Goal: Task Accomplishment & Management: Manage account settings

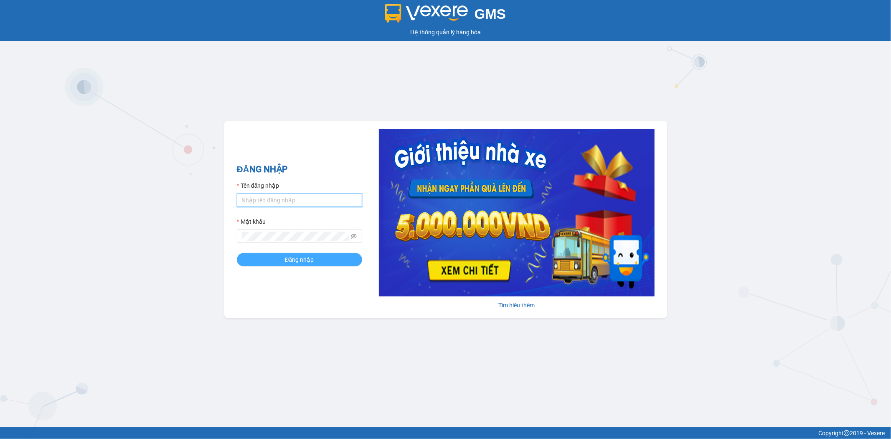
type input "tuanhung.vtp"
click at [315, 262] on button "Đăng nhập" at bounding box center [299, 259] width 125 height 13
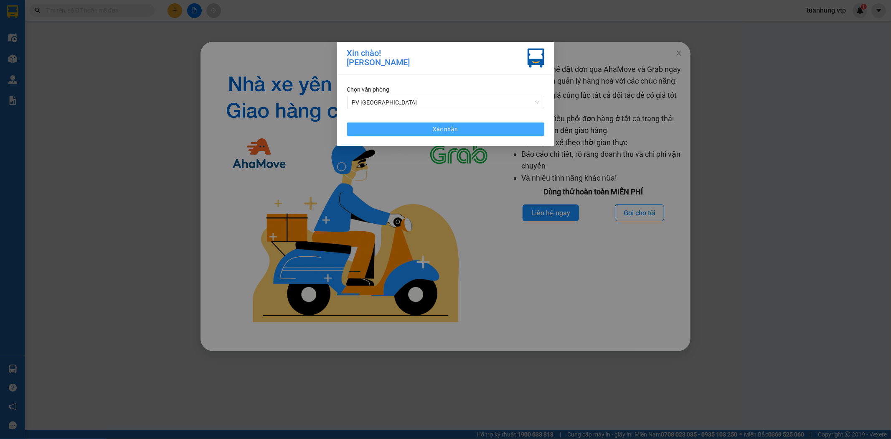
click at [461, 131] on button "Xác nhận" at bounding box center [445, 128] width 197 height 13
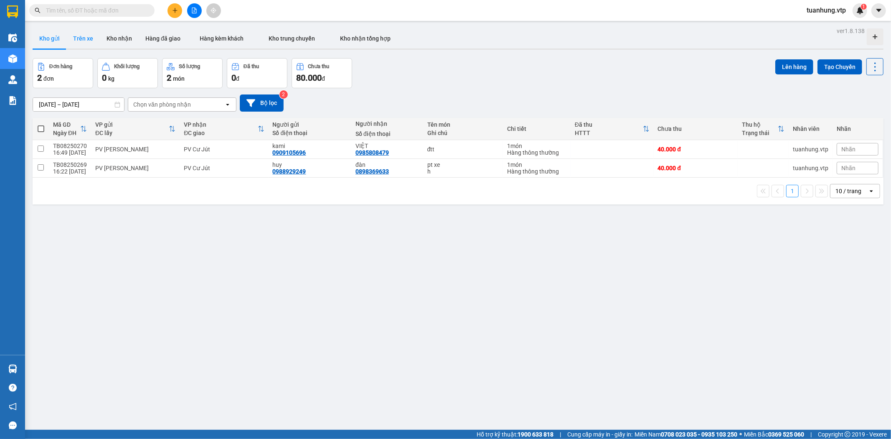
click at [84, 38] on button "Trên xe" at bounding box center [82, 38] width 33 height 20
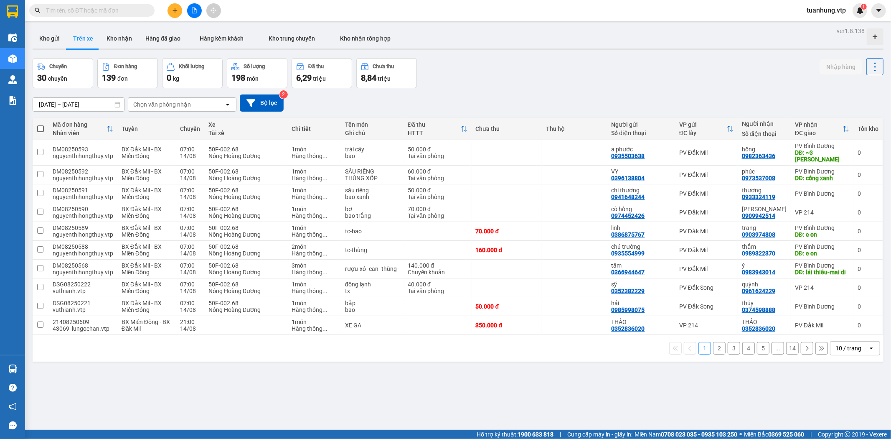
click at [202, 103] on div "Chọn văn phòng nhận" at bounding box center [176, 104] width 96 height 13
type input "tb"
click at [207, 125] on div "PV [PERSON_NAME]" at bounding box center [181, 122] width 109 height 15
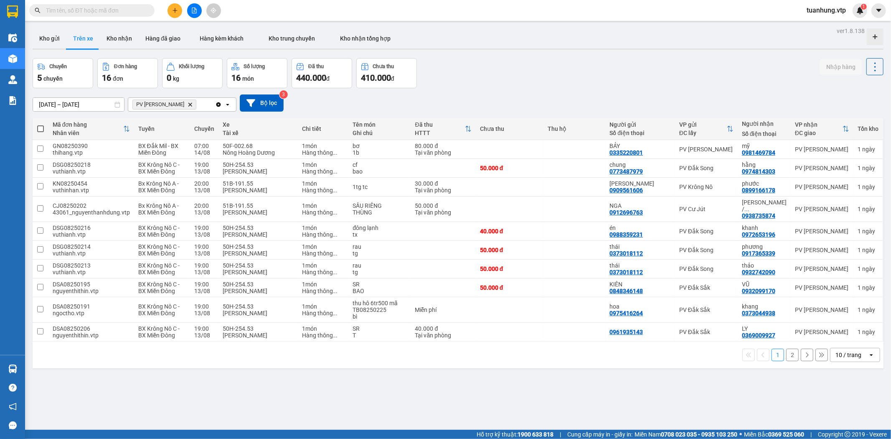
click at [868, 351] on icon "open" at bounding box center [871, 354] width 7 height 7
click at [855, 334] on span "100 / trang" at bounding box center [844, 330] width 30 height 8
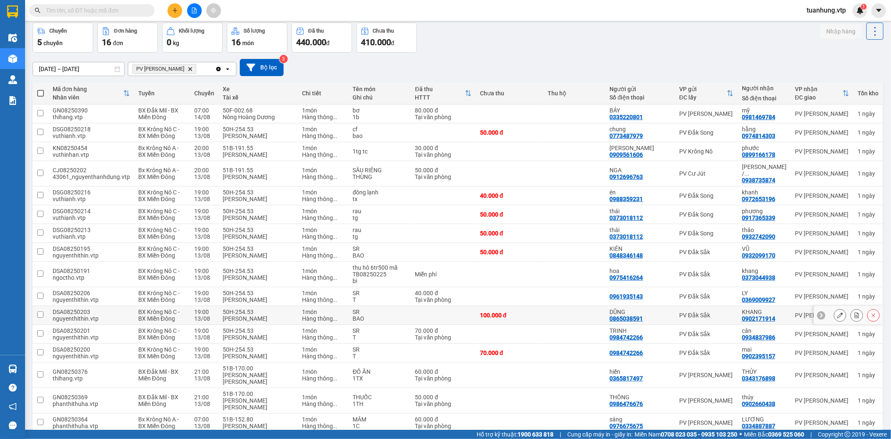
scroll to position [32, 0]
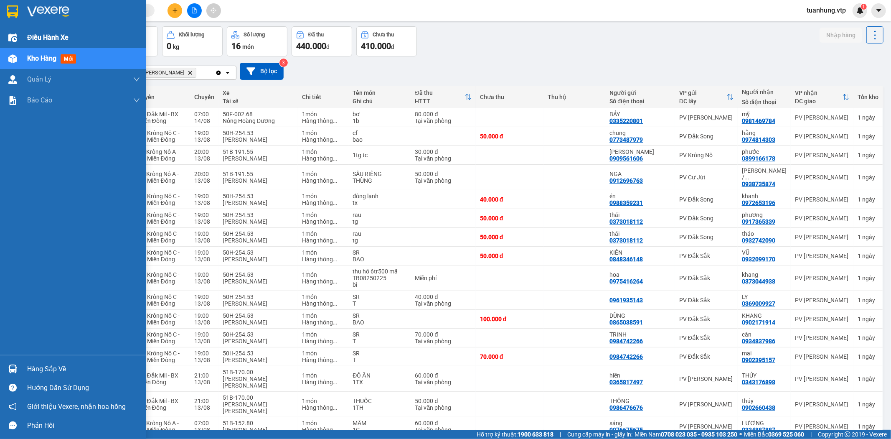
click at [19, 39] on div at bounding box center [12, 37] width 15 height 15
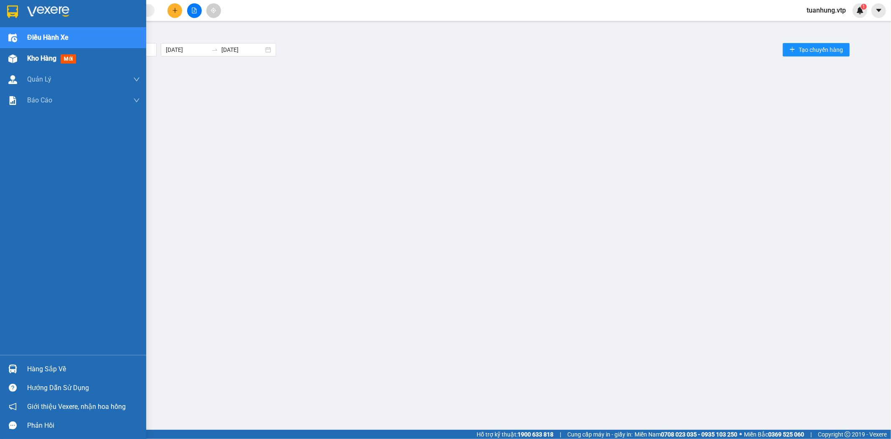
click at [30, 51] on div "Kho hàng mới" at bounding box center [83, 58] width 113 height 21
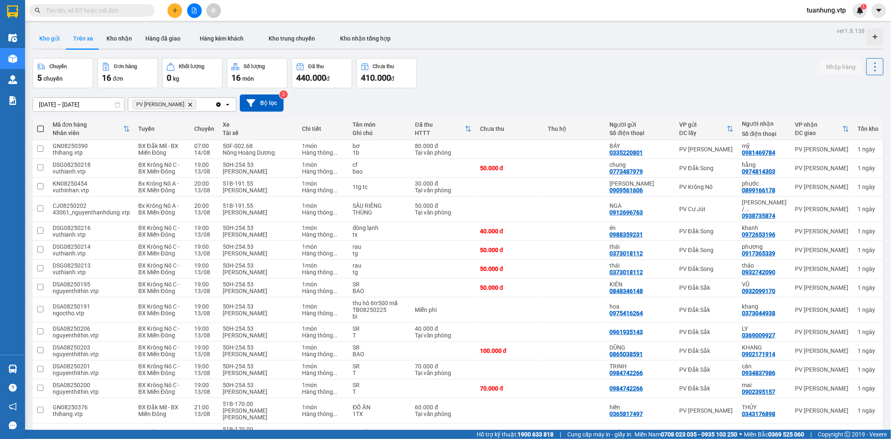
click at [52, 39] on button "Kho gửi" at bounding box center [50, 38] width 34 height 20
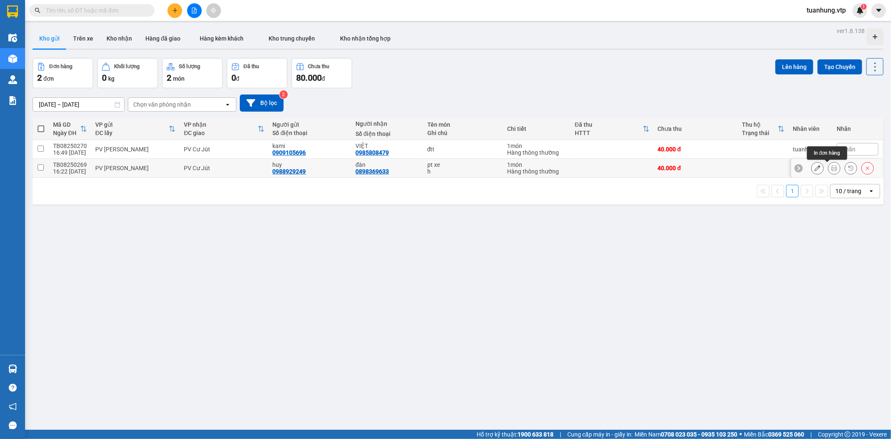
click at [831, 167] on icon at bounding box center [834, 168] width 6 height 6
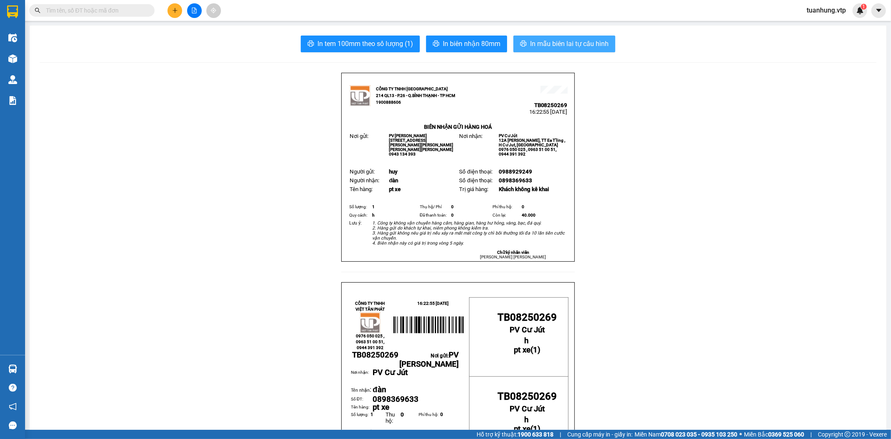
click at [570, 47] on span "In mẫu biên lai tự cấu hình" at bounding box center [569, 43] width 79 height 10
click at [598, 44] on span "In mẫu biên lai tự cấu hình" at bounding box center [569, 43] width 79 height 10
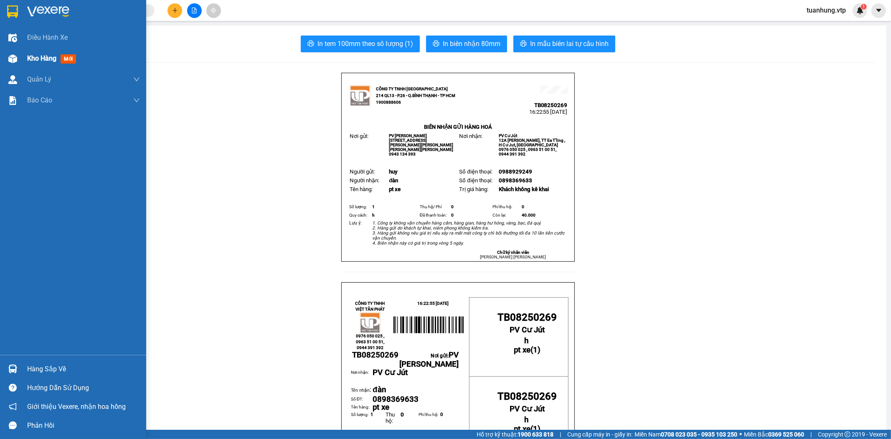
click at [21, 59] on div "Kho hàng mới" at bounding box center [73, 58] width 146 height 21
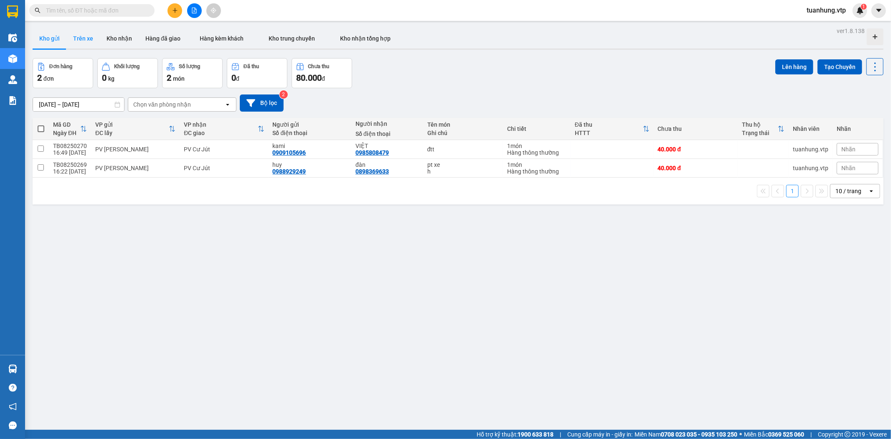
click at [82, 36] on button "Trên xe" at bounding box center [82, 38] width 33 height 20
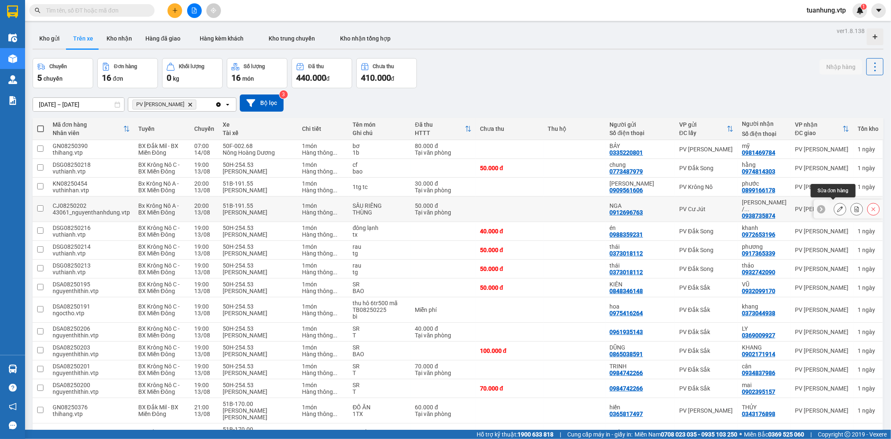
click at [837, 206] on icon at bounding box center [840, 209] width 6 height 6
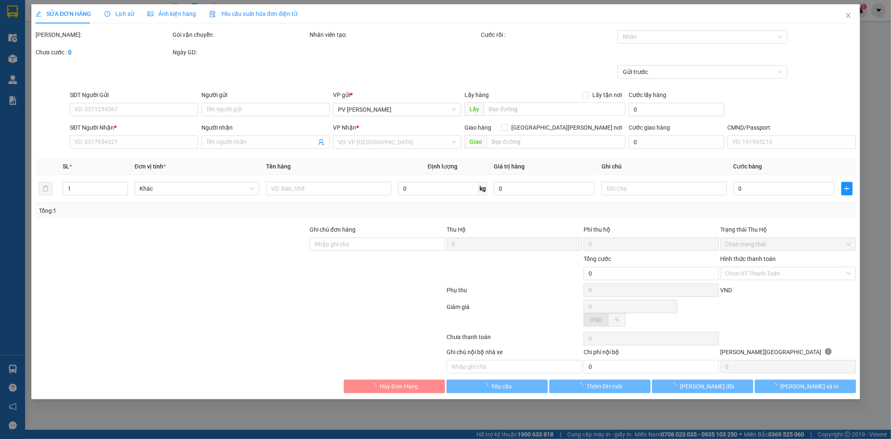
type input "2.500"
type input "0912696763"
type input "NGA"
type input "0938735874"
type input "KHUYÊN / BOOK SHIP HỘ KHÁCH"
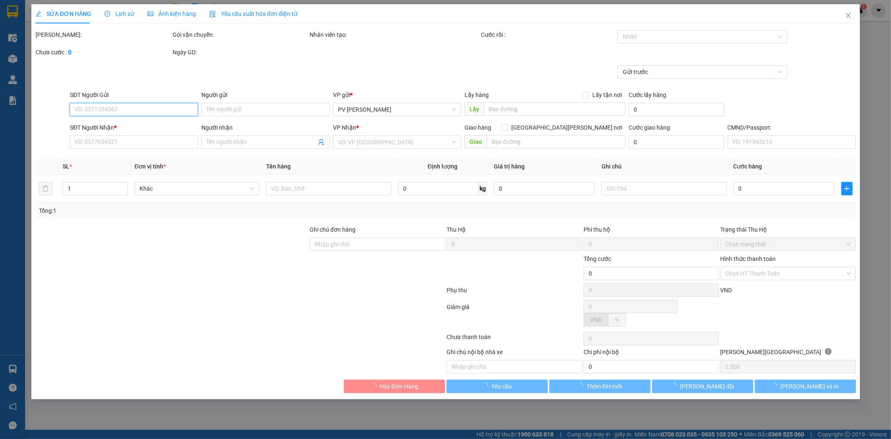
type input "50.000"
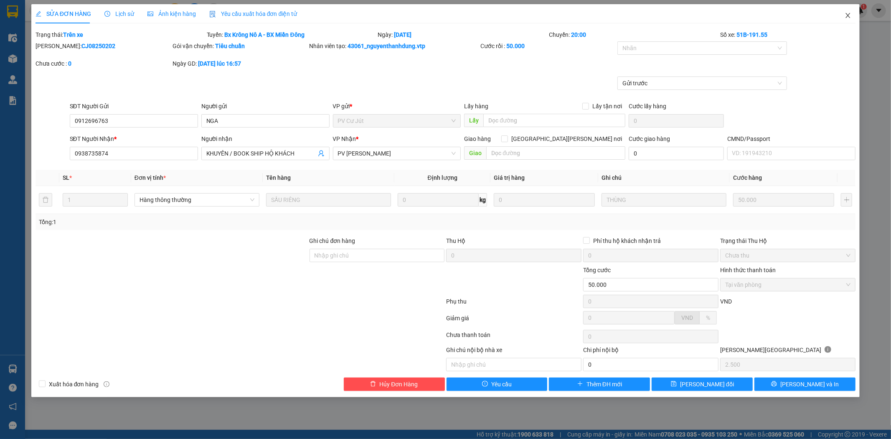
click at [848, 15] on icon "close" at bounding box center [848, 15] width 5 height 5
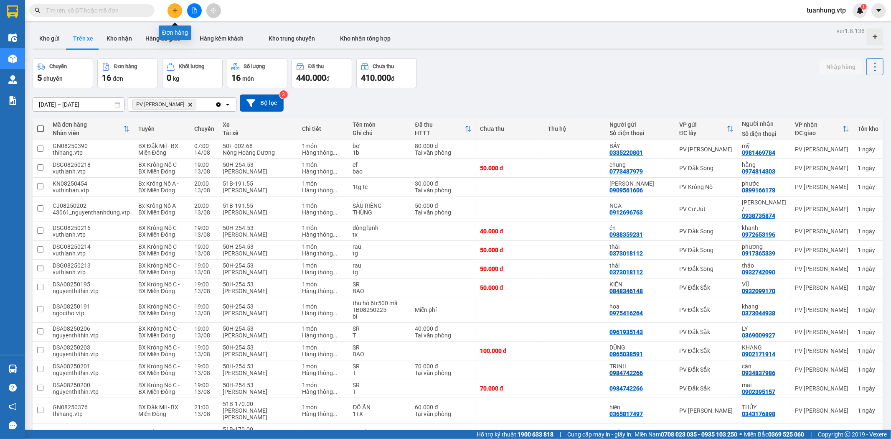
click at [170, 4] on button at bounding box center [174, 10] width 15 height 15
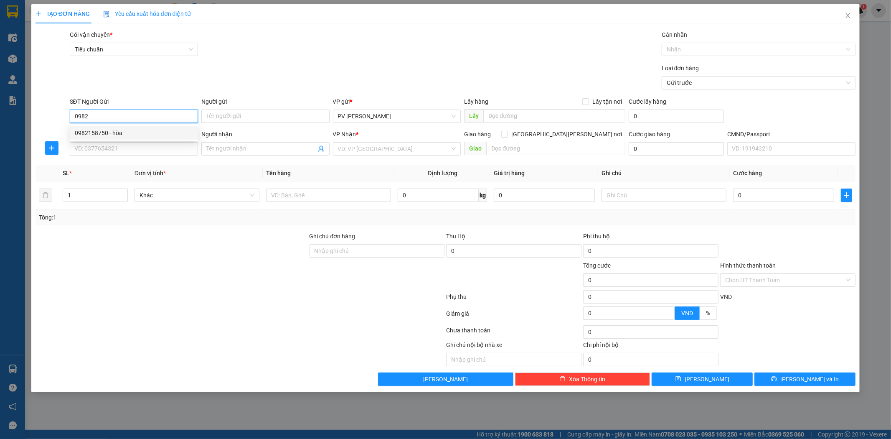
click at [155, 134] on div "0982158750 - hòa" at bounding box center [134, 132] width 118 height 9
type input "0982158750"
type input "hòa"
type input "0335563585"
type input "bâu"
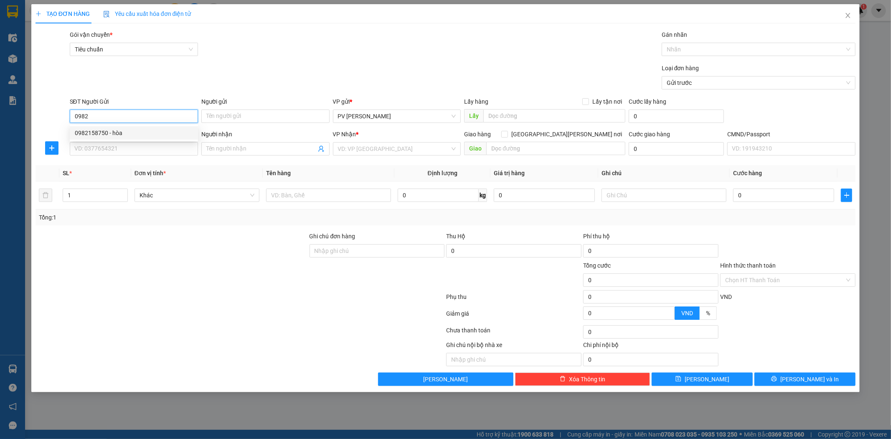
type input "N 3 [PERSON_NAME]"
type input "0982158750"
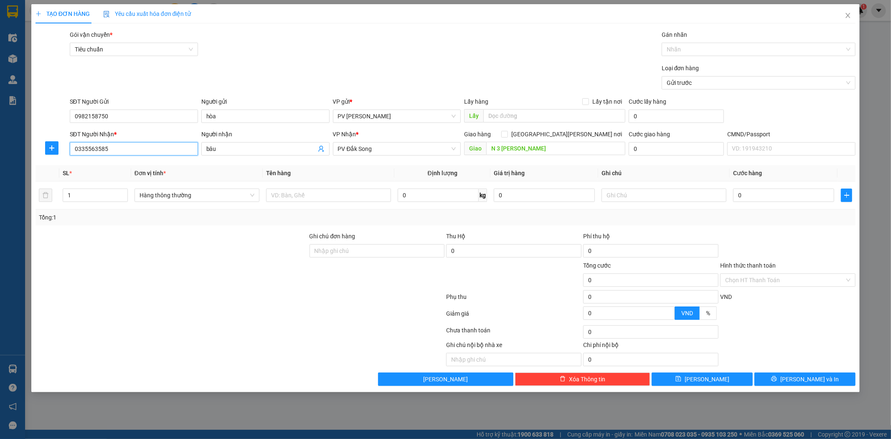
click at [187, 152] on input "0335563585" at bounding box center [134, 148] width 128 height 13
drag, startPoint x: 122, startPoint y: 149, endPoint x: 53, endPoint y: 167, distance: 72.1
click at [53, 167] on div "Transit Pickup Surcharge Ids Transit Deliver Surcharge Ids Transit Deliver Surc…" at bounding box center [446, 207] width 820 height 355
click at [101, 165] on div "0867415603 - [PERSON_NAME]" at bounding box center [134, 165] width 118 height 9
type input "0867415603"
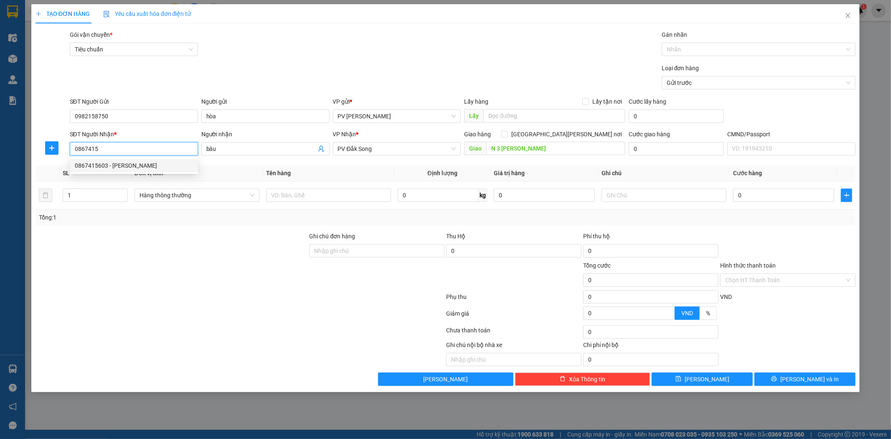
type input "thịnh"
type input "0867415603"
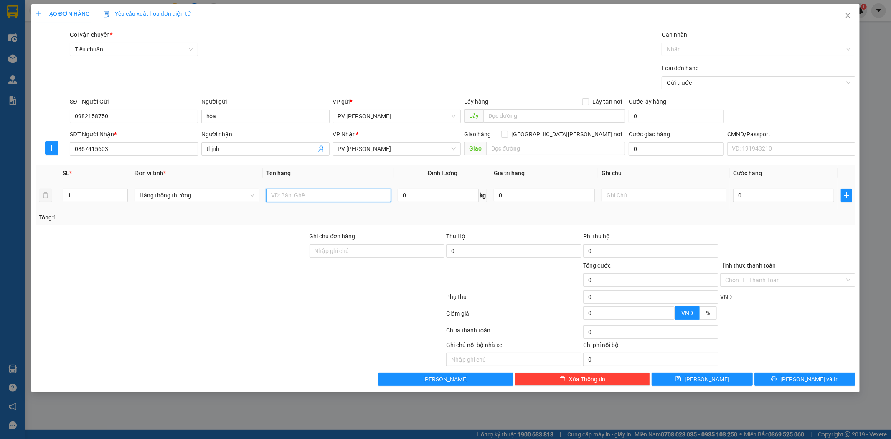
click at [360, 199] on input "text" at bounding box center [328, 194] width 125 height 13
type input "bún"
type input "bao"
type input "6"
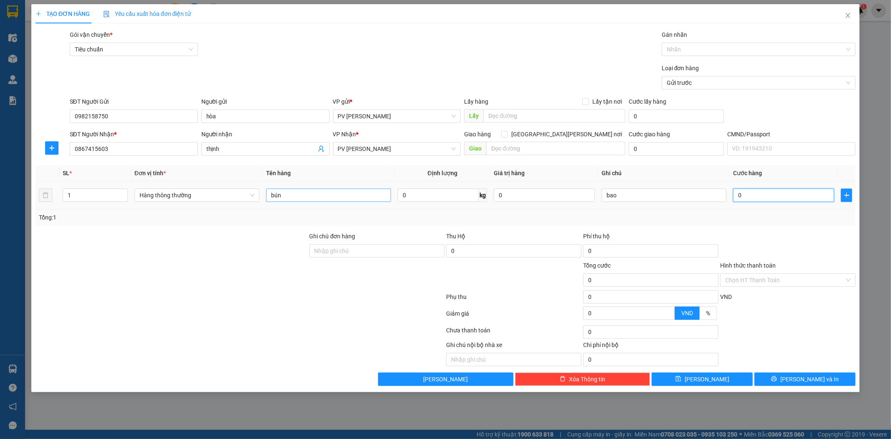
type input "6"
type input "60"
type input "600"
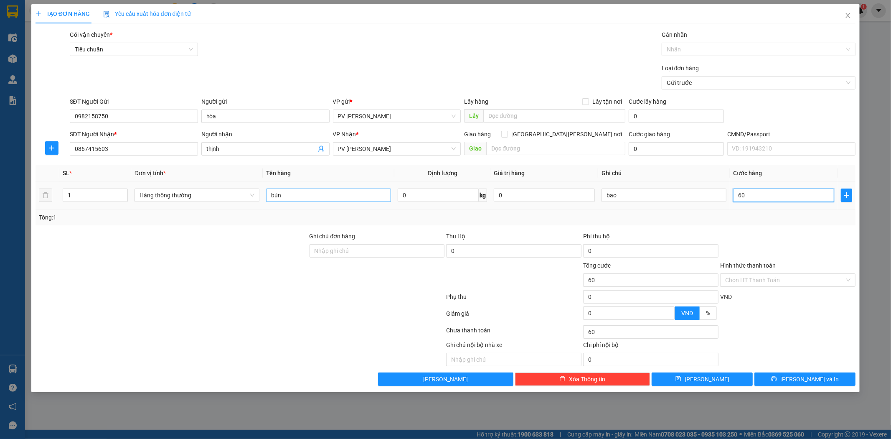
type input "600"
type input "6.000"
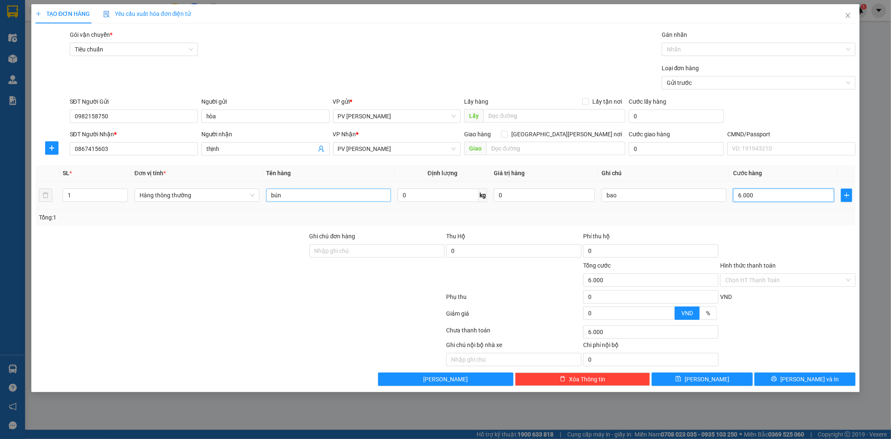
type input "60.000"
click at [814, 378] on span "[PERSON_NAME] và In" at bounding box center [809, 378] width 58 height 9
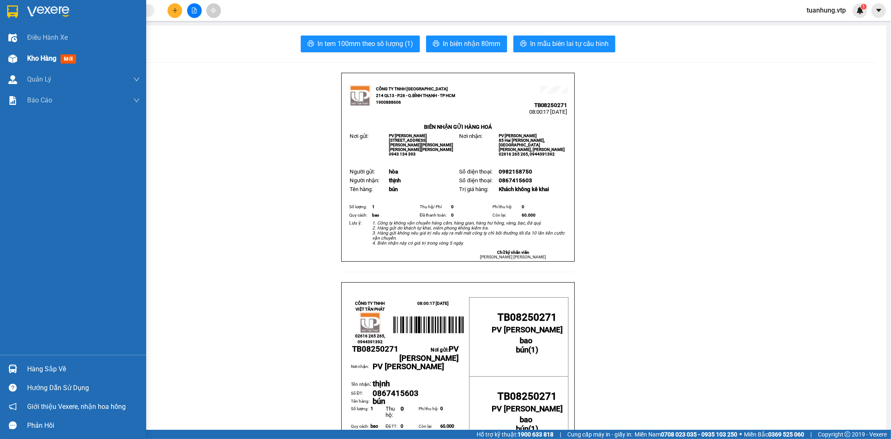
click at [11, 60] on img at bounding box center [12, 58] width 9 height 9
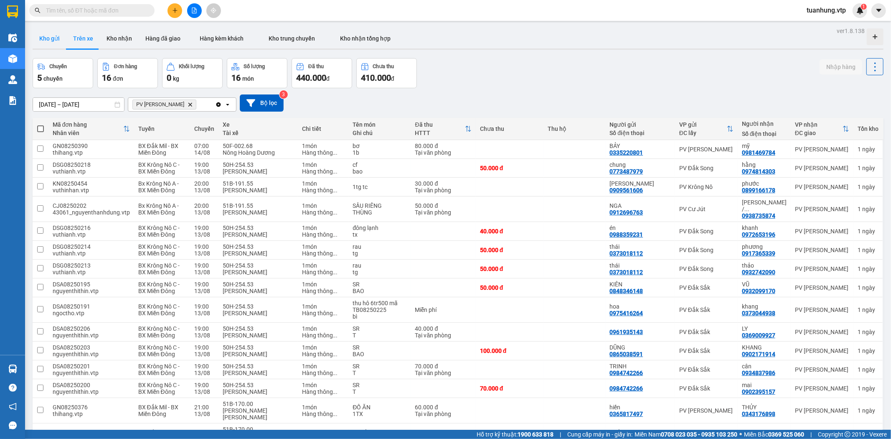
click at [48, 38] on button "Kho gửi" at bounding box center [50, 38] width 34 height 20
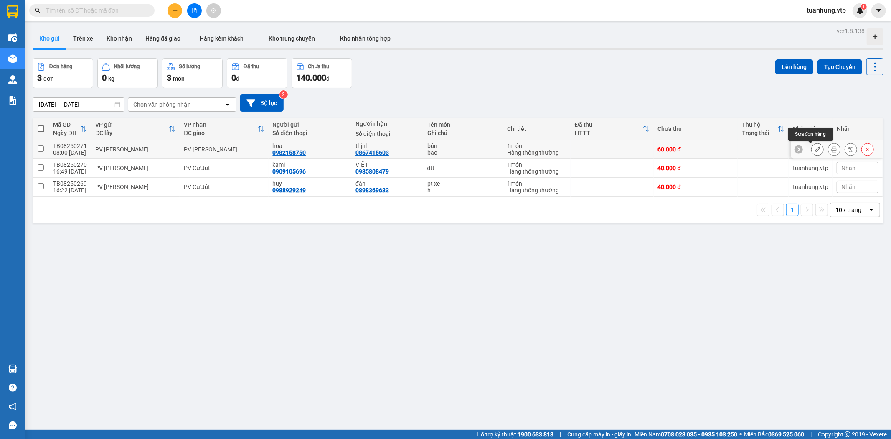
click at [814, 149] on icon at bounding box center [817, 149] width 6 height 6
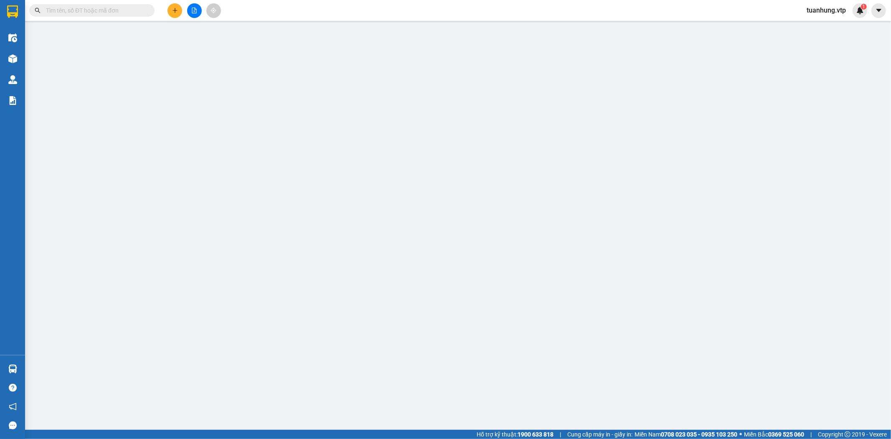
type input "0982158750"
type input "hòa"
type input "0867415603"
type input "thịnh"
type input "60.000"
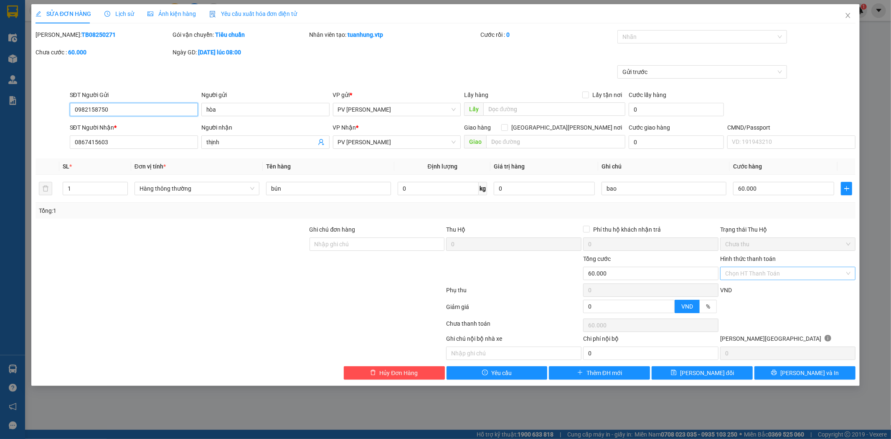
click at [850, 276] on div "Chọn HT Thanh Toán" at bounding box center [787, 272] width 135 height 13
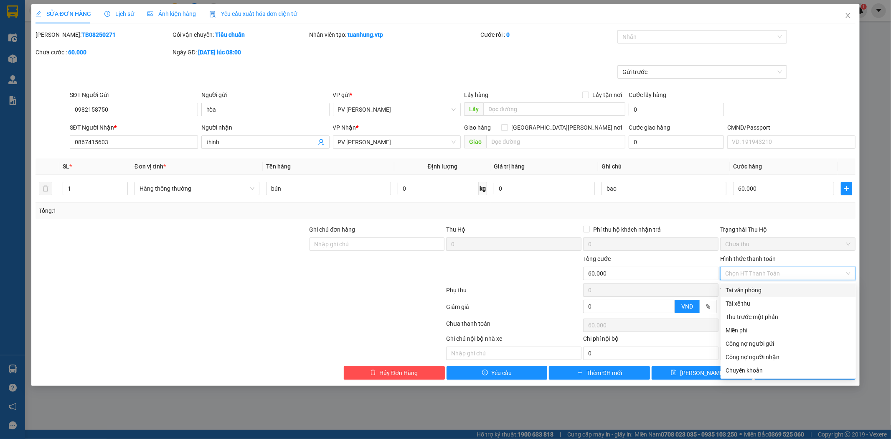
click at [815, 294] on div "Tại văn phòng" at bounding box center [787, 289] width 125 height 9
type input "0"
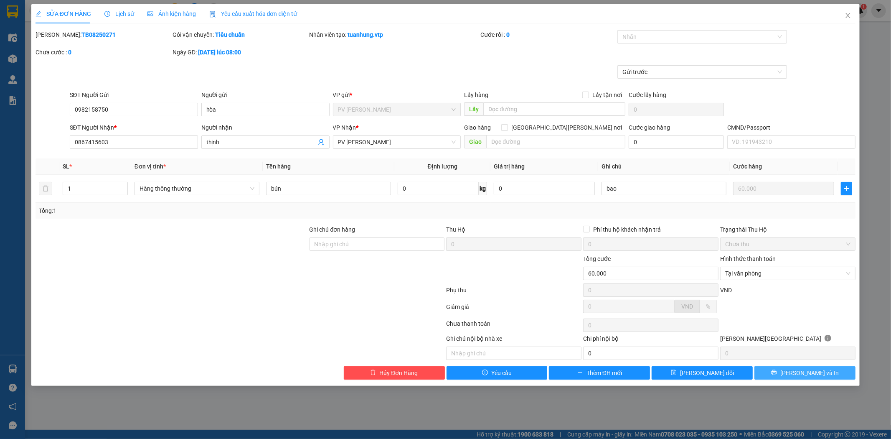
click at [786, 370] on button "[PERSON_NAME] và In" at bounding box center [804, 372] width 101 height 13
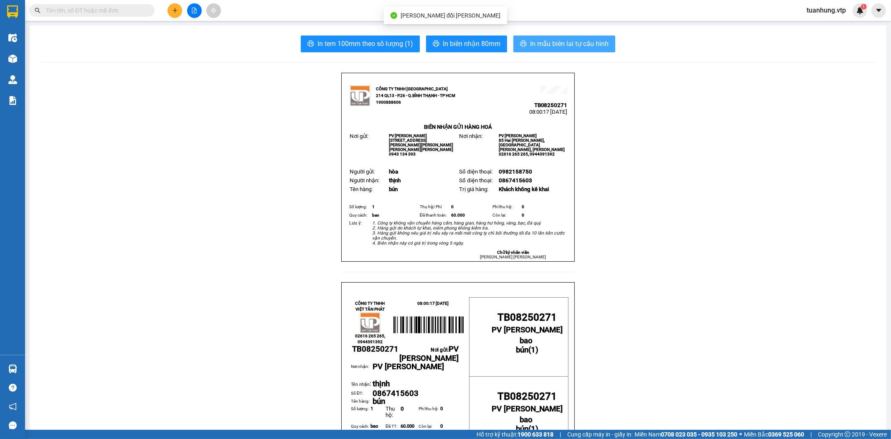
click at [561, 39] on span "In mẫu biên lai tự cấu hình" at bounding box center [569, 43] width 79 height 10
click at [561, 41] on span "In mẫu biên lai tự cấu hình" at bounding box center [569, 43] width 79 height 10
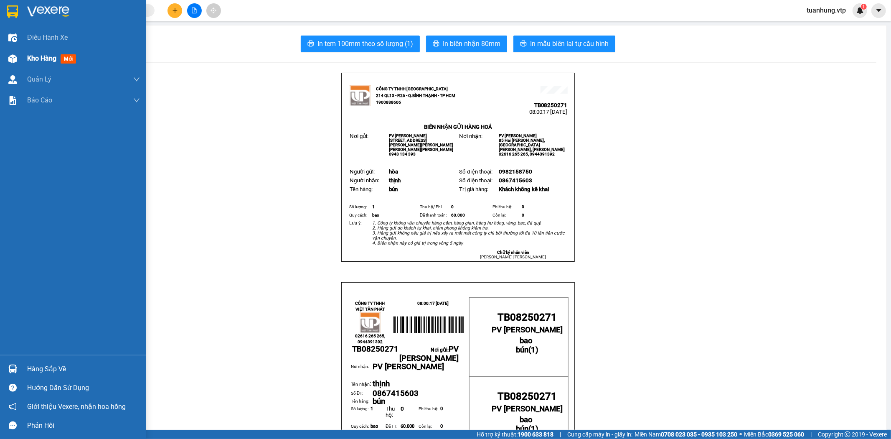
click at [15, 56] on img at bounding box center [12, 58] width 9 height 9
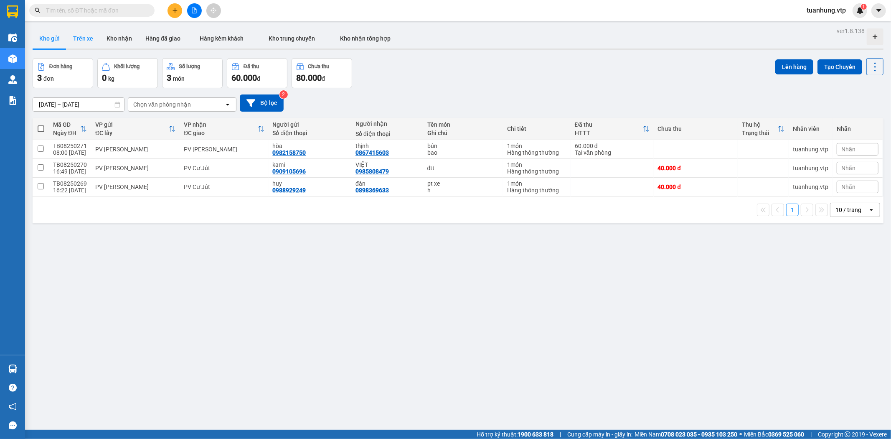
click at [86, 35] on button "Trên xe" at bounding box center [82, 38] width 33 height 20
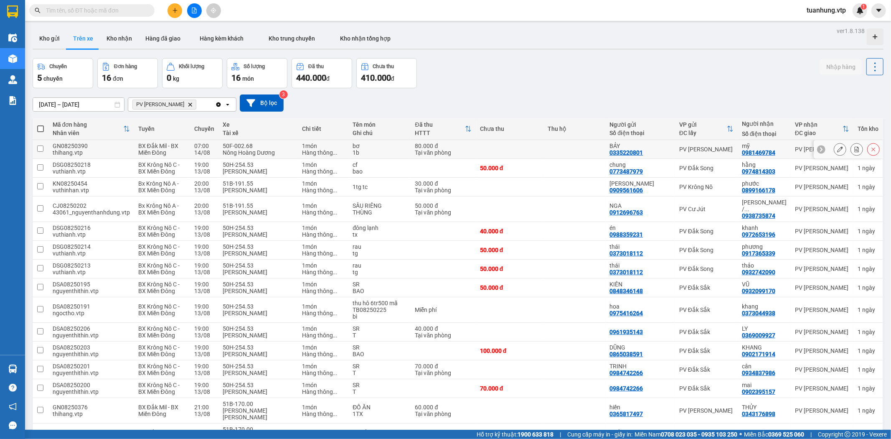
click at [94, 145] on div "GN08250390" at bounding box center [91, 145] width 77 height 7
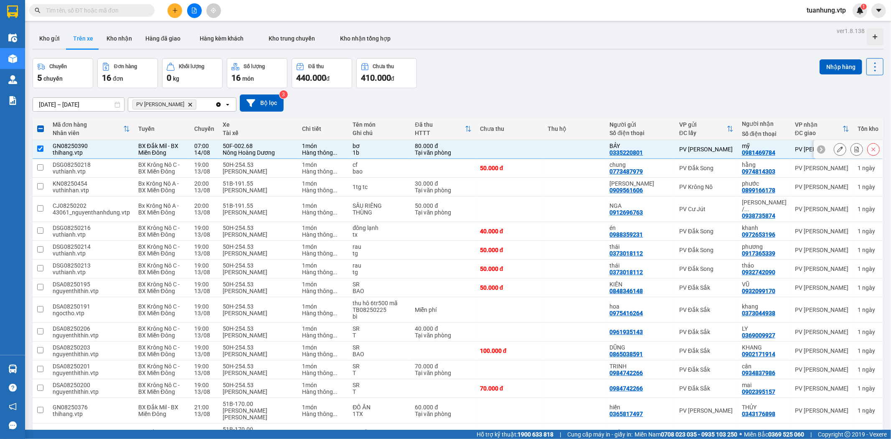
drag, startPoint x: 92, startPoint y: 145, endPoint x: 51, endPoint y: 145, distance: 41.3
click at [51, 145] on td "GN08250390 thihang.vtp" at bounding box center [91, 149] width 86 height 19
checkbox input "false"
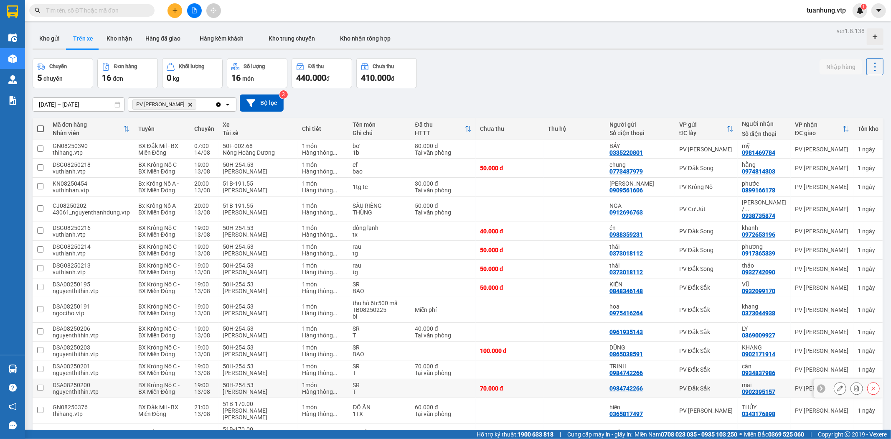
click at [285, 381] on div "50H-254.53" at bounding box center [258, 384] width 71 height 7
checkbox input "true"
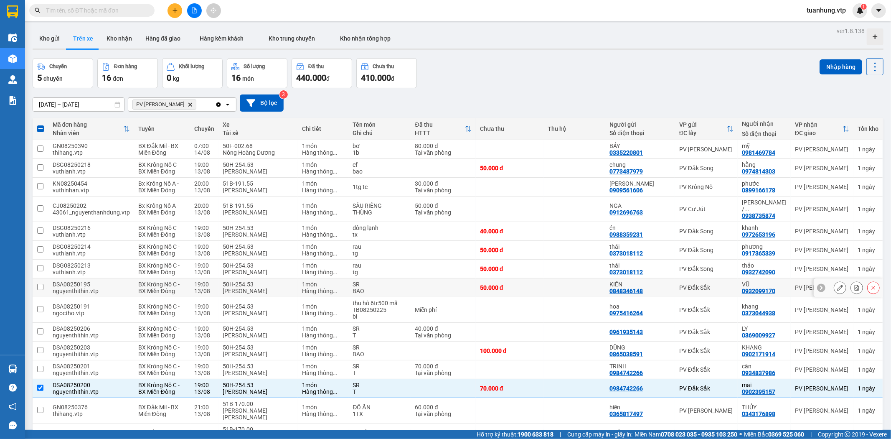
click at [96, 281] on div "DSA08250195" at bounding box center [91, 284] width 77 height 7
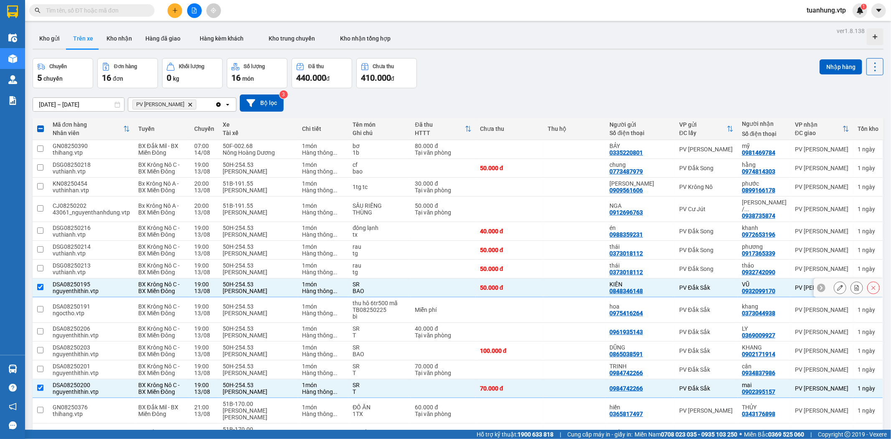
click at [88, 281] on div "DSA08250195" at bounding box center [91, 284] width 77 height 7
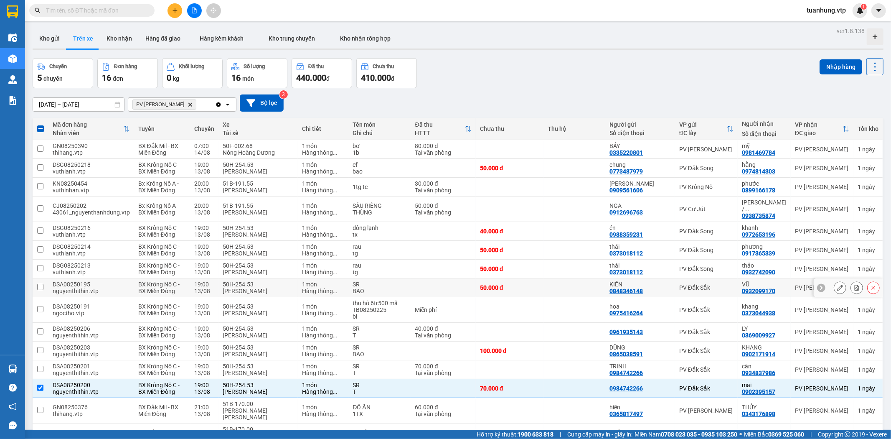
drag, startPoint x: 90, startPoint y: 226, endPoint x: 52, endPoint y: 226, distance: 38.0
click at [52, 278] on td "DSA08250195 nguyenthithin.vtp" at bounding box center [91, 287] width 86 height 19
checkbox input "true"
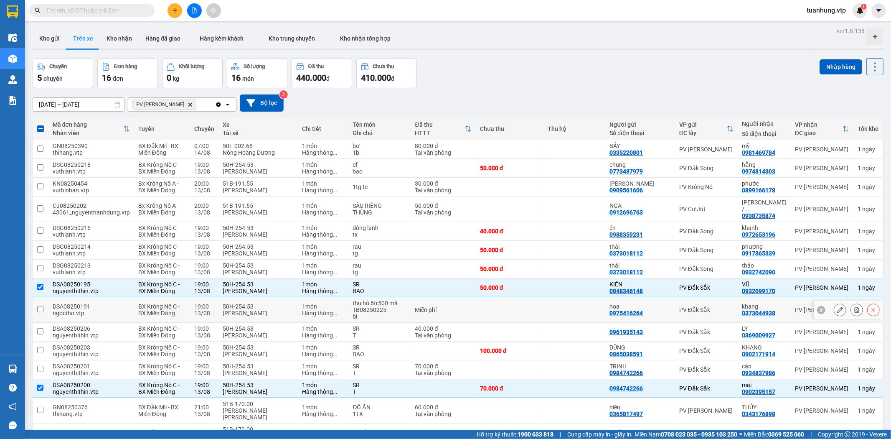
click at [178, 303] on div "BX Krông Nô C - BX Miền Đông" at bounding box center [162, 309] width 48 height 13
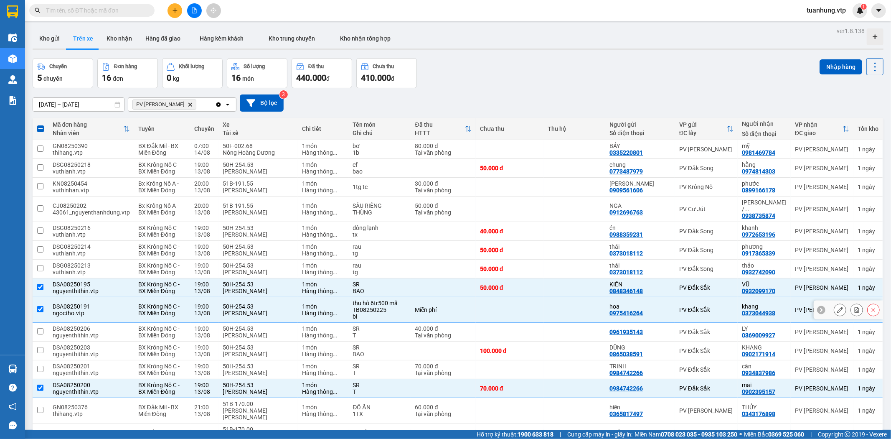
click at [89, 303] on div "DSA08250191" at bounding box center [91, 306] width 77 height 7
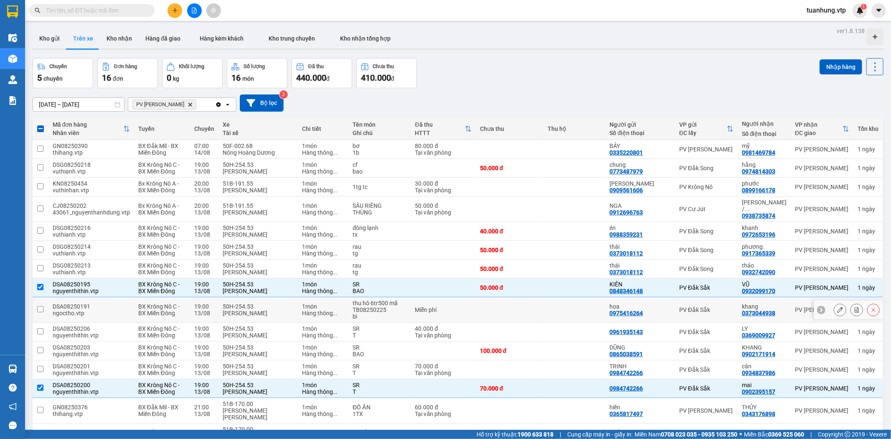
drag, startPoint x: 90, startPoint y: 246, endPoint x: 49, endPoint y: 246, distance: 40.5
click at [49, 297] on td "DSA08250191 ngoctho.vtp" at bounding box center [91, 309] width 86 height 25
checkbox input "true"
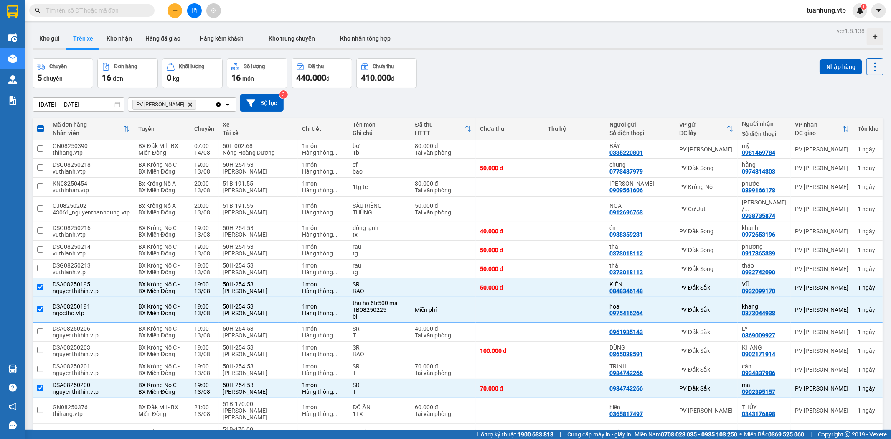
click at [763, 332] on div "0369009927" at bounding box center [758, 335] width 33 height 7
click at [51, 39] on button "Kho gửi" at bounding box center [50, 38] width 34 height 20
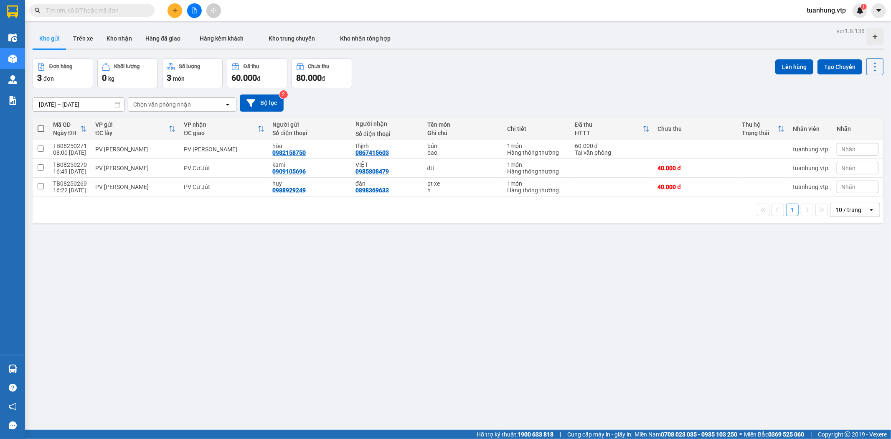
click at [38, 128] on span at bounding box center [41, 128] width 7 height 7
click at [41, 124] on input "checkbox" at bounding box center [41, 124] width 0 height 0
checkbox input "true"
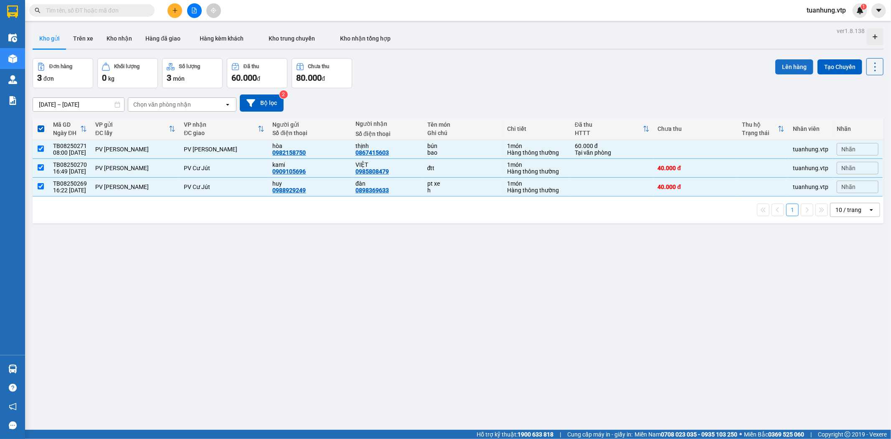
click at [790, 68] on button "Lên hàng" at bounding box center [794, 66] width 38 height 15
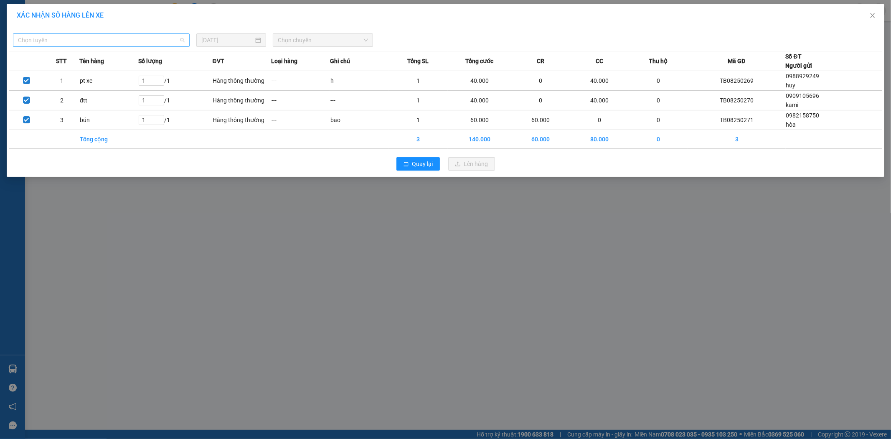
click at [183, 39] on span "Chọn tuyến" at bounding box center [101, 40] width 167 height 13
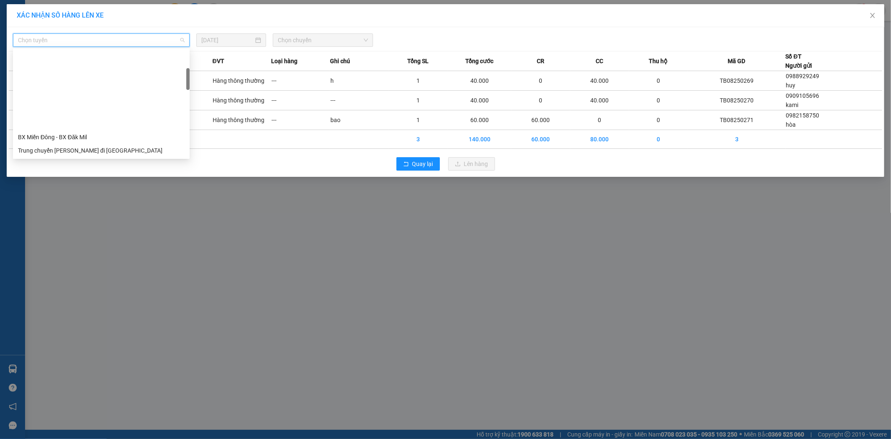
click at [114, 199] on div "Trung chuyển Tân Bình đi BXMĐ" at bounding box center [101, 203] width 167 height 9
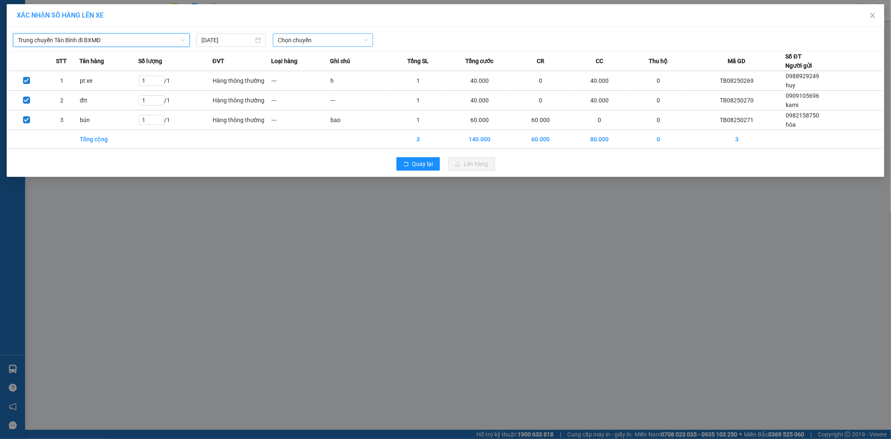
click at [364, 38] on span "Chọn chuyến" at bounding box center [323, 40] width 90 height 13
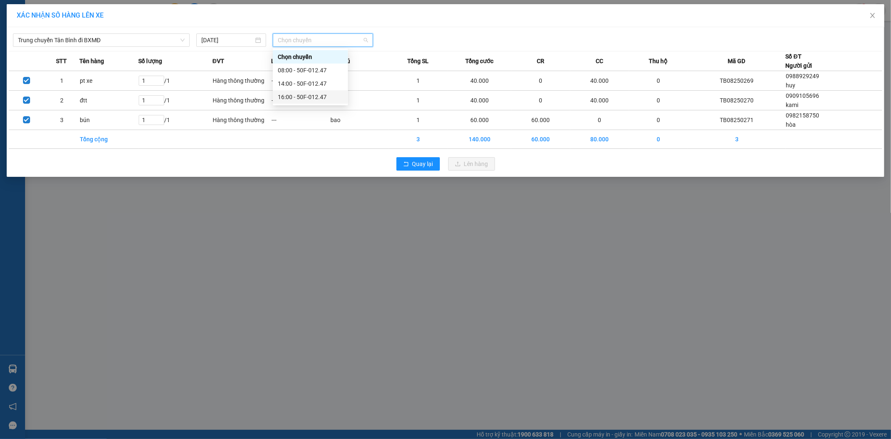
click at [317, 98] on div "16:00 - 50F-012.47" at bounding box center [310, 96] width 65 height 9
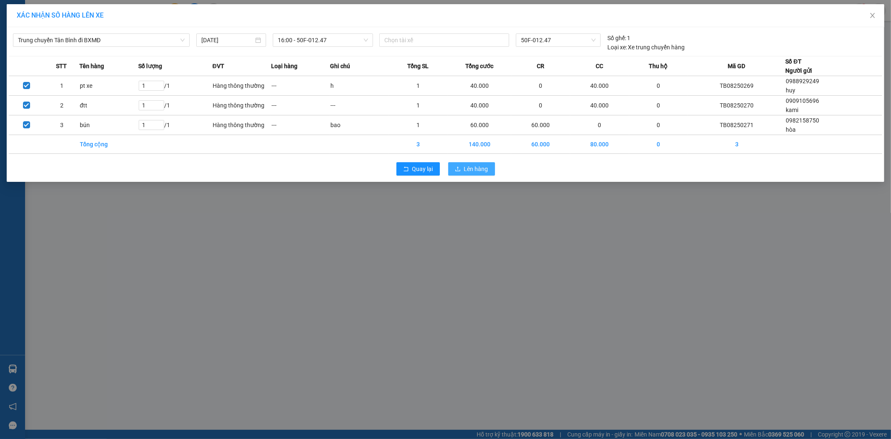
click at [482, 166] on span "Lên hàng" at bounding box center [476, 168] width 24 height 9
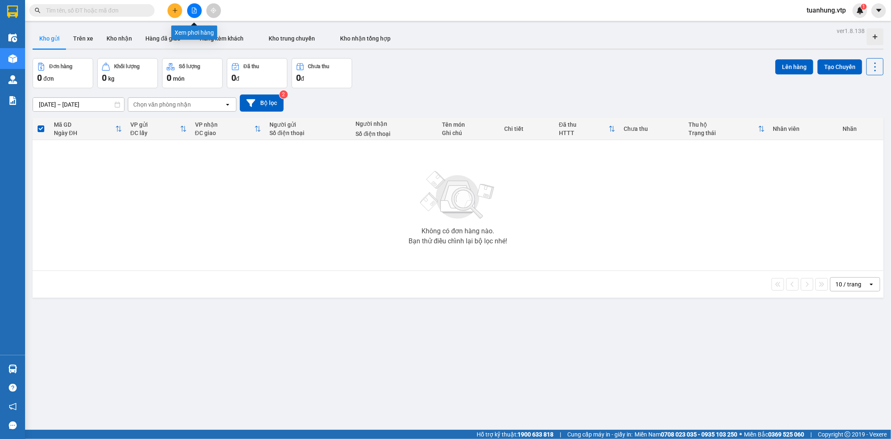
click at [195, 12] on icon "file-add" at bounding box center [194, 11] width 6 height 6
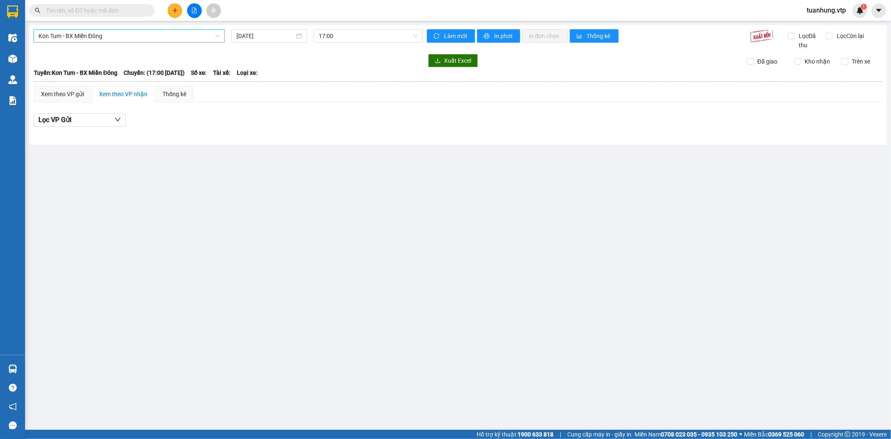
click at [217, 34] on span "Kon Tum - BX Miền Đông" at bounding box center [128, 36] width 181 height 13
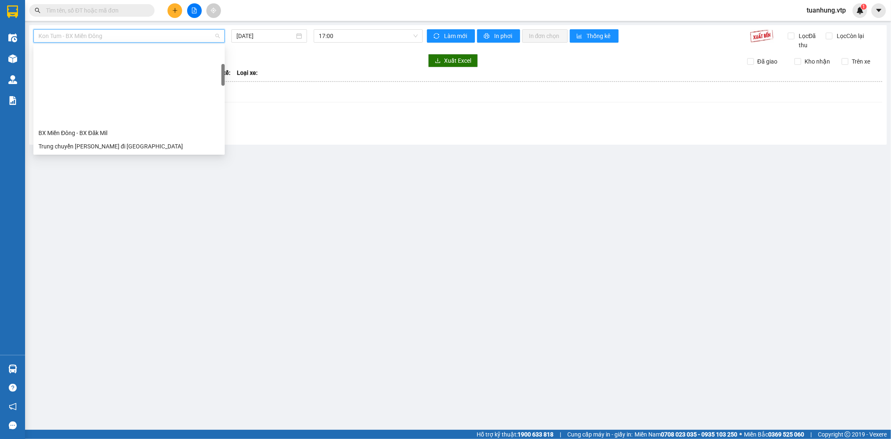
click at [172, 195] on div "Trung chuyển Tân Bình đi BXMĐ" at bounding box center [128, 199] width 181 height 9
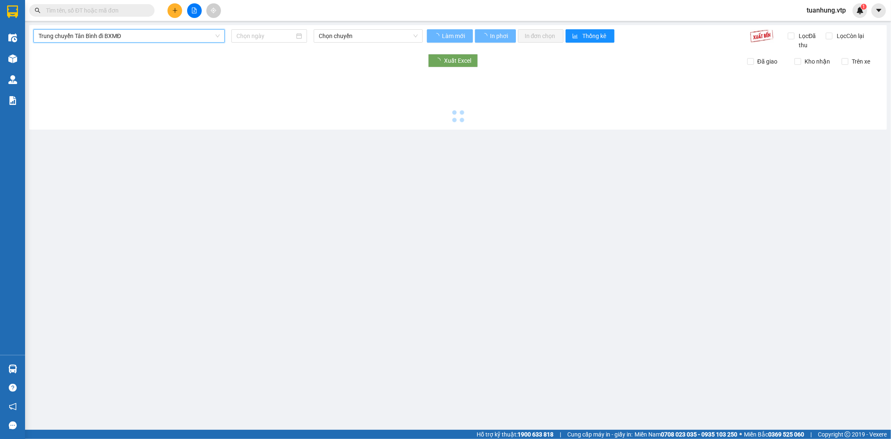
type input "[DATE]"
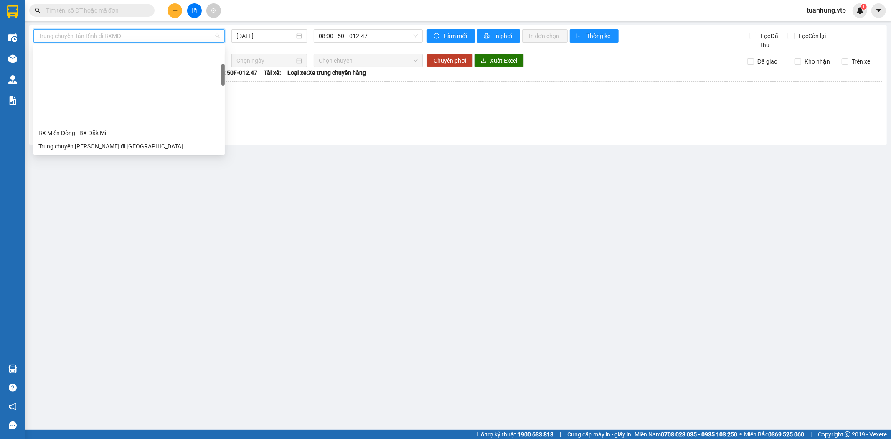
click at [217, 34] on span "Trung chuyển Tân Bình đi BXMĐ" at bounding box center [128, 36] width 181 height 13
click at [160, 195] on div "Trung chuyển Tân Bình đi BXMĐ" at bounding box center [128, 199] width 181 height 9
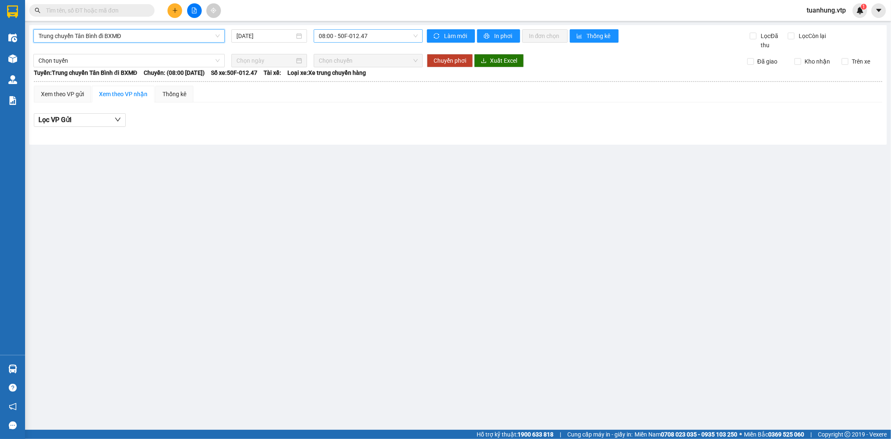
click at [402, 38] on span "08:00 - 50F-012.47" at bounding box center [368, 36] width 99 height 13
click at [364, 66] on div "08:00 - 50F-012.47" at bounding box center [351, 65] width 65 height 9
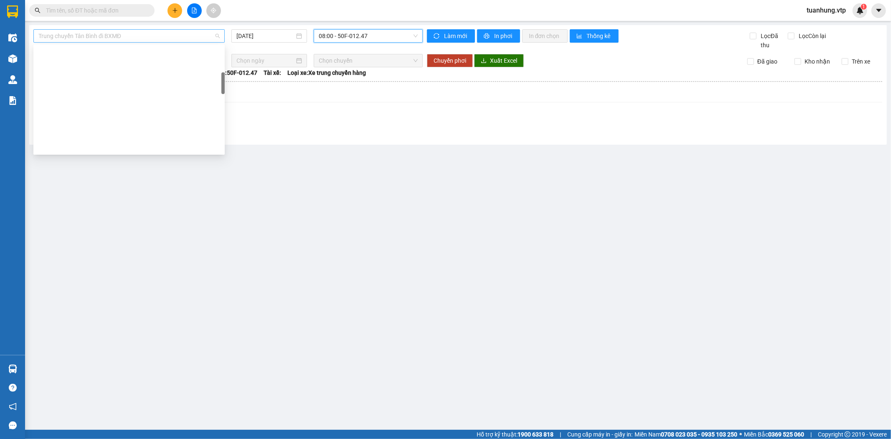
click at [218, 38] on span "Trung chuyển Tân Bình đi BXMĐ" at bounding box center [128, 36] width 181 height 13
click at [76, 195] on div "Trung chuyển Tân Bình đi BXMĐ" at bounding box center [128, 199] width 181 height 9
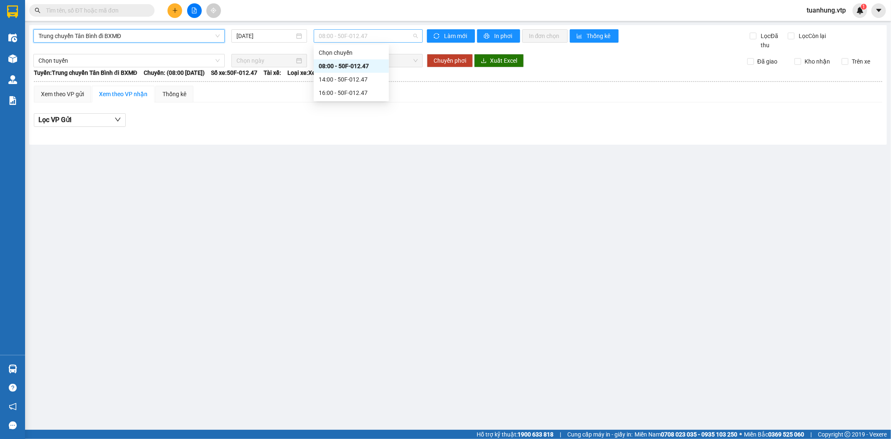
click at [415, 36] on span "08:00 - 50F-012.47" at bounding box center [368, 36] width 99 height 13
click at [360, 67] on div "08:00 - 50F-012.47" at bounding box center [351, 65] width 65 height 9
click at [414, 34] on span "08:00 - 50F-012.47" at bounding box center [368, 36] width 99 height 13
click at [357, 76] on div "14:00 - 50F-012.47" at bounding box center [351, 79] width 65 height 9
click at [414, 35] on span "14:00 - 50F-012.47" at bounding box center [368, 36] width 99 height 13
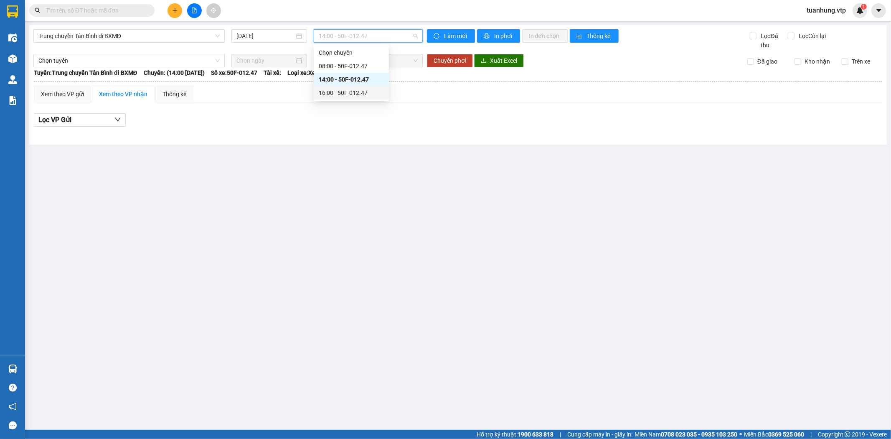
click at [352, 91] on div "16:00 - 50F-012.47" at bounding box center [351, 92] width 65 height 9
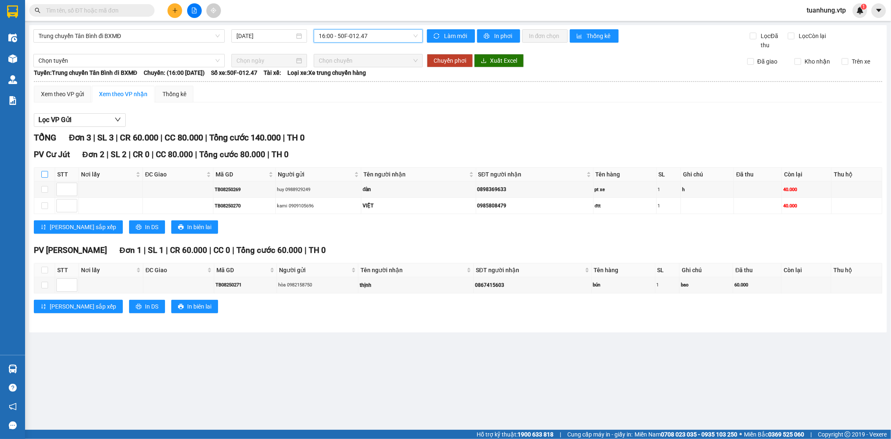
click at [46, 175] on input "checkbox" at bounding box center [44, 174] width 7 height 7
checkbox input "true"
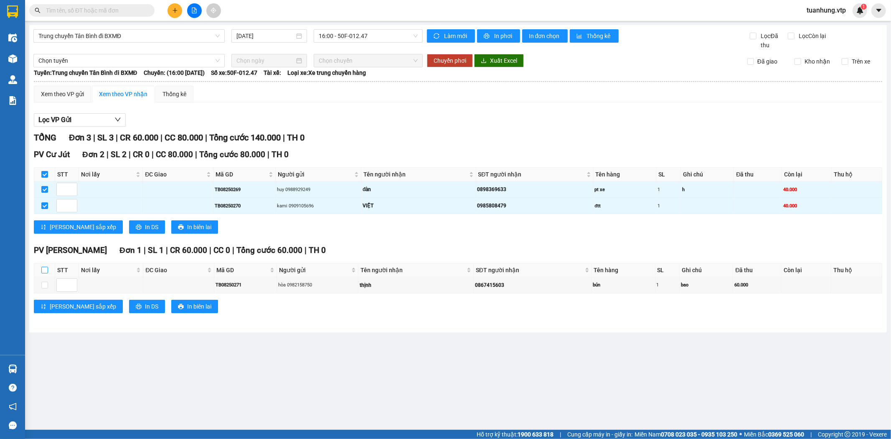
click at [45, 268] on input "checkbox" at bounding box center [44, 269] width 7 height 7
checkbox input "true"
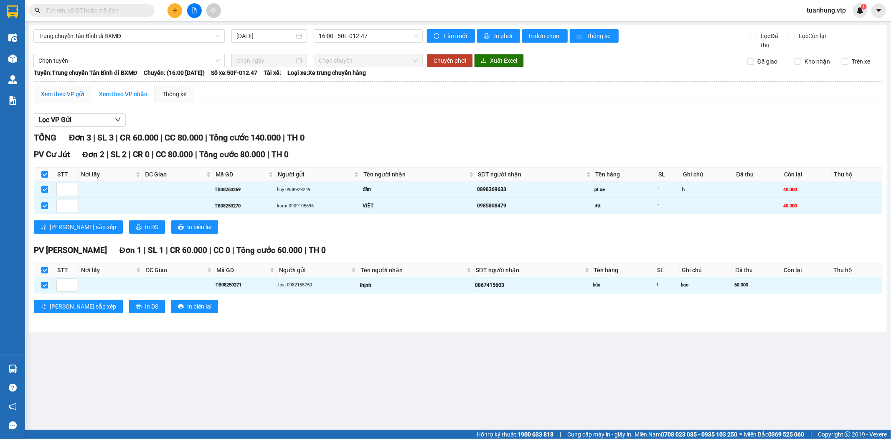
click at [61, 94] on div "Xem theo VP gửi" at bounding box center [62, 93] width 43 height 9
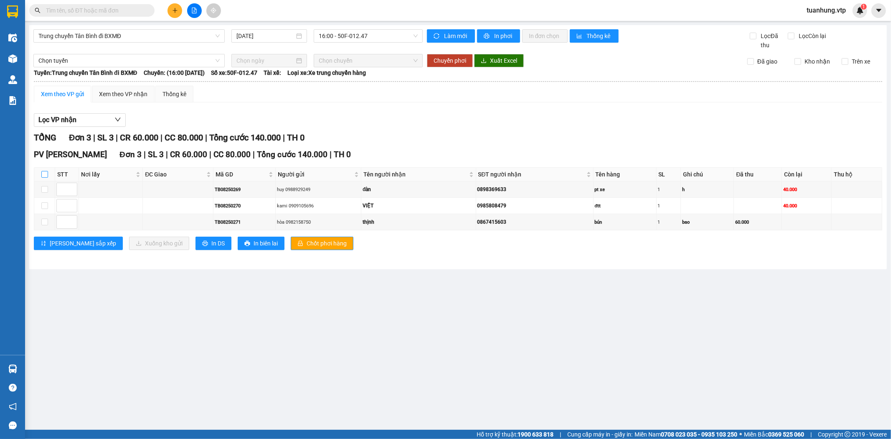
click at [45, 171] on input "checkbox" at bounding box center [44, 174] width 7 height 7
checkbox input "true"
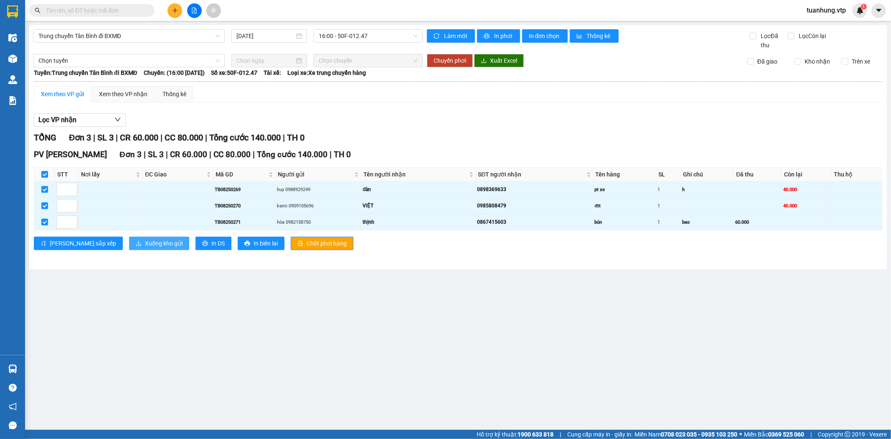
click at [145, 243] on span "Xuống kho gửi" at bounding box center [164, 242] width 38 height 9
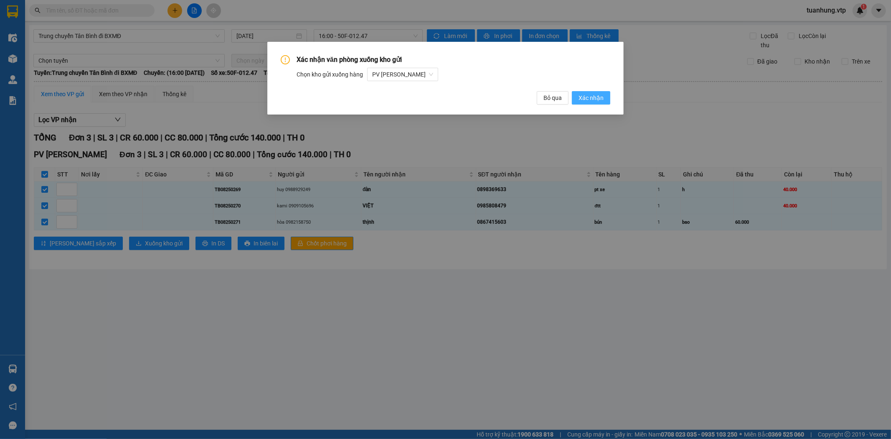
click at [591, 99] on span "Xác nhận" at bounding box center [590, 97] width 25 height 9
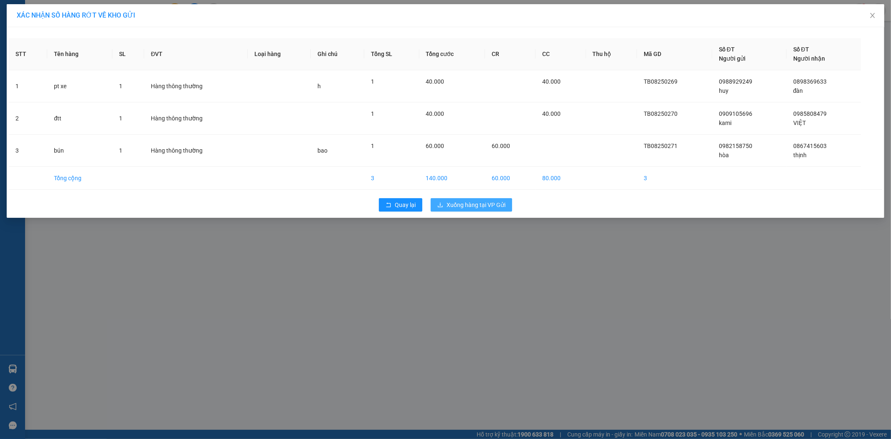
click at [466, 203] on span "Xuống hàng tại VP Gửi" at bounding box center [475, 204] width 59 height 9
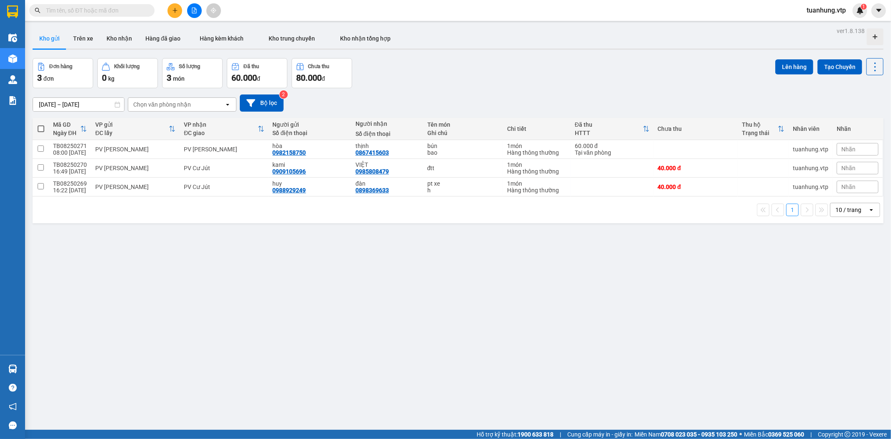
click at [43, 129] on span at bounding box center [41, 128] width 7 height 7
click at [41, 124] on input "checkbox" at bounding box center [41, 124] width 0 height 0
checkbox input "true"
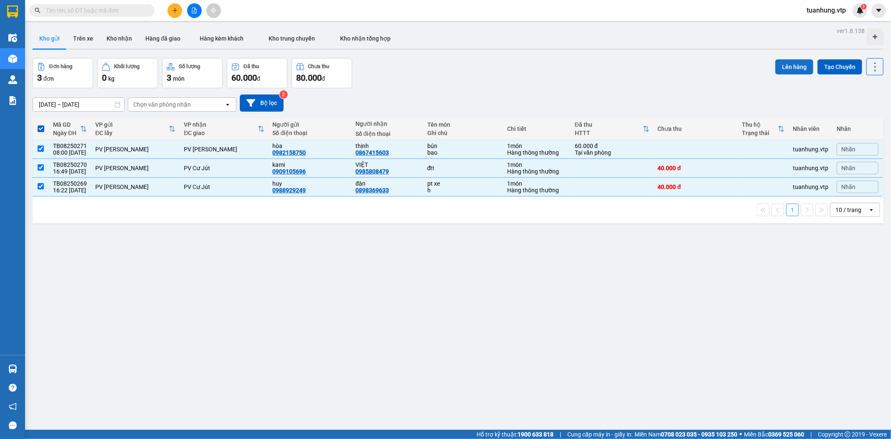
click at [792, 69] on button "Lên hàng" at bounding box center [794, 66] width 38 height 15
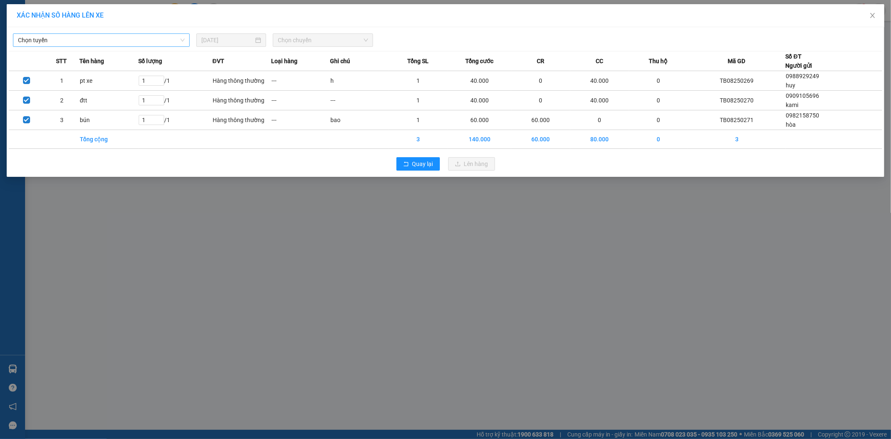
click at [182, 41] on span "Chọn tuyến" at bounding box center [101, 40] width 167 height 13
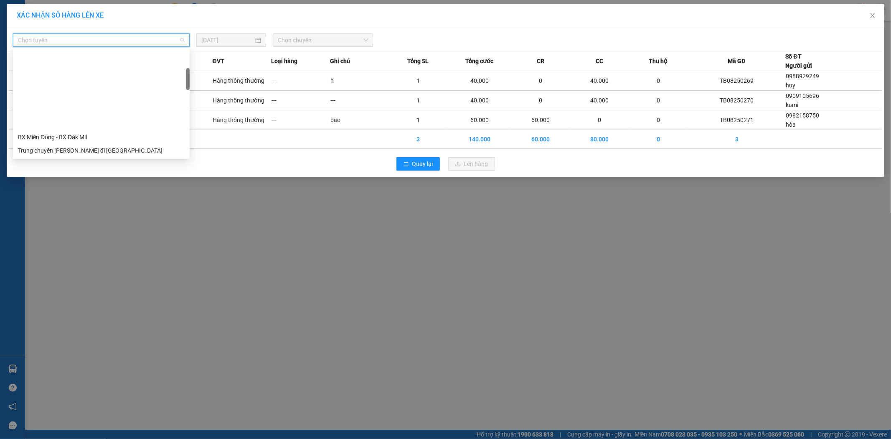
click at [127, 199] on div "Trung chuyển Tân Bình đi BXMĐ" at bounding box center [101, 203] width 167 height 9
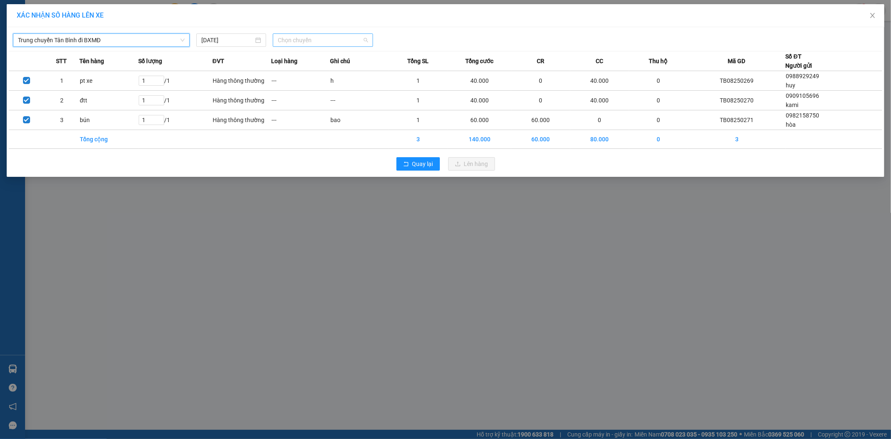
click at [365, 39] on span "Chọn chuyến" at bounding box center [323, 40] width 90 height 13
click at [324, 69] on div "08:00 - 50F-012.47" at bounding box center [310, 70] width 65 height 9
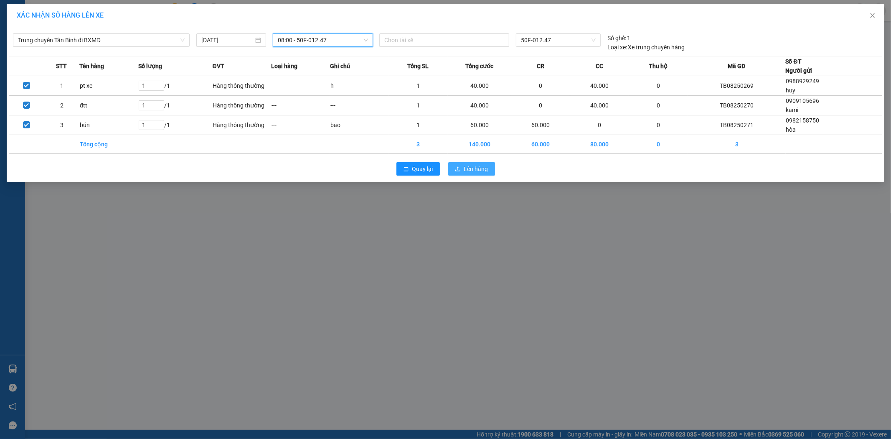
click at [481, 170] on span "Lên hàng" at bounding box center [476, 168] width 24 height 9
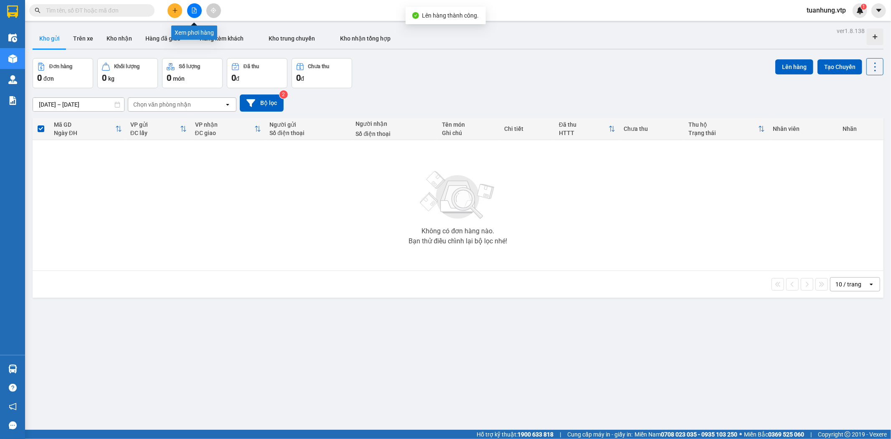
click at [191, 9] on icon "file-add" at bounding box center [194, 11] width 6 height 6
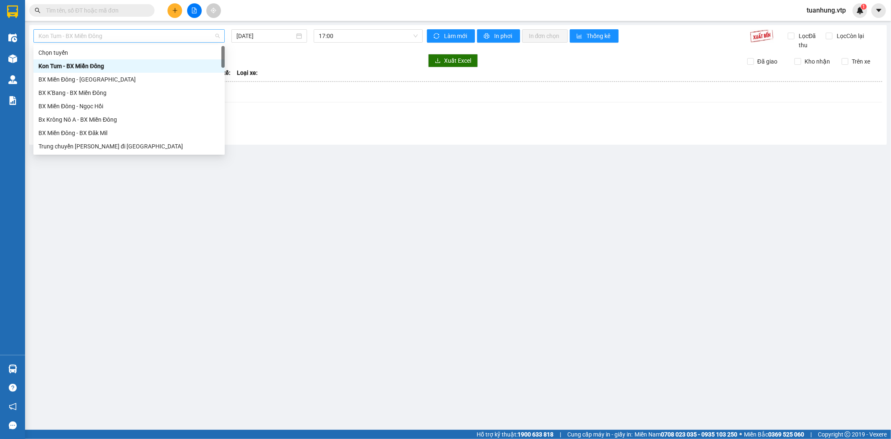
click at [218, 37] on span "Kon Tum - BX Miền Đông" at bounding box center [128, 36] width 181 height 13
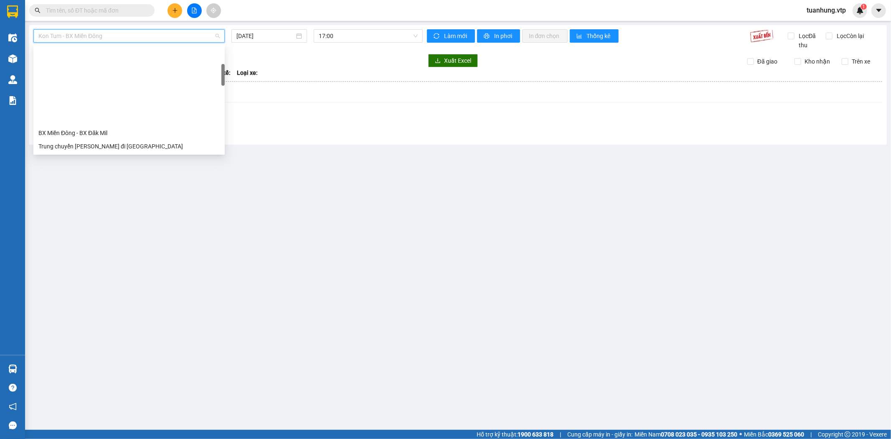
click at [143, 195] on div "Trung chuyển Tân Bình đi BXMĐ" at bounding box center [128, 199] width 181 height 9
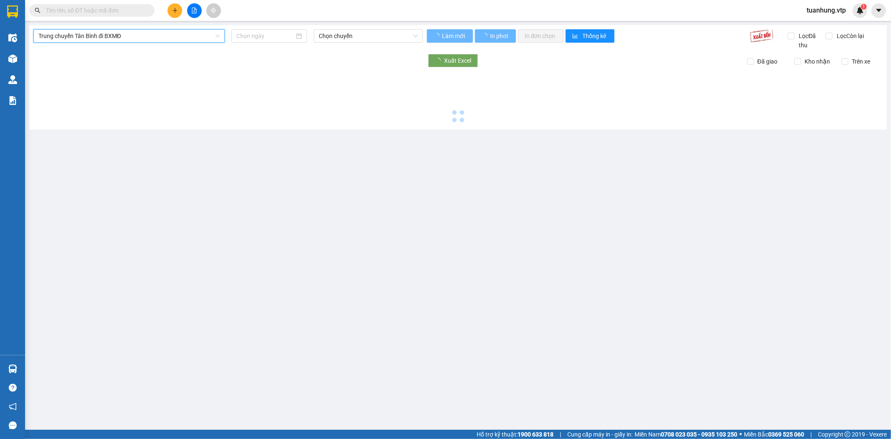
type input "[DATE]"
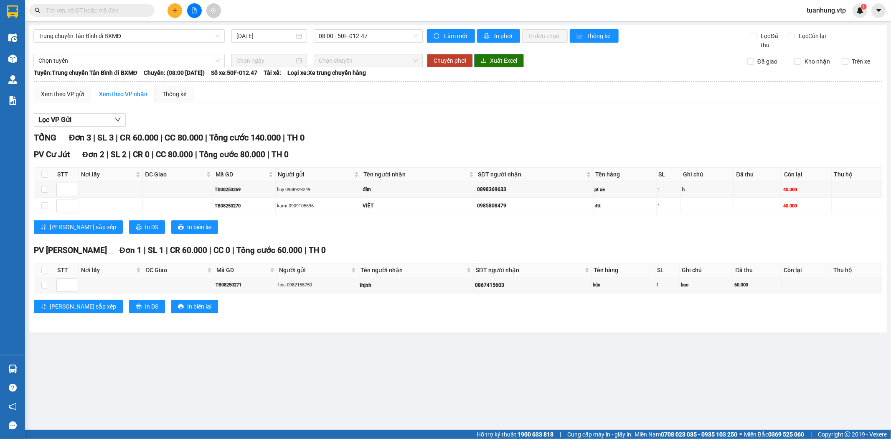
click at [502, 59] on span "Xuất Excel" at bounding box center [503, 60] width 27 height 9
click at [172, 10] on icon "plus" at bounding box center [175, 11] width 6 height 6
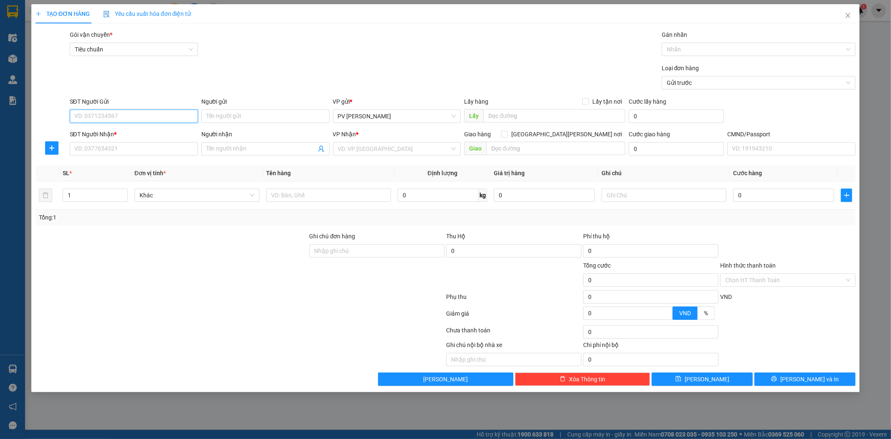
click at [170, 116] on input "SĐT Người Gửi" at bounding box center [134, 115] width 128 height 13
type input "0901330002"
click at [148, 131] on div "0901330002 - [PERSON_NAME]" at bounding box center [134, 132] width 118 height 9
type input "khoa"
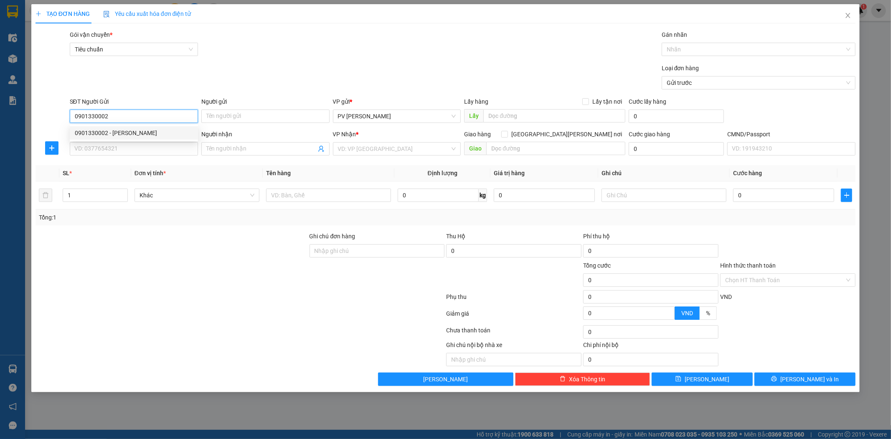
type input "0971291829"
type input "tiến"
type input "0901330002"
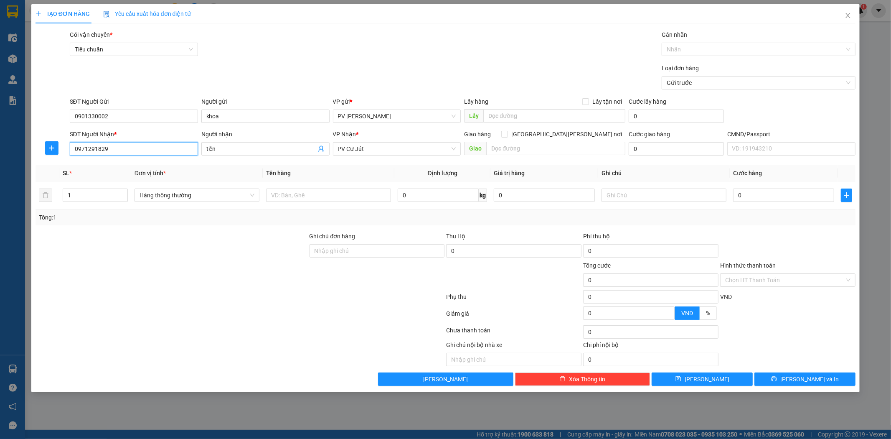
click at [159, 149] on input "0971291829" at bounding box center [134, 148] width 128 height 13
click at [362, 194] on input "text" at bounding box center [328, 194] width 125 height 13
type input "lốp"
click at [75, 195] on input "1" at bounding box center [95, 195] width 64 height 13
type input "4"
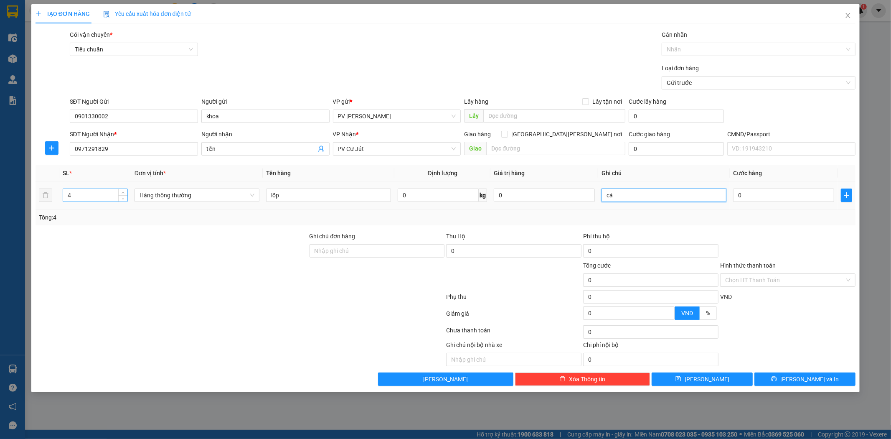
type input "cái"
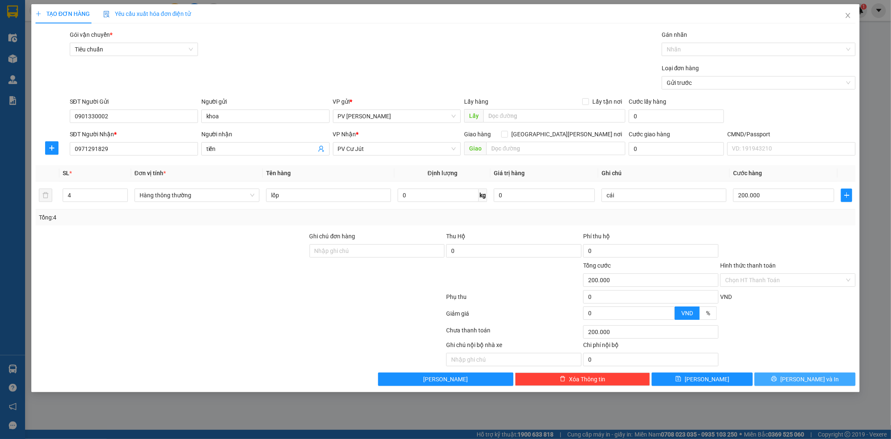
click at [826, 381] on button "[PERSON_NAME] và In" at bounding box center [804, 378] width 101 height 13
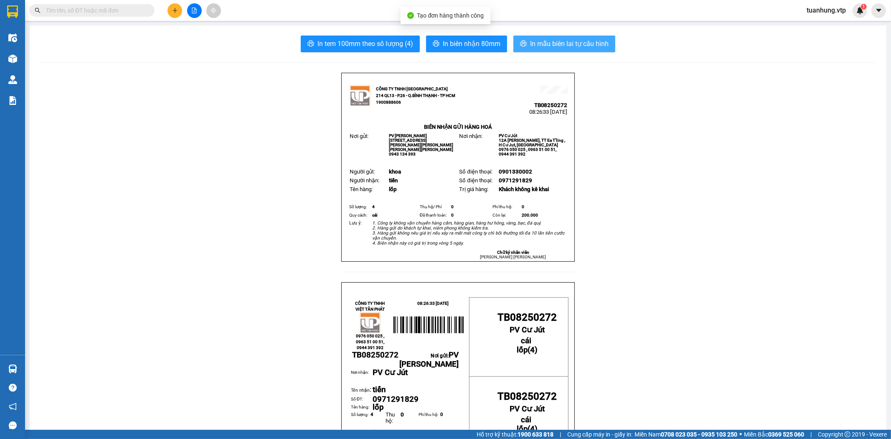
click at [581, 45] on span "In mẫu biên lai tự cấu hình" at bounding box center [569, 43] width 79 height 10
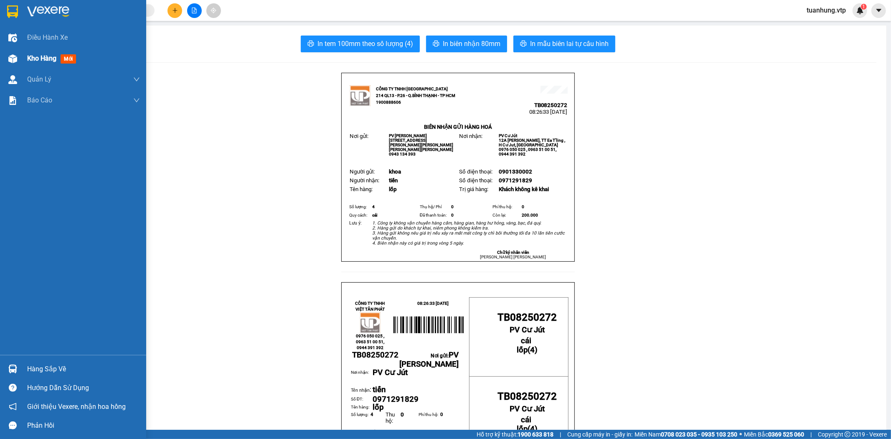
click at [48, 60] on span "Kho hàng" at bounding box center [41, 58] width 29 height 8
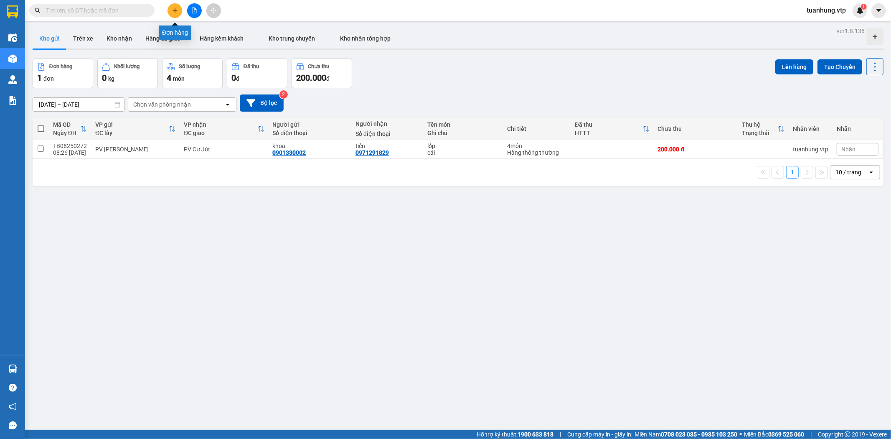
click at [174, 10] on icon "plus" at bounding box center [174, 10] width 5 height 0
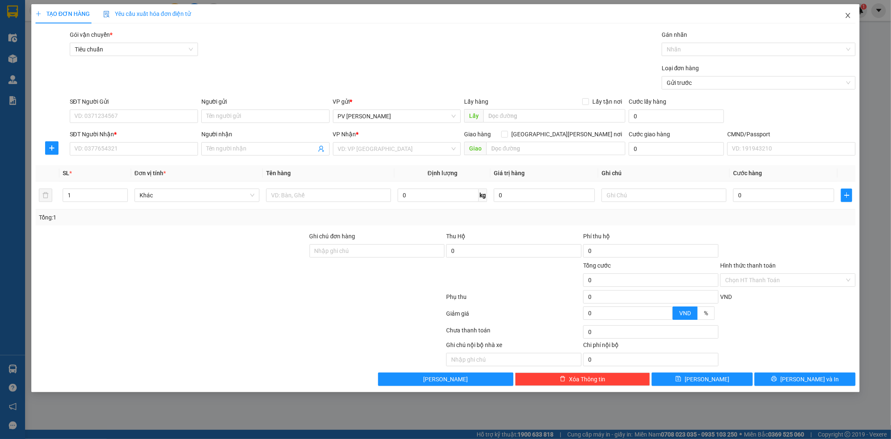
click at [847, 14] on icon "close" at bounding box center [847, 15] width 7 height 7
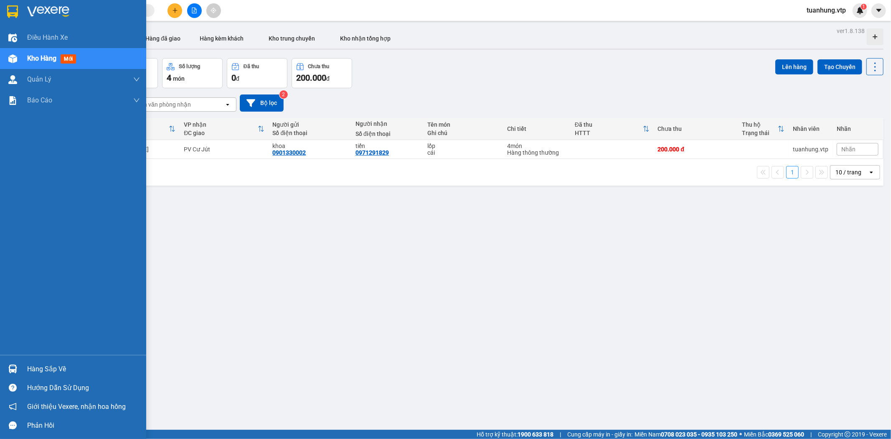
click at [28, 58] on span "Kho hàng" at bounding box center [41, 58] width 29 height 8
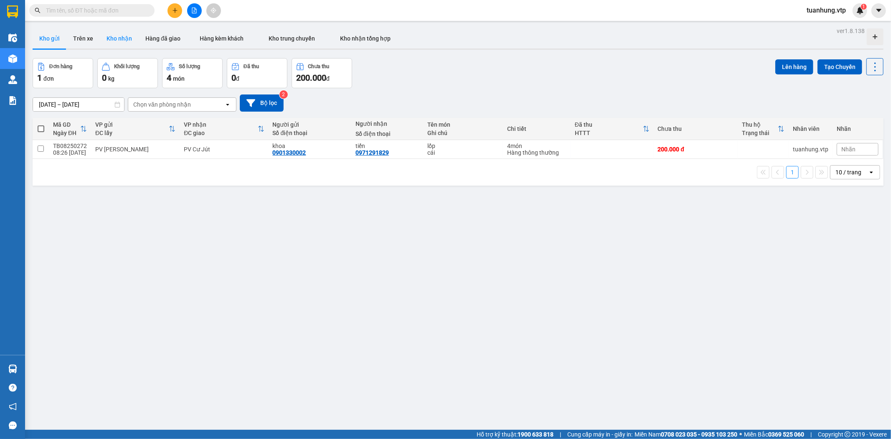
click at [112, 38] on button "Kho nhận" at bounding box center [119, 38] width 39 height 20
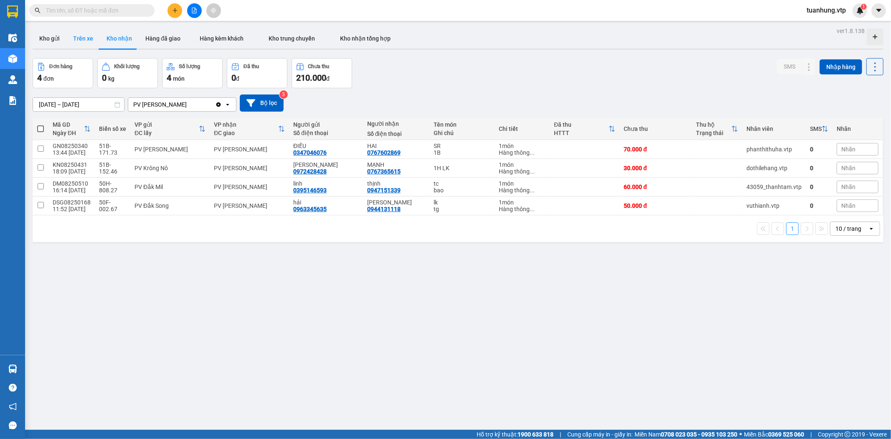
click at [80, 40] on button "Trên xe" at bounding box center [82, 38] width 33 height 20
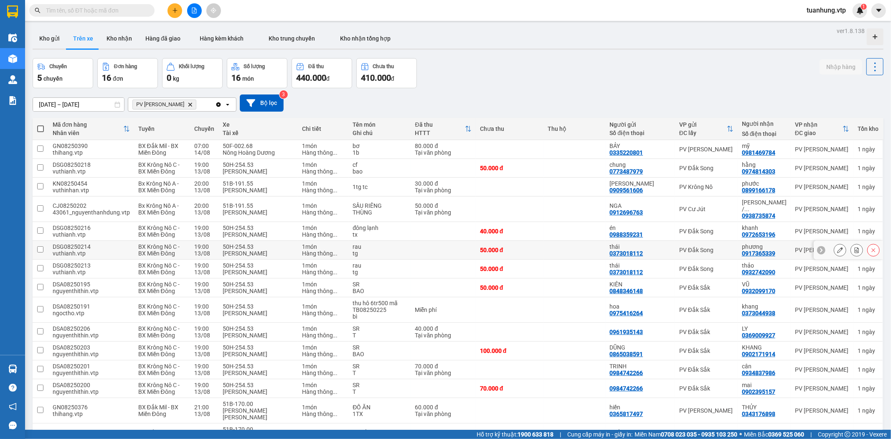
click at [352, 243] on td "rau tg" at bounding box center [379, 250] width 62 height 19
checkbox input "true"
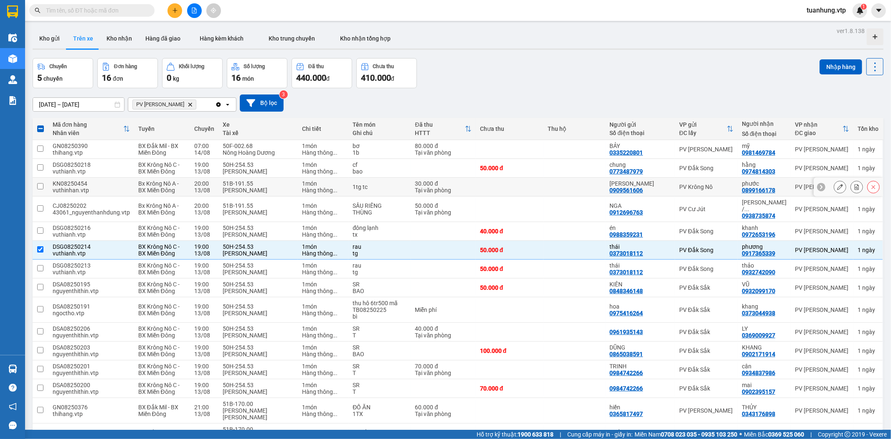
click at [604, 189] on td at bounding box center [574, 187] width 62 height 19
checkbox input "true"
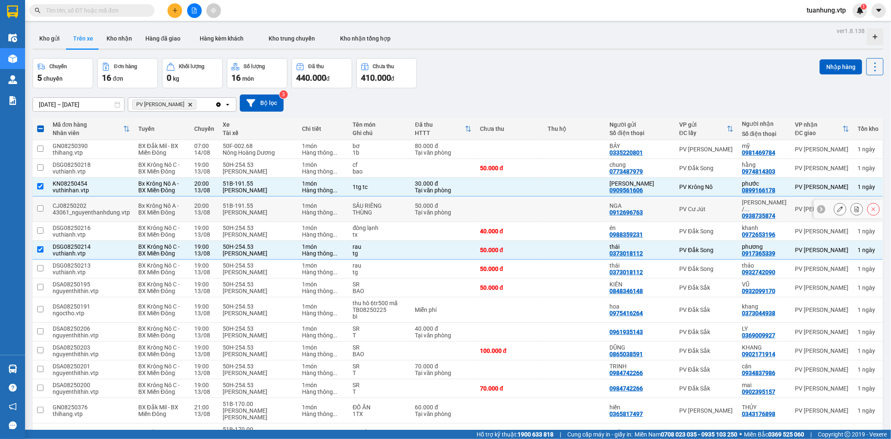
click at [546, 196] on td at bounding box center [574, 208] width 62 height 25
checkbox input "true"
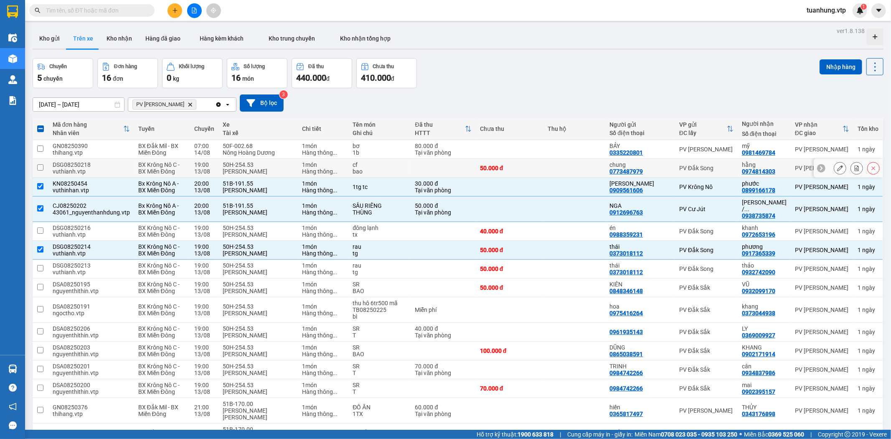
click at [582, 159] on td at bounding box center [574, 168] width 62 height 19
checkbox input "true"
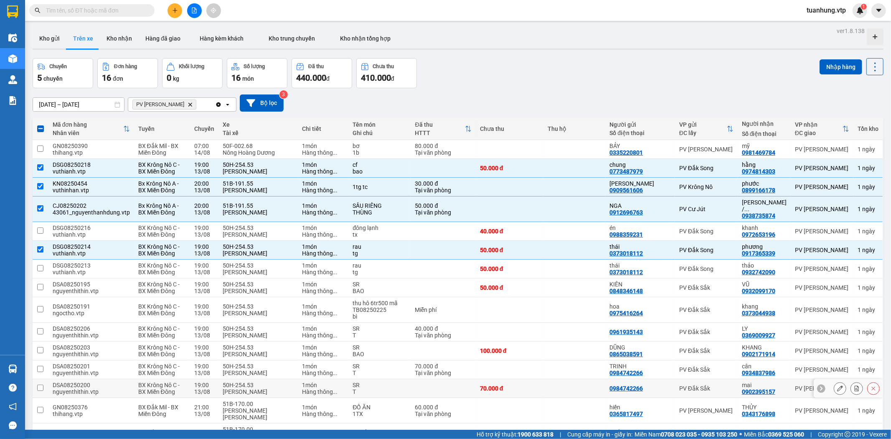
click at [650, 385] on div "0984742266" at bounding box center [639, 388] width 61 height 7
checkbox input "true"
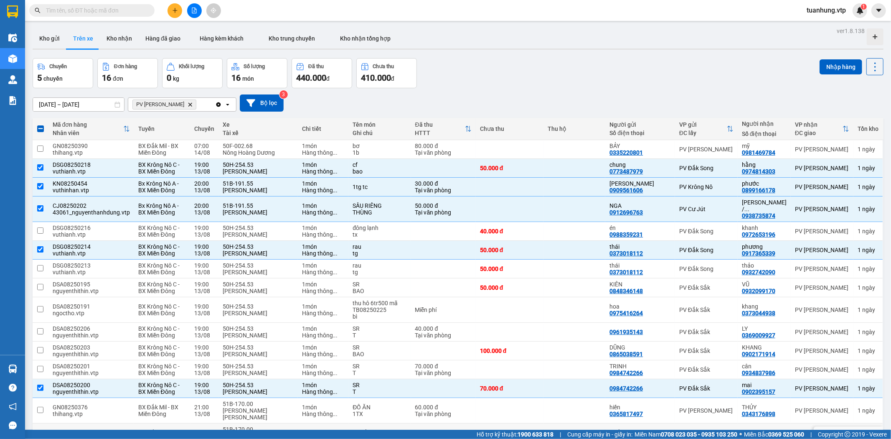
click at [739, 423] on td "[PERSON_NAME] 0902660438" at bounding box center [764, 435] width 53 height 25
checkbox input "true"
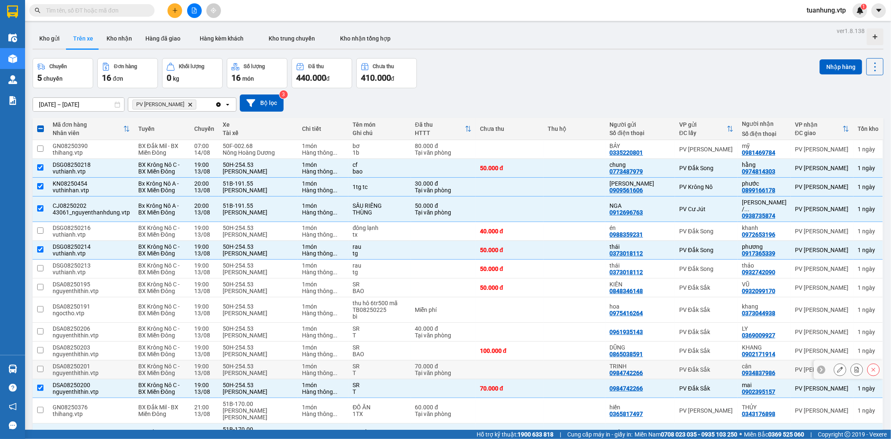
click at [731, 366] on div "PV Đắk Sắk" at bounding box center [706, 369] width 54 height 7
checkbox input "true"
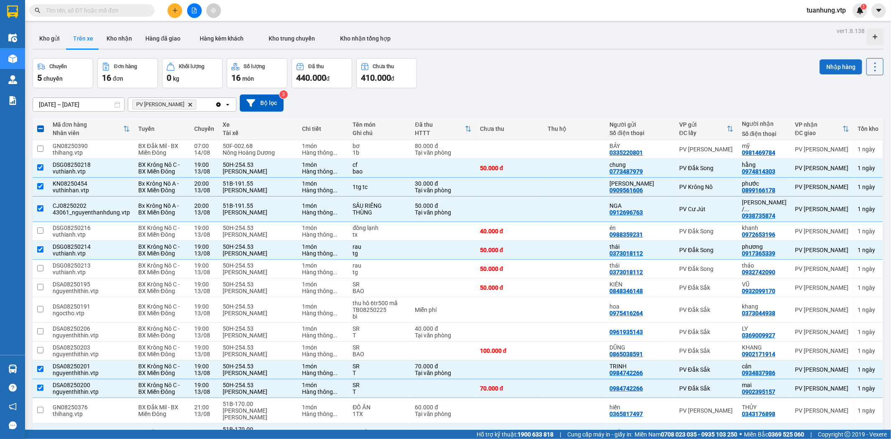
click at [826, 59] on button "Nhập hàng" at bounding box center [840, 66] width 43 height 15
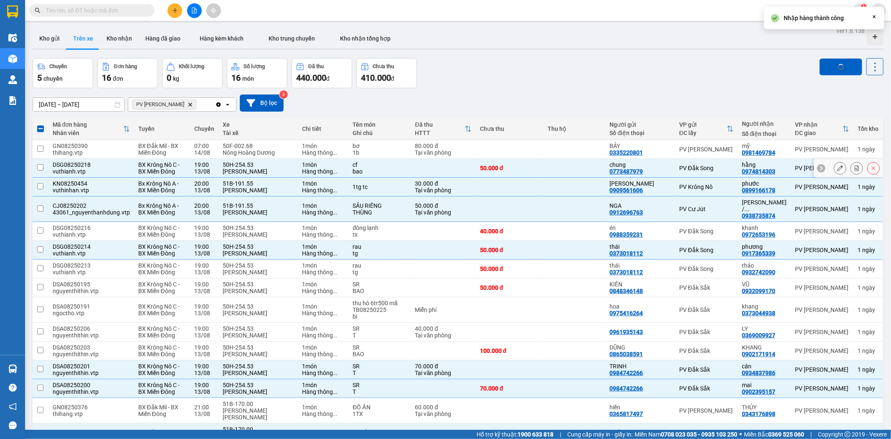
checkbox input "false"
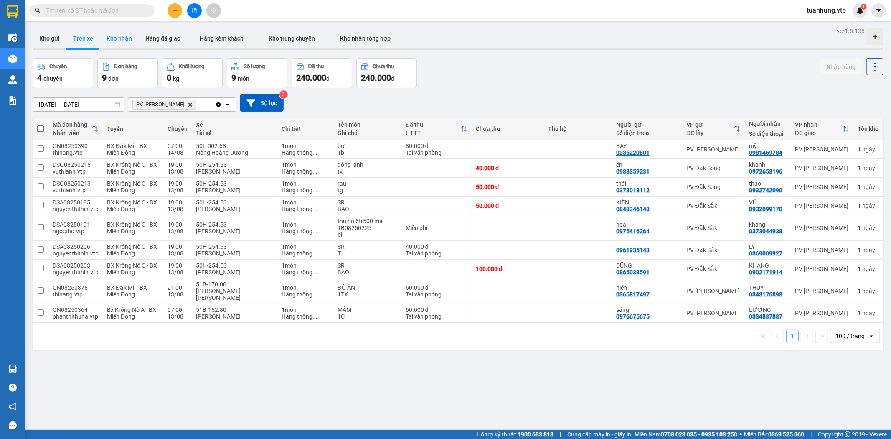
click at [114, 38] on button "Kho nhận" at bounding box center [119, 38] width 39 height 20
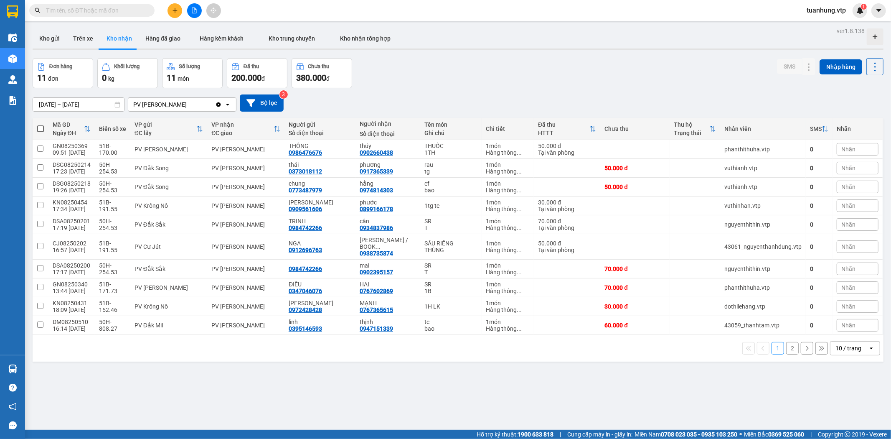
click at [868, 345] on icon "open" at bounding box center [871, 348] width 7 height 7
click at [856, 325] on span "100 / trang" at bounding box center [844, 324] width 30 height 8
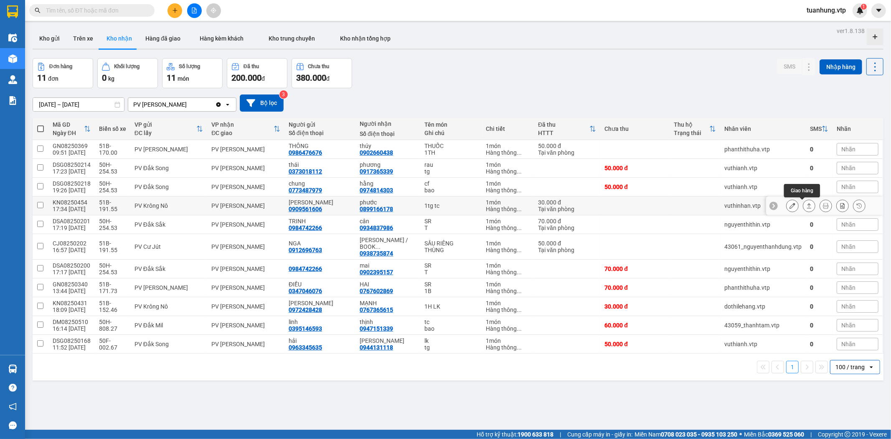
click at [806, 206] on icon at bounding box center [809, 206] width 6 height 6
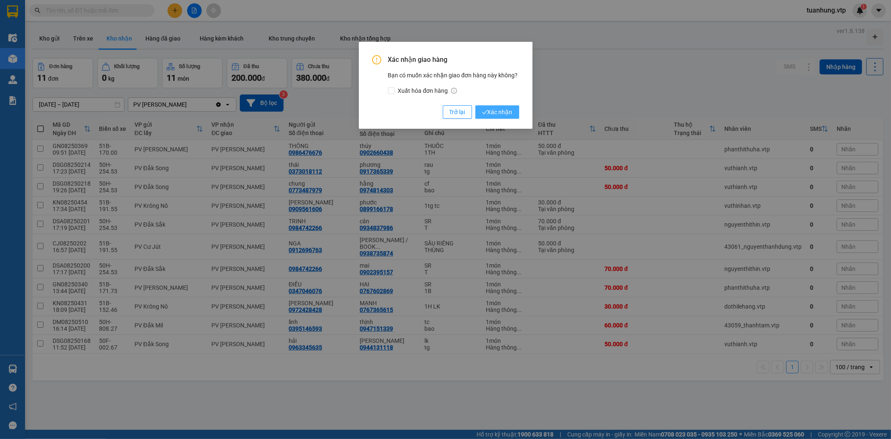
click at [503, 113] on span "Xác nhận" at bounding box center [497, 111] width 30 height 9
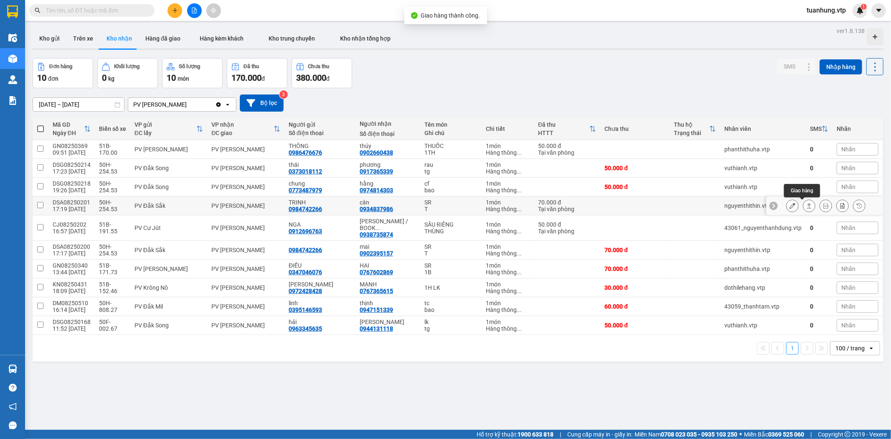
click at [807, 205] on icon at bounding box center [809, 205] width 5 height 5
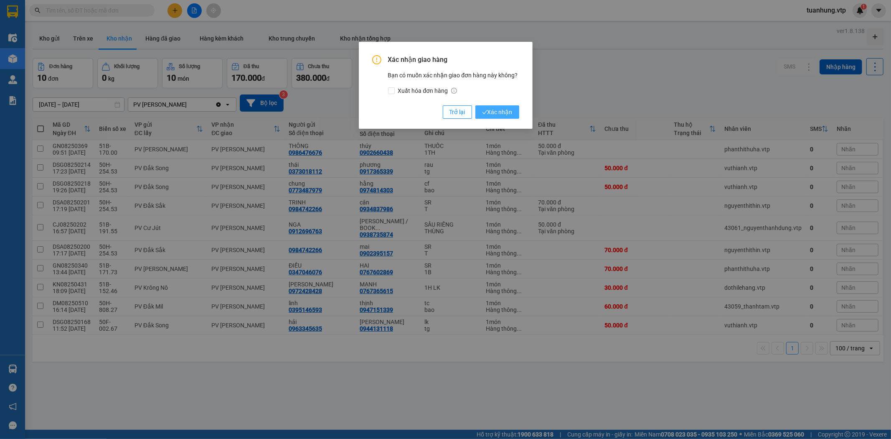
click at [513, 118] on button "Xác nhận" at bounding box center [497, 111] width 44 height 13
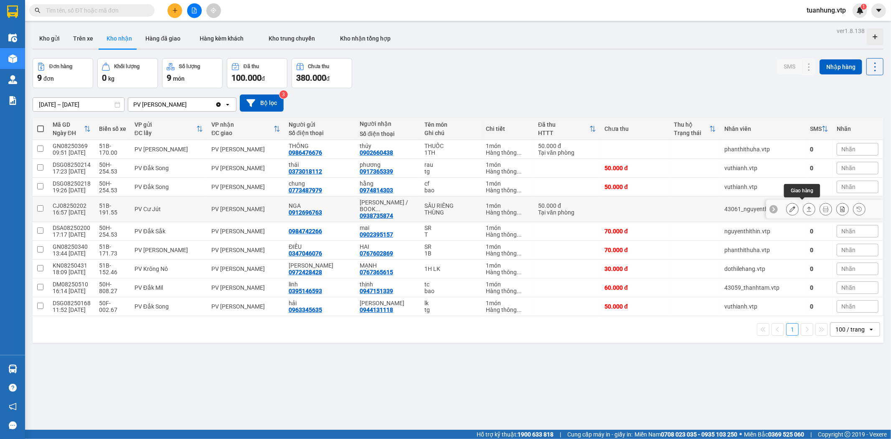
click at [806, 206] on icon at bounding box center [809, 209] width 6 height 6
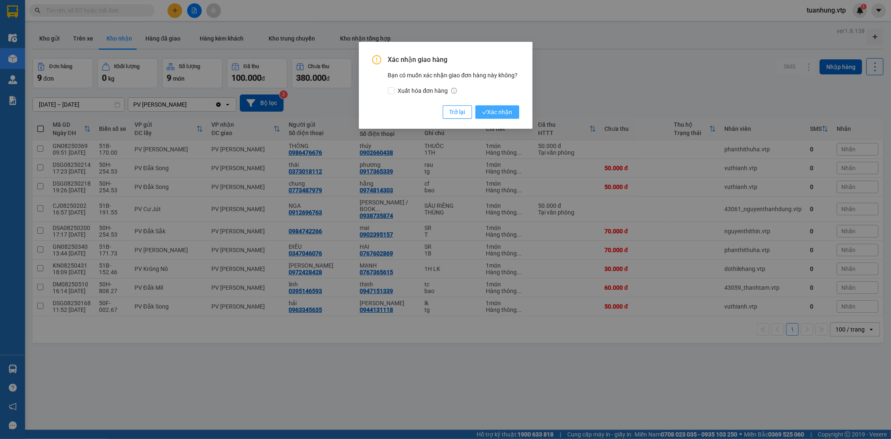
click at [510, 114] on span "Xác nhận" at bounding box center [497, 111] width 30 height 9
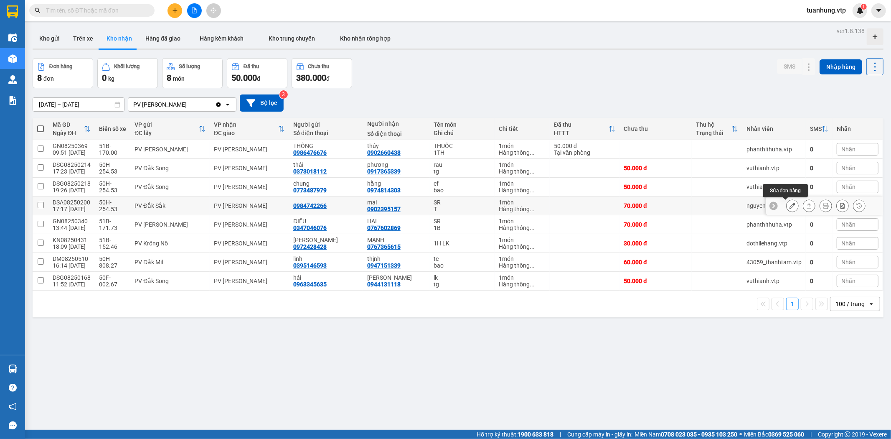
click at [789, 206] on icon at bounding box center [792, 206] width 6 height 6
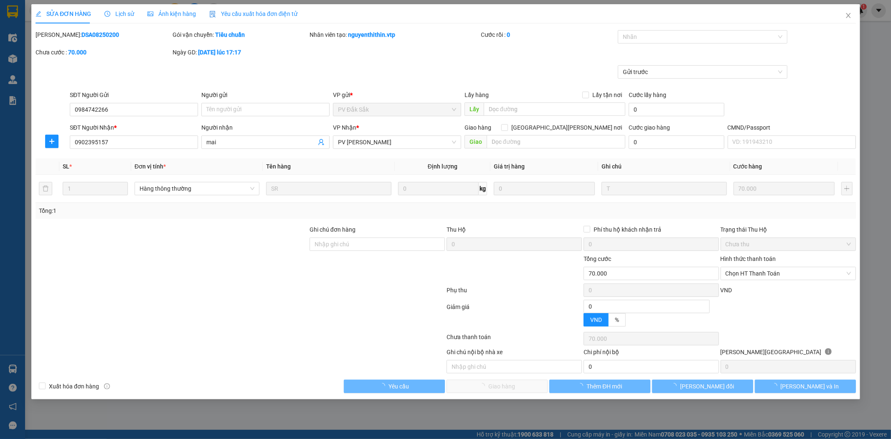
type input "3.500"
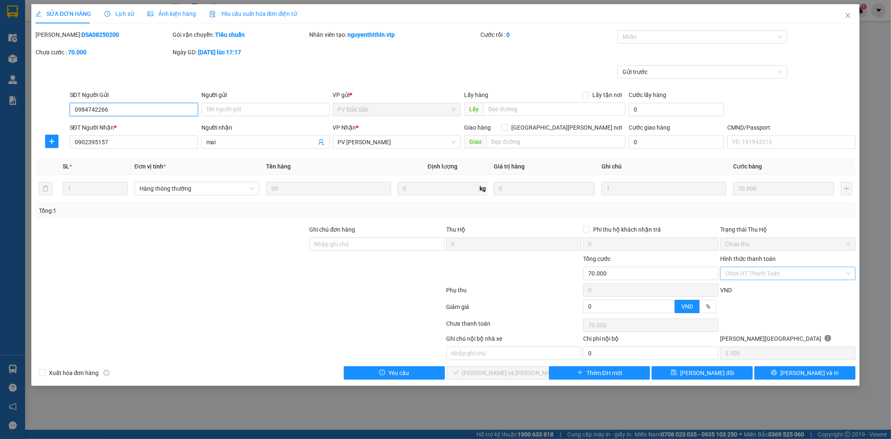
drag, startPoint x: 848, startPoint y: 272, endPoint x: 841, endPoint y: 272, distance: 7.1
click at [846, 273] on div "Chọn HT Thanh Toán" at bounding box center [787, 272] width 135 height 13
click at [794, 289] on div "Tại văn phòng" at bounding box center [787, 289] width 125 height 9
type input "0"
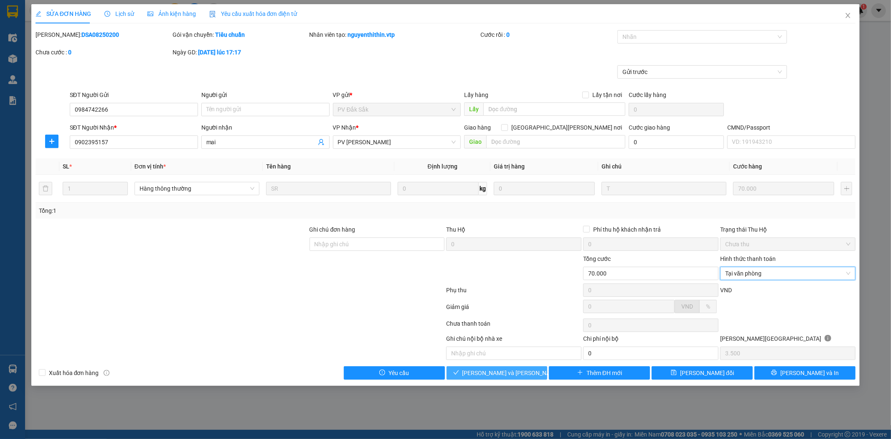
click at [515, 374] on span "[PERSON_NAME] và [PERSON_NAME] hàng" at bounding box center [518, 372] width 113 height 9
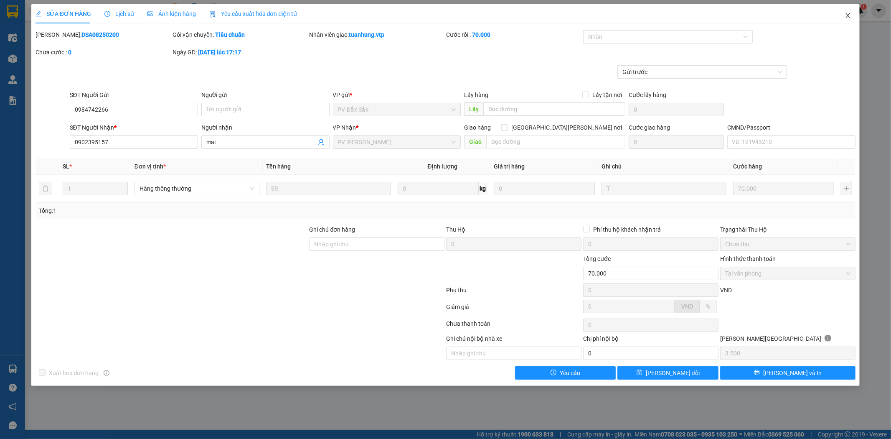
click at [849, 15] on icon "close" at bounding box center [847, 15] width 7 height 7
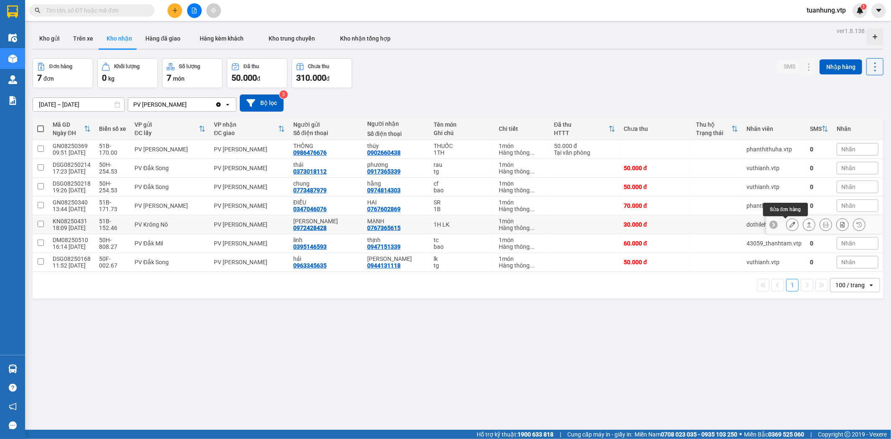
click at [789, 225] on icon at bounding box center [792, 224] width 6 height 6
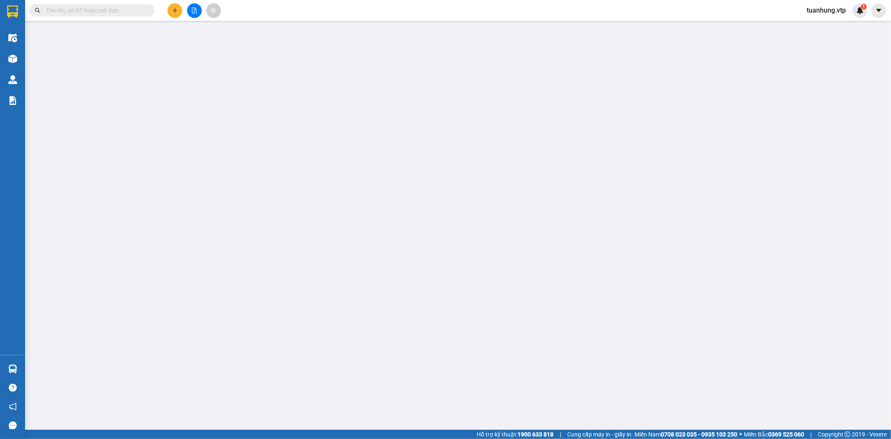
type input "0972428428"
type input "[PERSON_NAME]"
type input "0767365615"
type input "MẠNH"
type input "30.000"
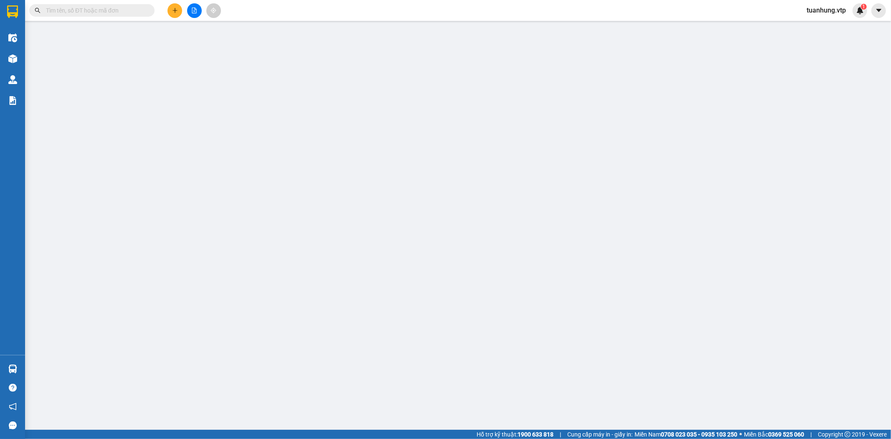
type input "30.000"
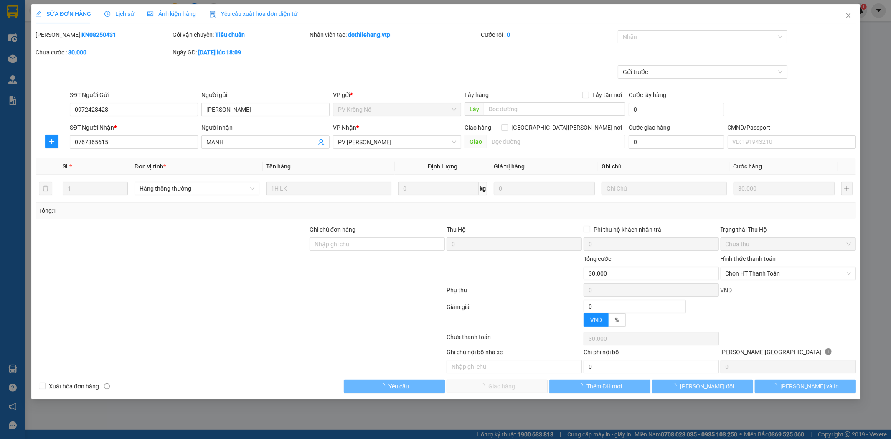
type input "1.500"
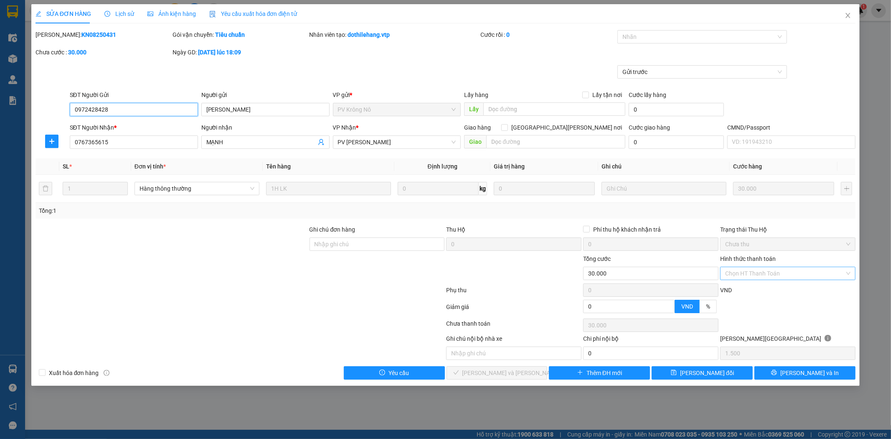
drag, startPoint x: 846, startPoint y: 270, endPoint x: 838, endPoint y: 274, distance: 8.6
drag, startPoint x: 848, startPoint y: 271, endPoint x: 827, endPoint y: 280, distance: 22.6
click at [846, 271] on div "Chọn HT Thanh Toán" at bounding box center [787, 272] width 135 height 13
click at [812, 289] on div "Tại văn phòng" at bounding box center [787, 289] width 125 height 9
type input "0"
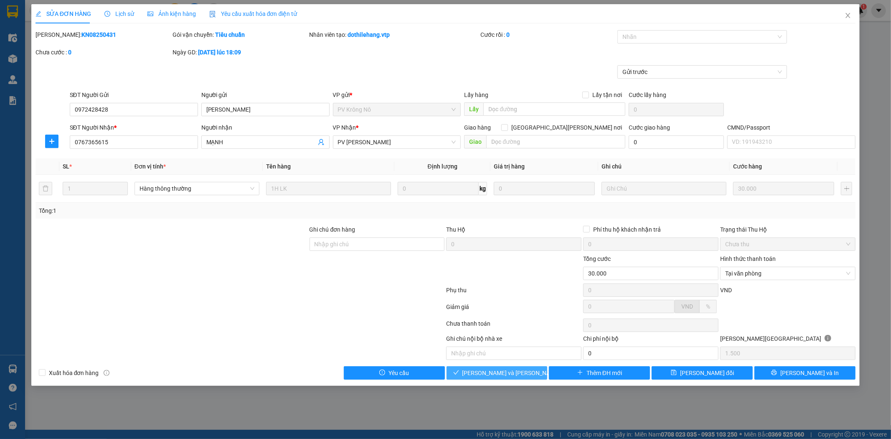
click at [535, 373] on button "[PERSON_NAME] và [PERSON_NAME] hàng" at bounding box center [496, 372] width 101 height 13
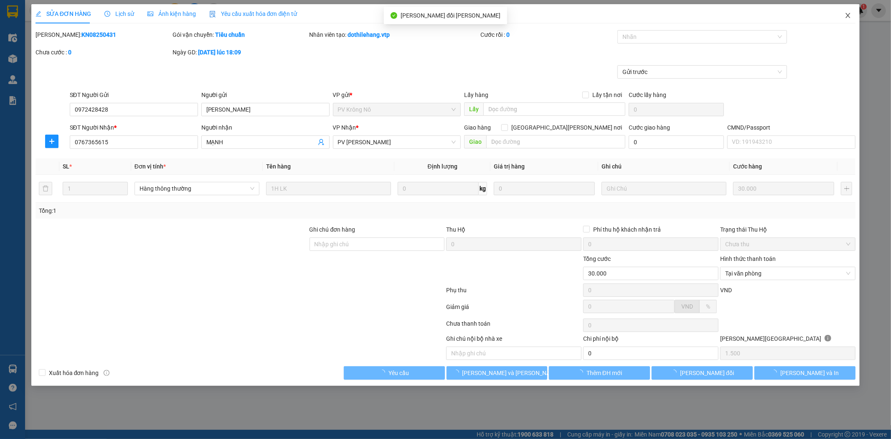
click at [849, 15] on icon "close" at bounding box center [847, 15] width 7 height 7
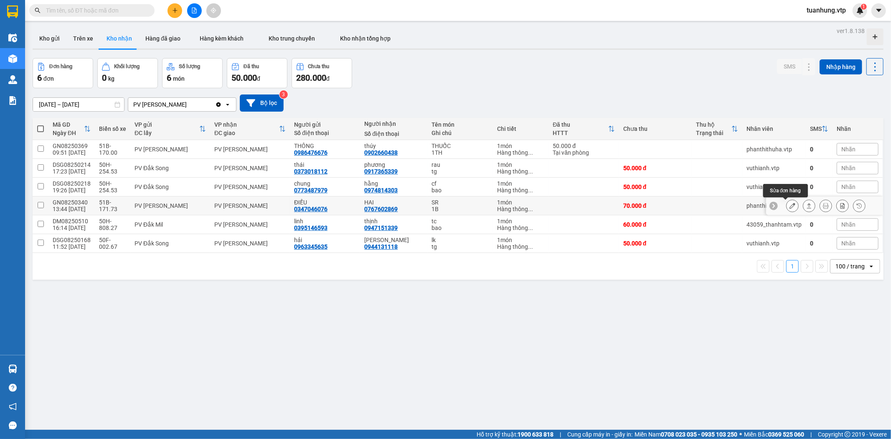
click at [789, 203] on icon at bounding box center [792, 206] width 6 height 6
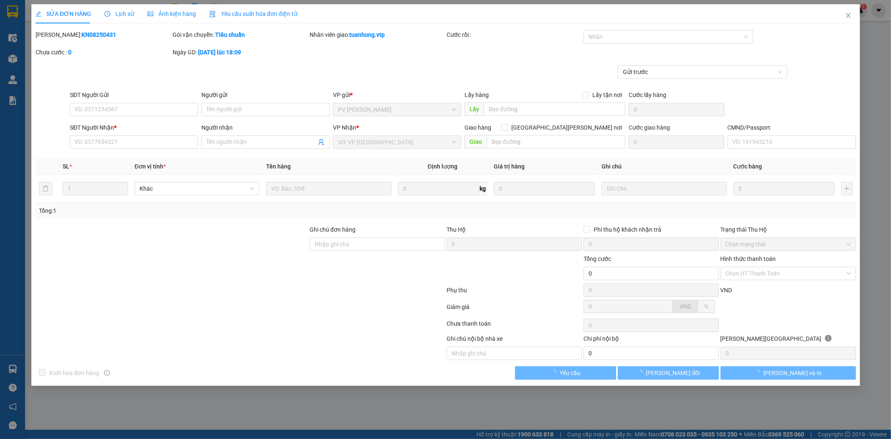
type input "3.500"
type input "0347046076"
type input "ĐIỀU"
type input "0767602869"
type input "HAI"
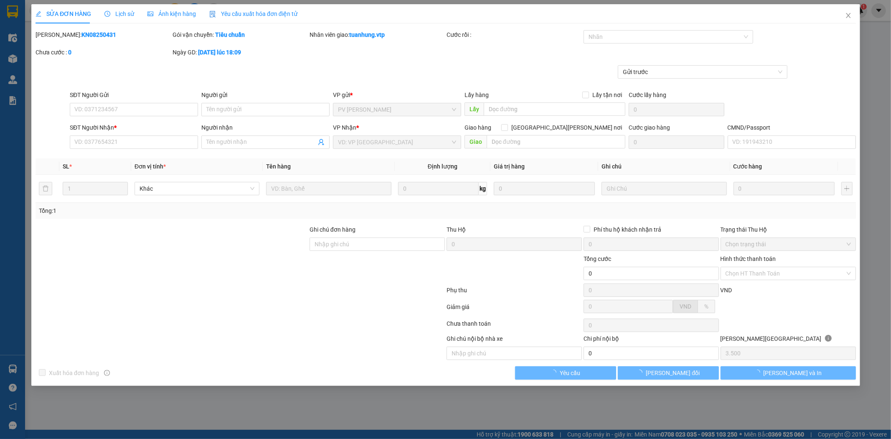
type input "70.000"
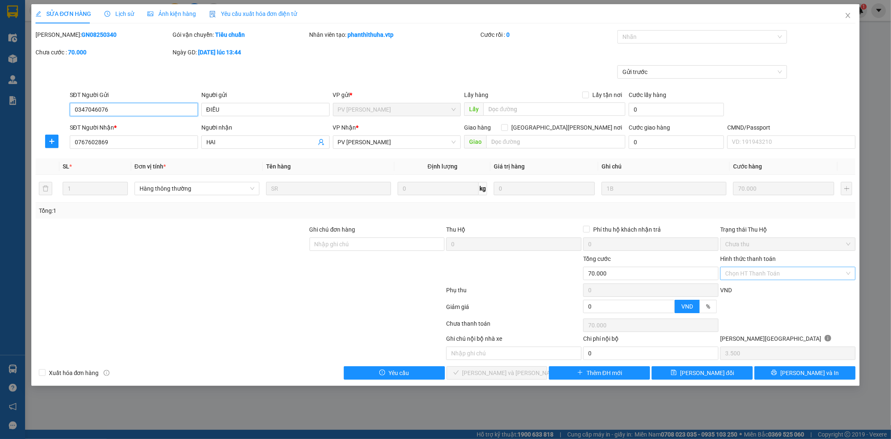
click at [851, 269] on div "Chọn HT Thanh Toán" at bounding box center [787, 272] width 135 height 13
click at [820, 288] on div "Tại văn phòng" at bounding box center [787, 289] width 125 height 9
type input "0"
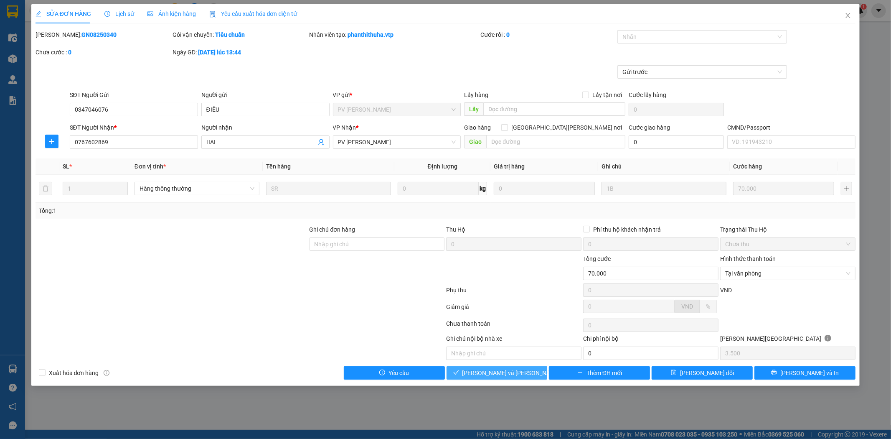
click at [520, 374] on span "[PERSON_NAME] và [PERSON_NAME] hàng" at bounding box center [518, 372] width 113 height 9
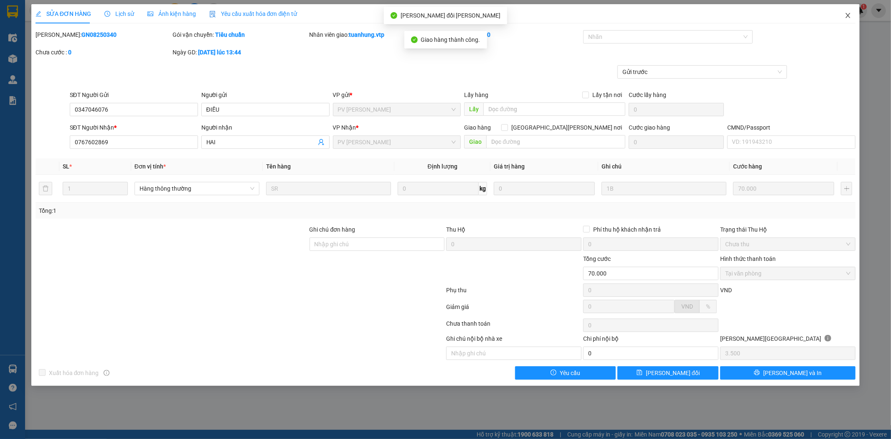
click at [848, 13] on icon "close" at bounding box center [847, 15] width 7 height 7
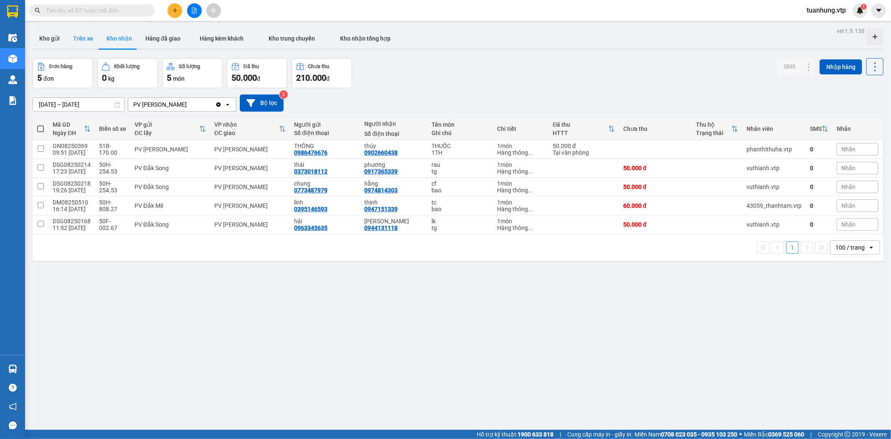
click at [76, 35] on button "Trên xe" at bounding box center [82, 38] width 33 height 20
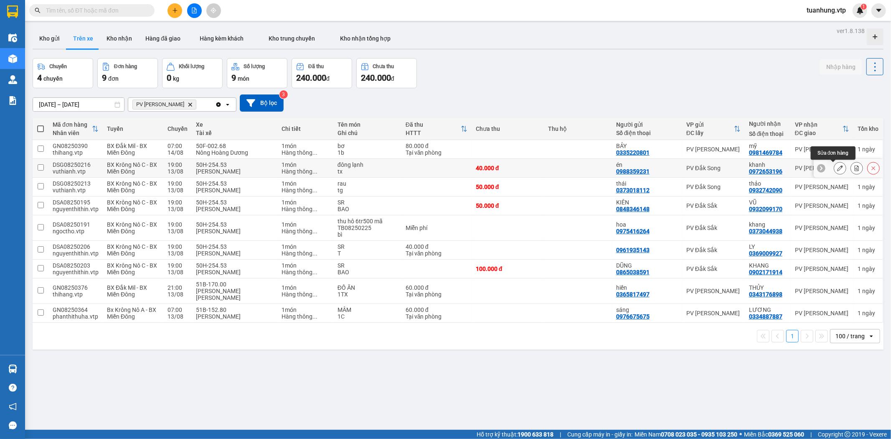
click at [837, 168] on icon at bounding box center [840, 168] width 6 height 6
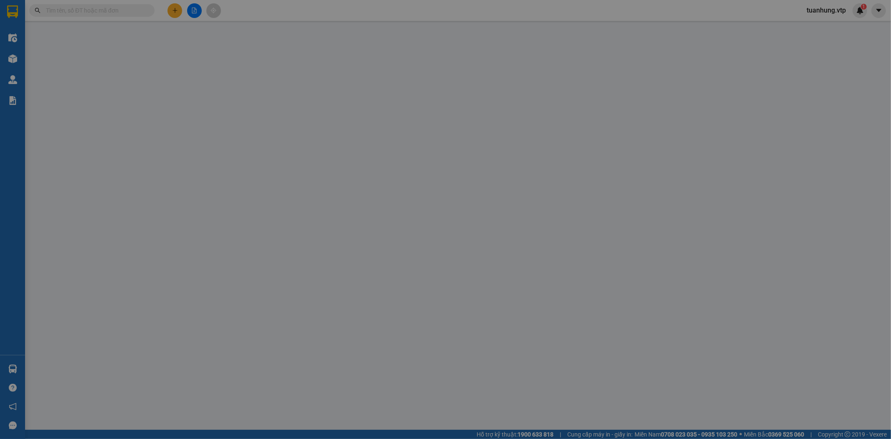
type input "2.000"
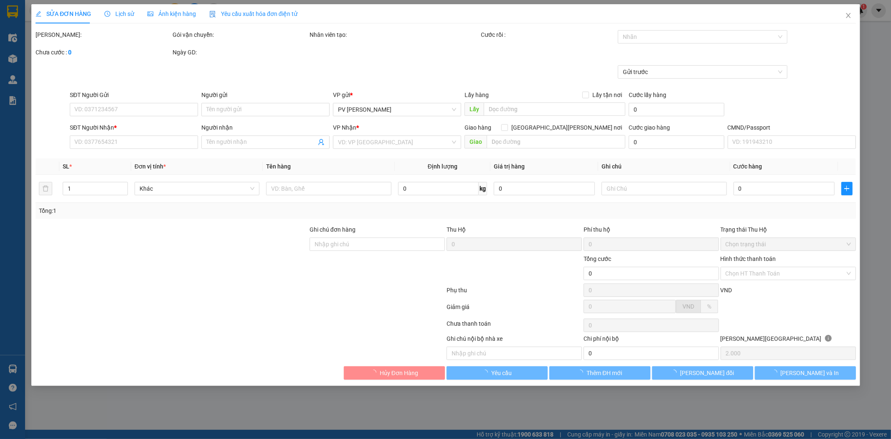
type input "0988359231"
type input "én"
type input "0972653196"
type input "khanh"
type input "40.000"
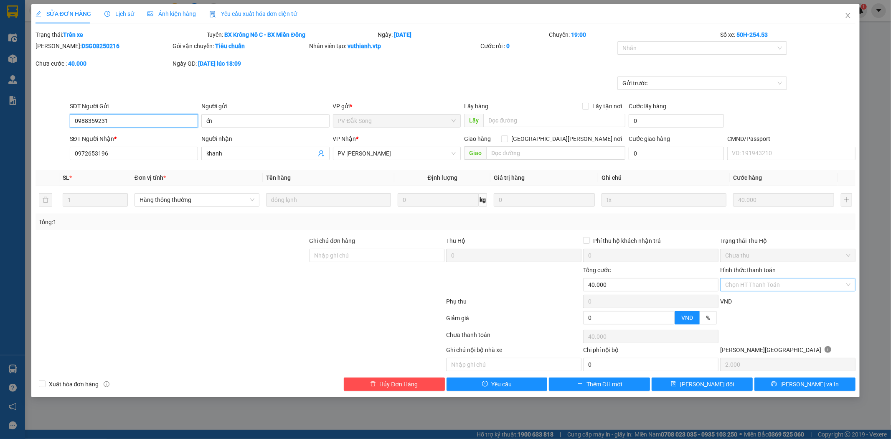
click at [849, 284] on div "Chọn HT Thanh Toán" at bounding box center [787, 284] width 135 height 13
click at [805, 302] on div "Tại văn phòng" at bounding box center [787, 301] width 125 height 9
type input "0"
click at [850, 15] on icon "close" at bounding box center [847, 15] width 7 height 7
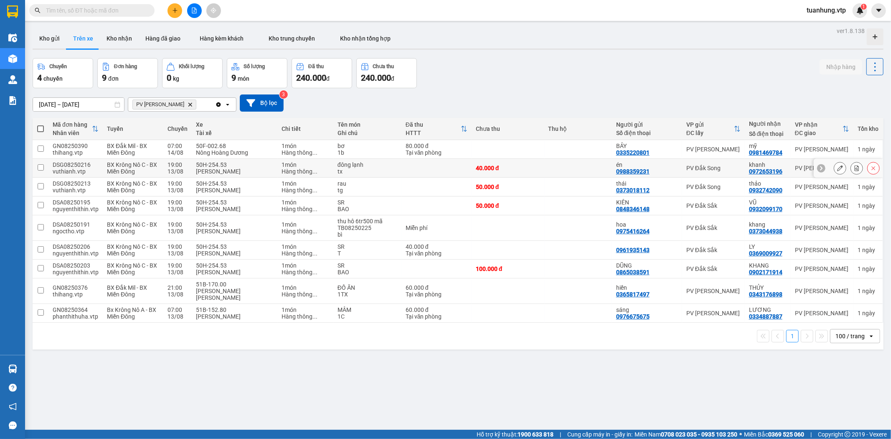
click at [378, 163] on div "đông lạnh" at bounding box center [367, 164] width 60 height 7
checkbox input "true"
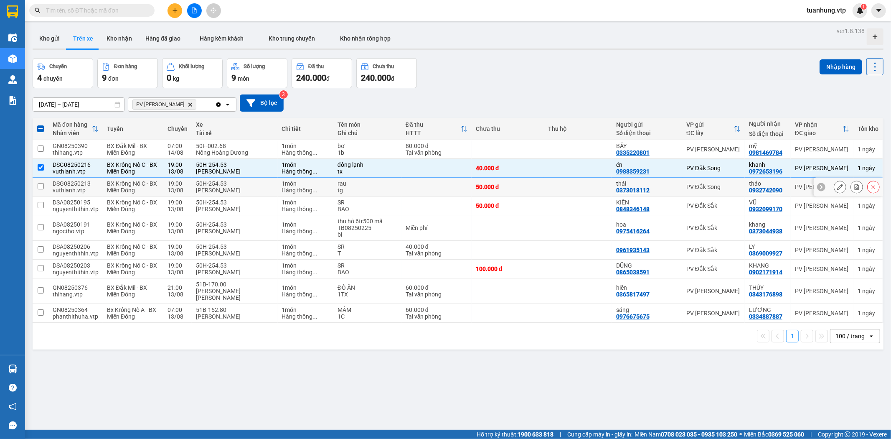
click at [710, 190] on div "PV Đắk Song" at bounding box center [713, 186] width 54 height 7
checkbox input "true"
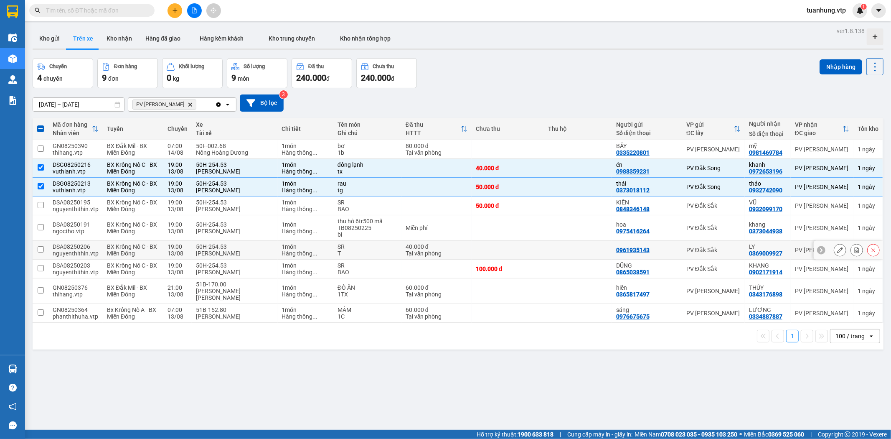
click at [672, 251] on td "0961935143" at bounding box center [647, 250] width 70 height 19
checkbox input "true"
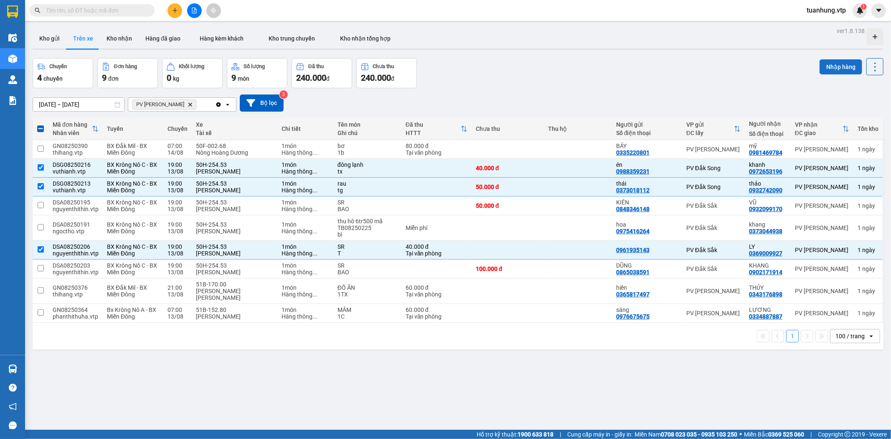
click at [832, 67] on button "Nhập hàng" at bounding box center [840, 66] width 43 height 15
checkbox input "false"
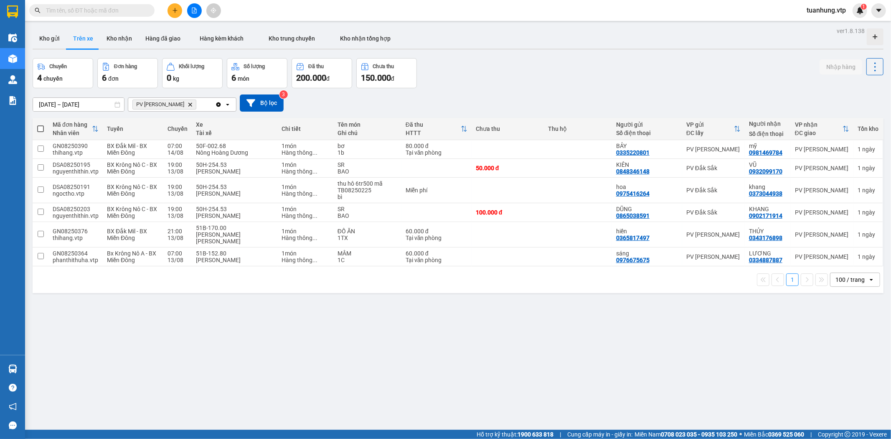
drag, startPoint x: 239, startPoint y: 298, endPoint x: 212, endPoint y: 281, distance: 32.1
click at [230, 297] on div "ver 1.8.138 Kho gửi Trên xe [PERSON_NAME] Hàng đã giao Hàng kèm khách [PERSON_N…" at bounding box center [457, 244] width 857 height 439
click at [178, 8] on button at bounding box center [174, 10] width 15 height 15
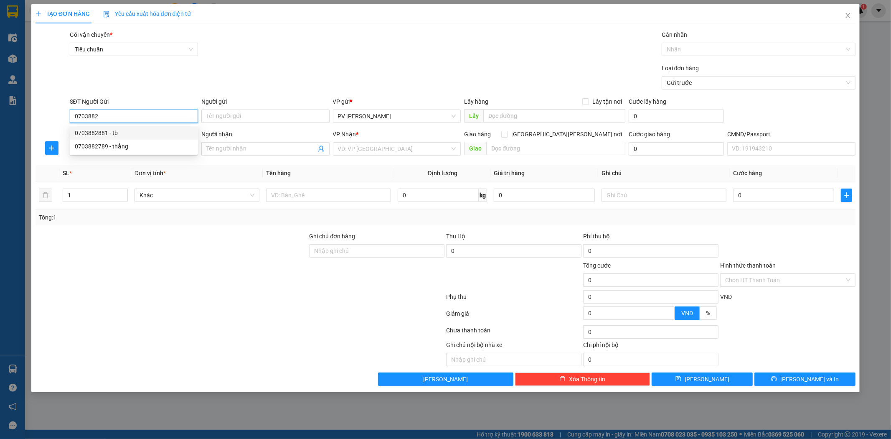
click at [142, 136] on div "0703882881 - tb" at bounding box center [134, 132] width 118 height 9
type input "0703882881"
type input "tb"
type input "0989838537"
type input "long tứ"
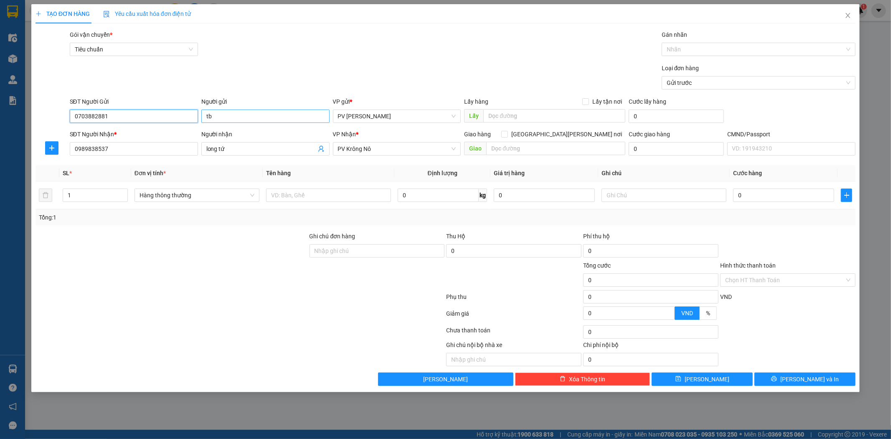
type input "0703882881"
click at [235, 119] on input "tb" at bounding box center [265, 115] width 128 height 13
type input "t"
type input "bọng"
click at [159, 150] on input "0989838537" at bounding box center [134, 148] width 128 height 13
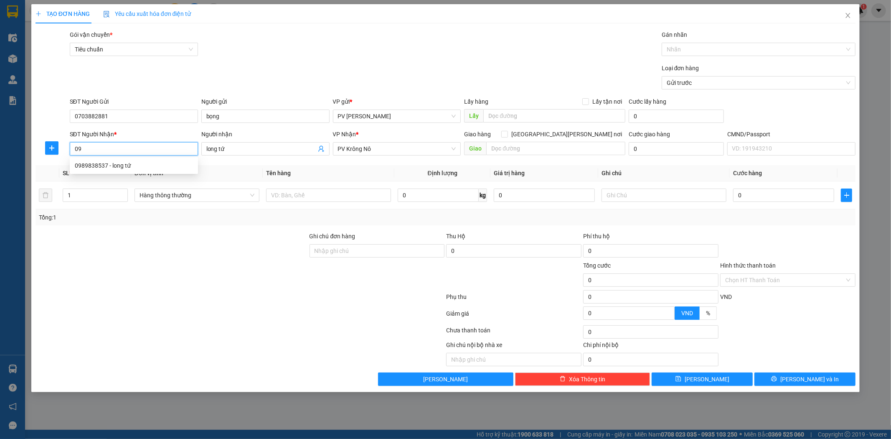
type input "0"
type input "0989813583"
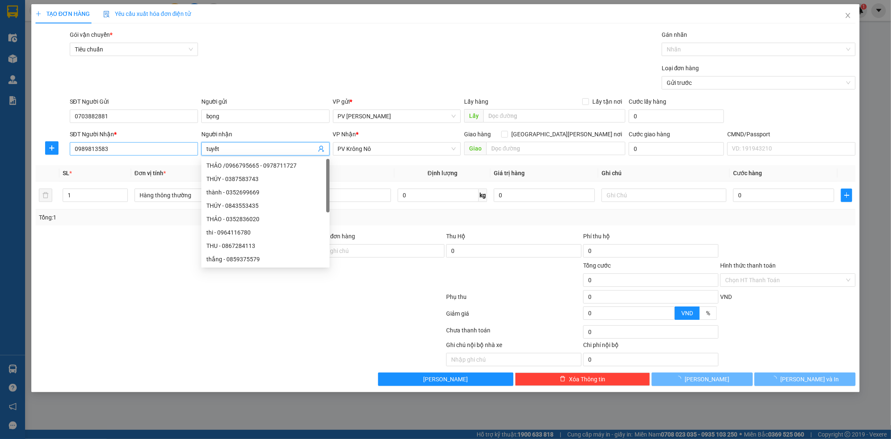
type input "tuyết"
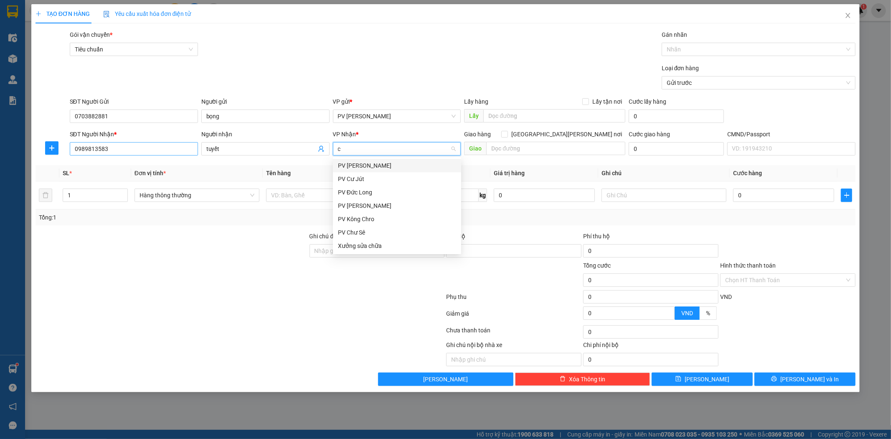
type input "cj"
click at [352, 165] on div "PV Cư Jút" at bounding box center [397, 165] width 118 height 9
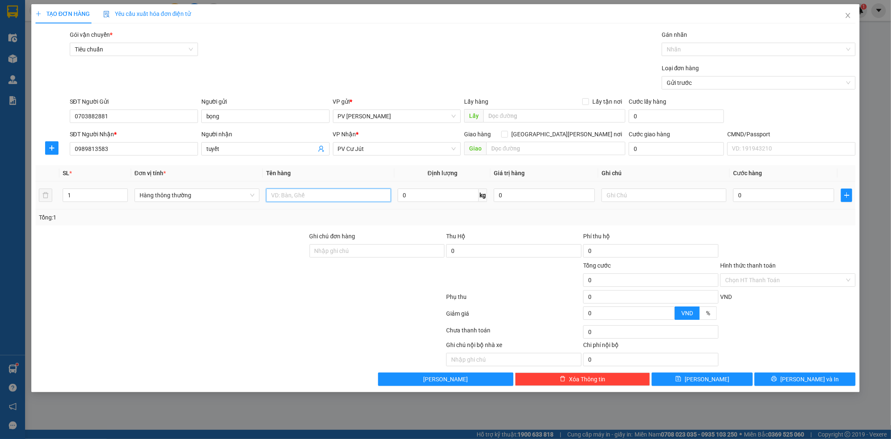
click at [368, 196] on input "text" at bounding box center [328, 194] width 125 height 13
type input "q áo"
type input "c"
type input "6"
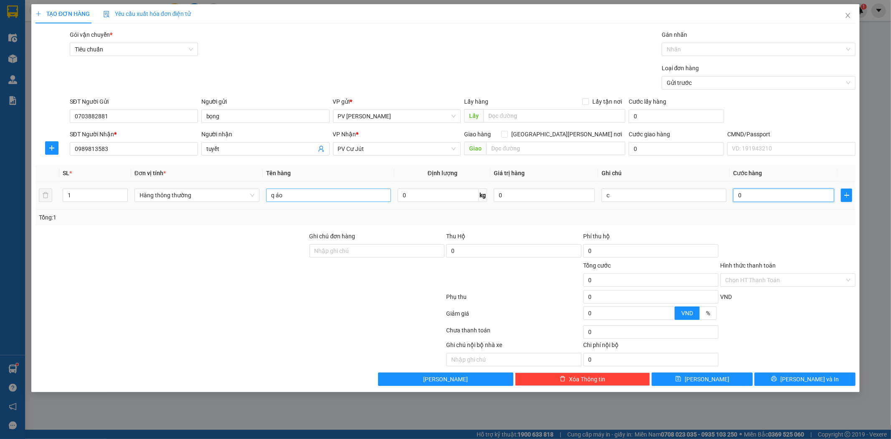
type input "6"
type input "60"
type input "600"
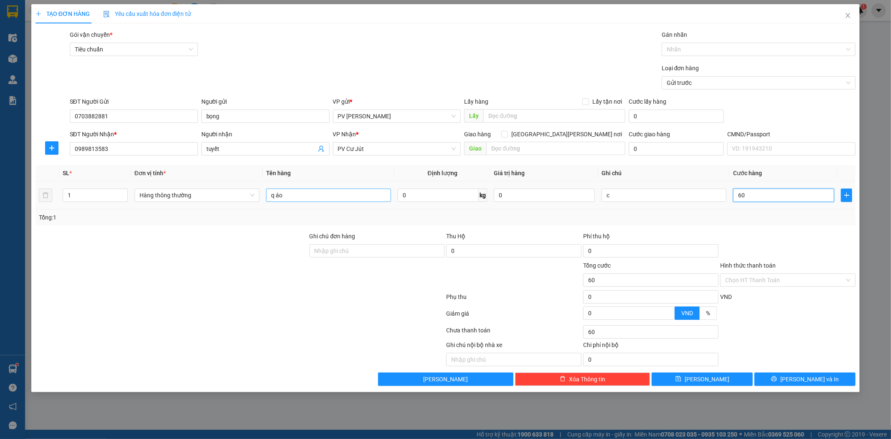
type input "600"
click at [787, 374] on button "[PERSON_NAME] và In" at bounding box center [804, 378] width 101 height 13
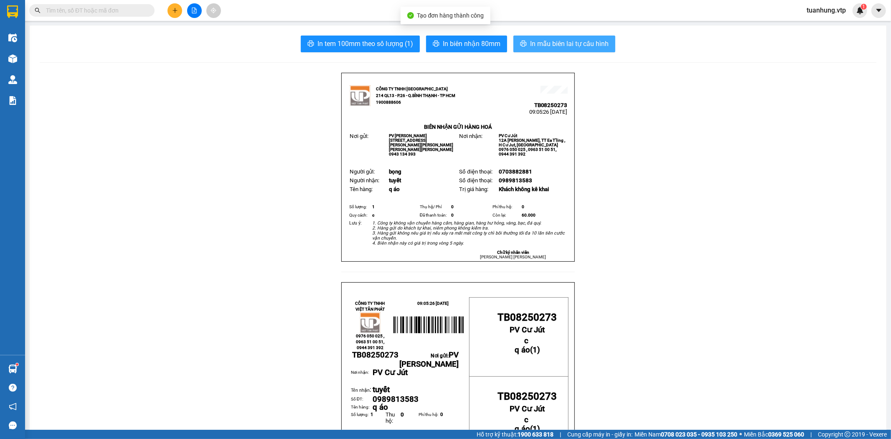
click at [577, 47] on span "In mẫu biên lai tự cấu hình" at bounding box center [569, 43] width 79 height 10
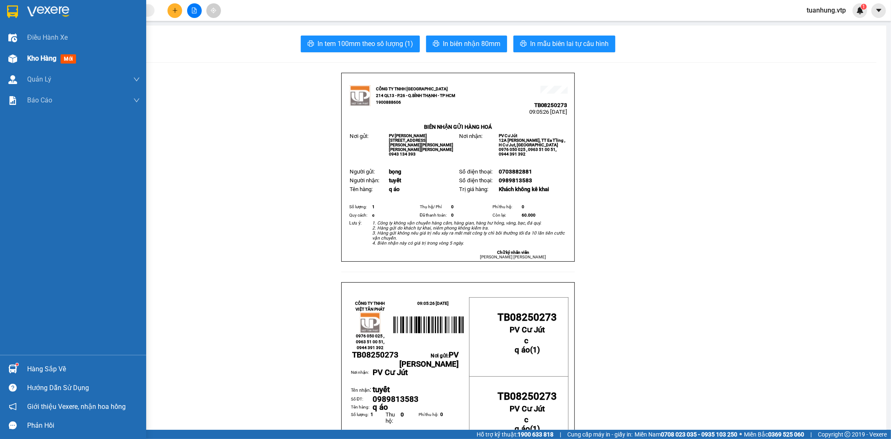
click at [28, 59] on span "Kho hàng" at bounding box center [41, 58] width 29 height 8
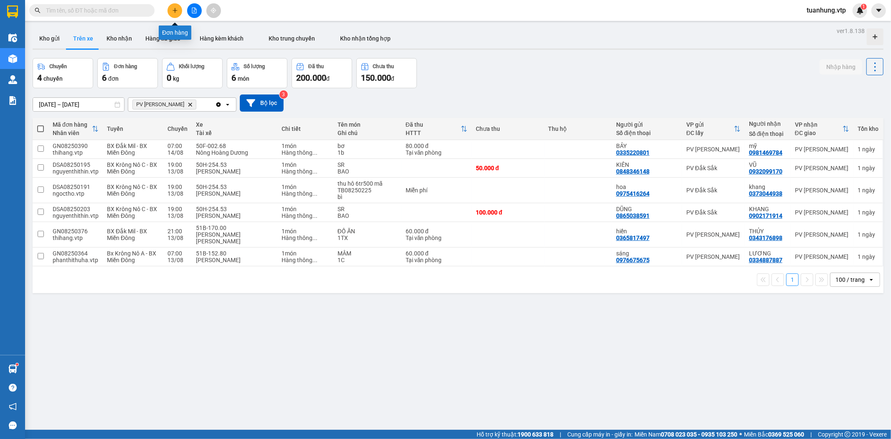
click at [177, 14] on button at bounding box center [174, 10] width 15 height 15
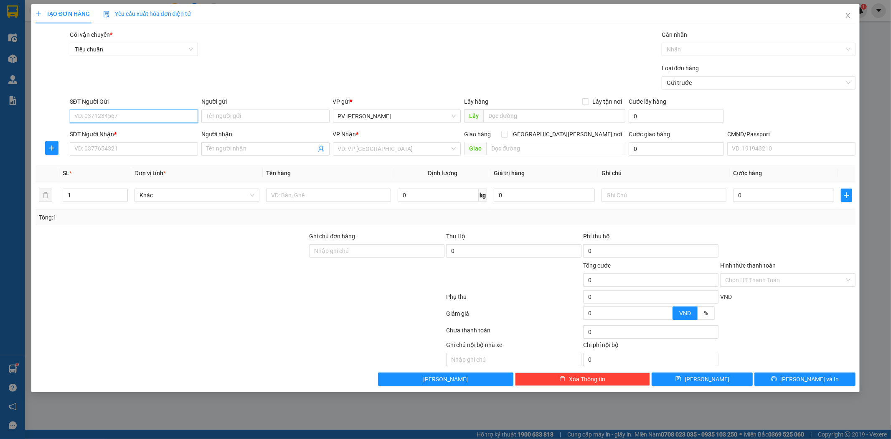
click at [167, 115] on input "SĐT Người Gửi" at bounding box center [134, 115] width 128 height 13
type input "0902171914"
click at [156, 127] on div "0902171914 - [PERSON_NAME]" at bounding box center [134, 132] width 128 height 13
type input "KHANG"
type input "0794665302"
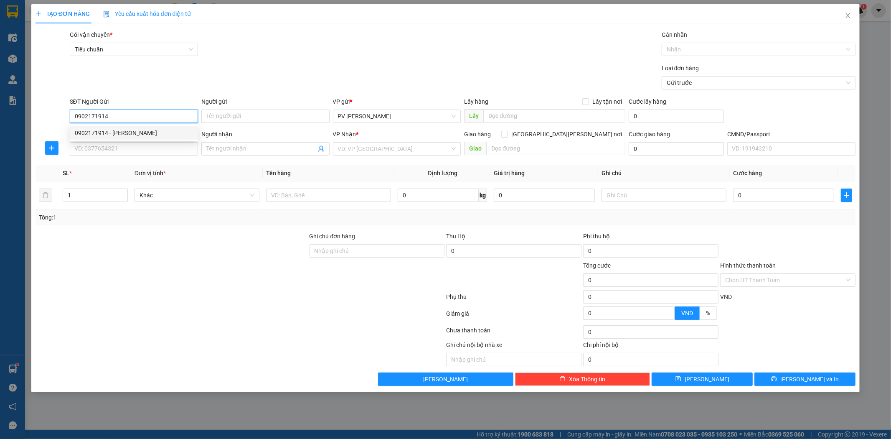
type input "[PERSON_NAME]/OK"
type input "0902171914"
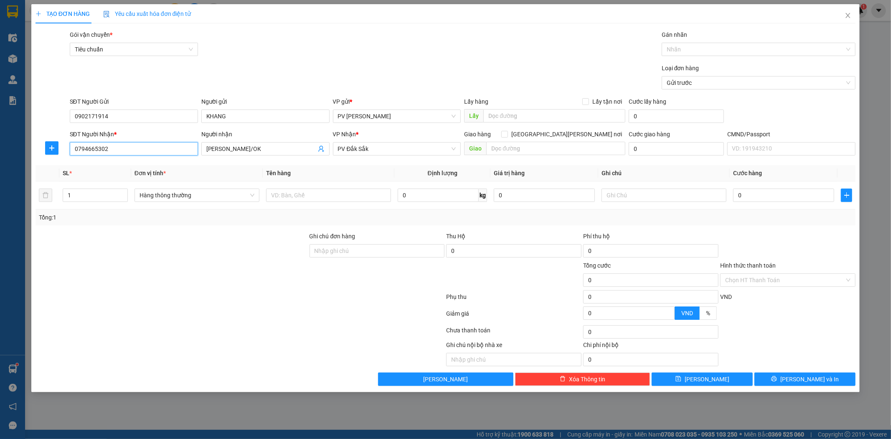
click at [167, 150] on input "0794665302" at bounding box center [134, 148] width 128 height 13
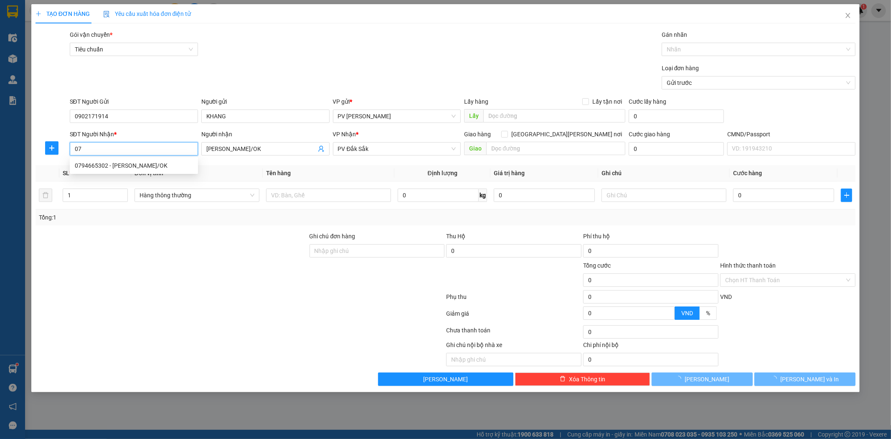
type input "0"
click at [167, 150] on input "SĐT Người Nhận *" at bounding box center [134, 148] width 128 height 13
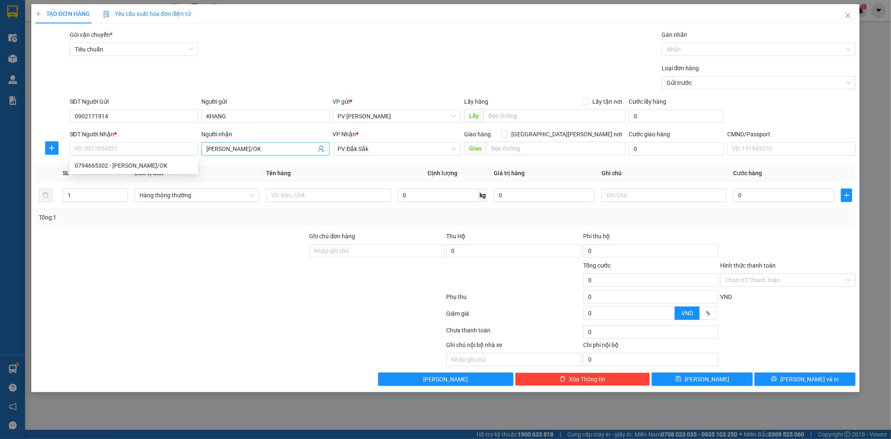
click at [232, 150] on input "[PERSON_NAME]/OK" at bounding box center [261, 148] width 110 height 9
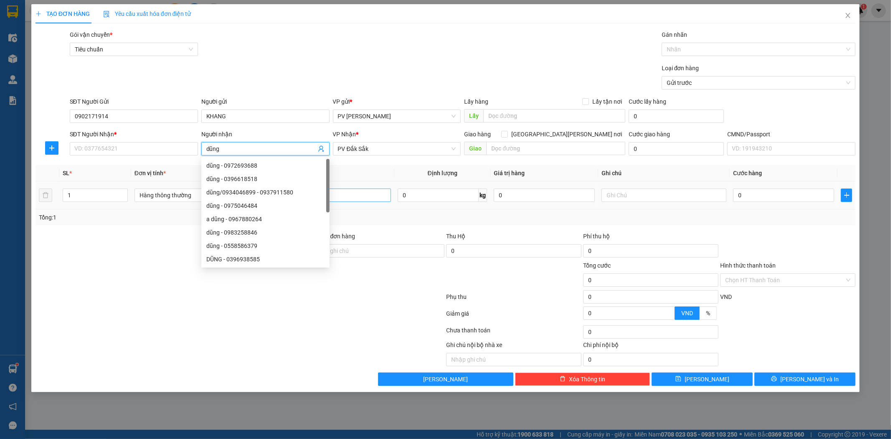
type input "dũng"
click at [369, 200] on input "text" at bounding box center [328, 194] width 125 height 13
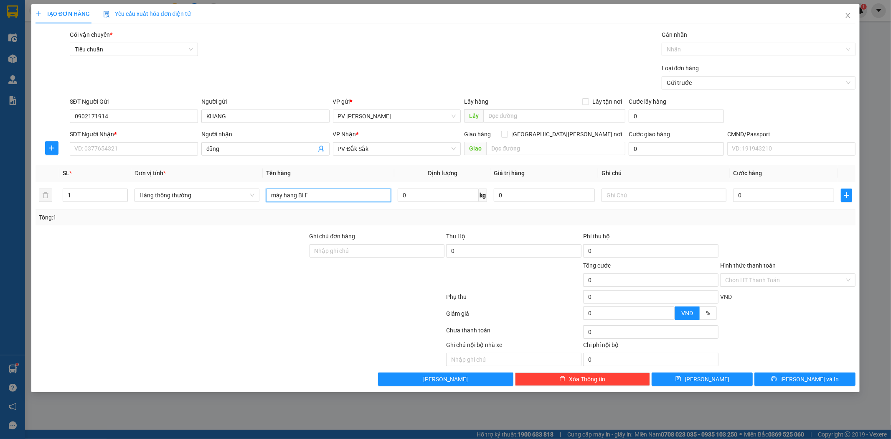
type input "máy hang BH`"
click at [673, 198] on input "text" at bounding box center [663, 194] width 125 height 13
type input "t"
type input "cai"
type input "6"
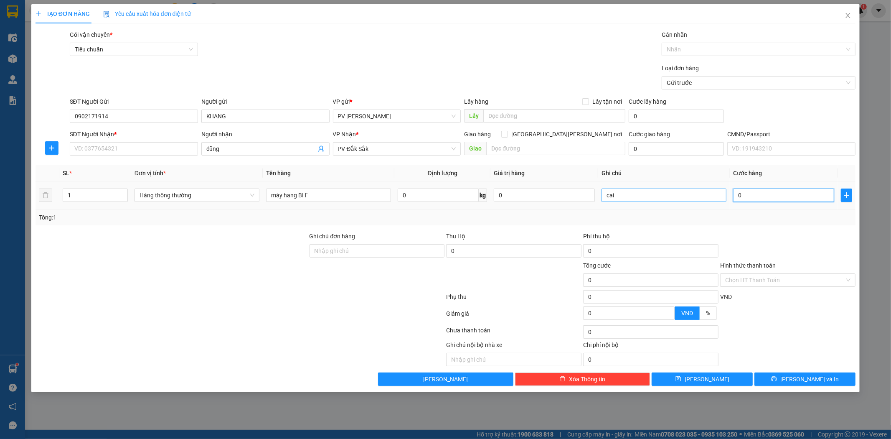
type input "6"
type input "60"
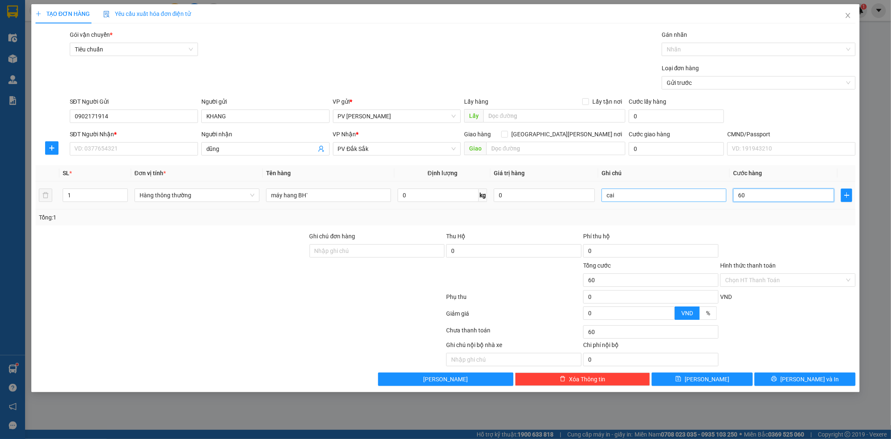
type input "600"
type input "6.000"
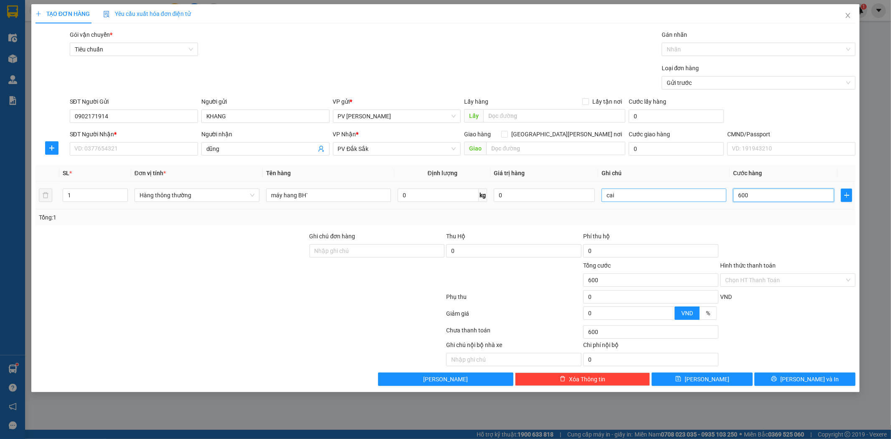
type input "6.000"
type input "60.000"
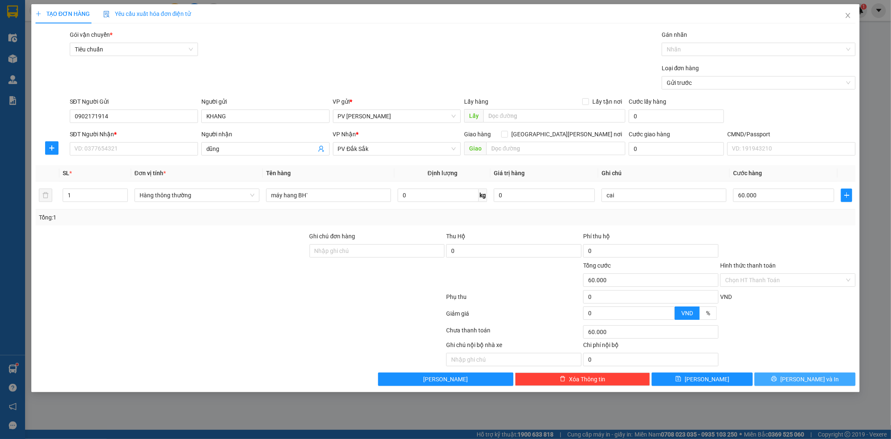
click at [814, 378] on span "[PERSON_NAME] và In" at bounding box center [809, 378] width 58 height 9
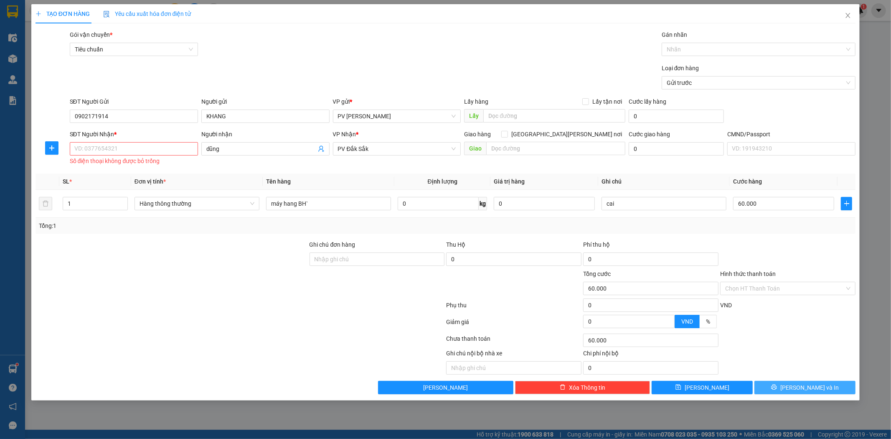
click at [777, 387] on icon "printer" at bounding box center [774, 387] width 6 height 6
click at [163, 151] on input "SĐT Người Nhận *" at bounding box center [134, 148] width 128 height 13
click at [128, 161] on div "0794665302 - [PERSON_NAME]/OK" at bounding box center [134, 165] width 118 height 9
type input "0794665302"
type input "[PERSON_NAME]/OK"
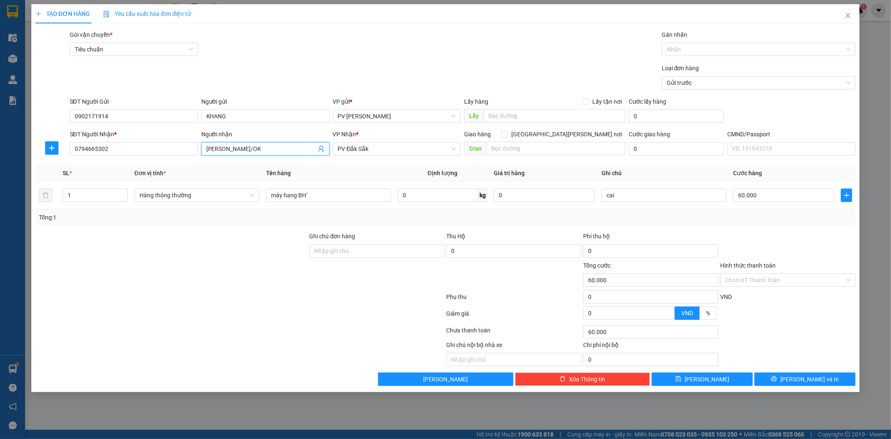
click at [230, 147] on input "[PERSON_NAME]/OK" at bounding box center [261, 148] width 110 height 9
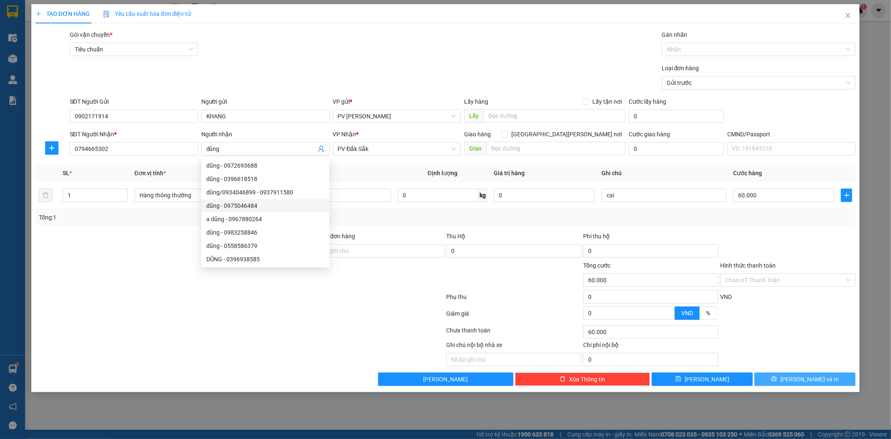
click at [813, 378] on span "[PERSON_NAME] và In" at bounding box center [809, 378] width 58 height 9
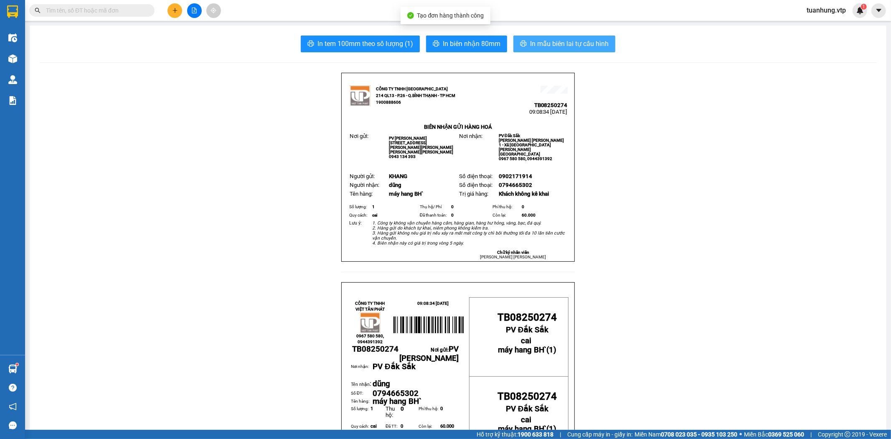
click at [573, 46] on span "In mẫu biên lai tự cấu hình" at bounding box center [569, 43] width 79 height 10
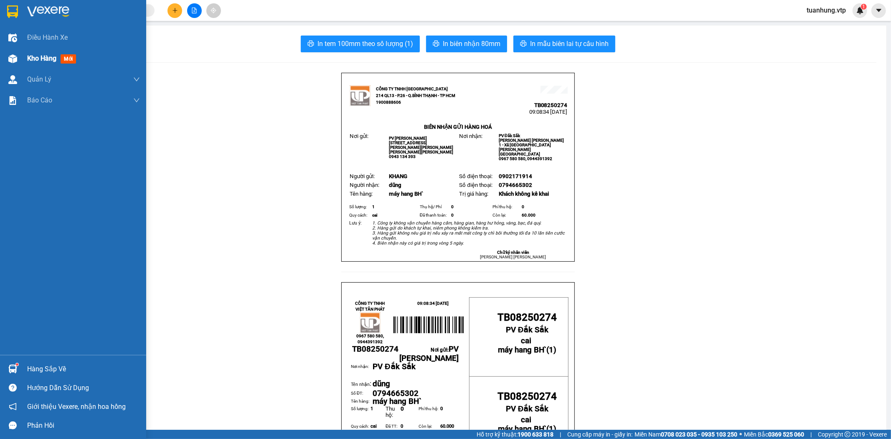
click at [20, 56] on div "Kho hàng mới" at bounding box center [73, 58] width 146 height 21
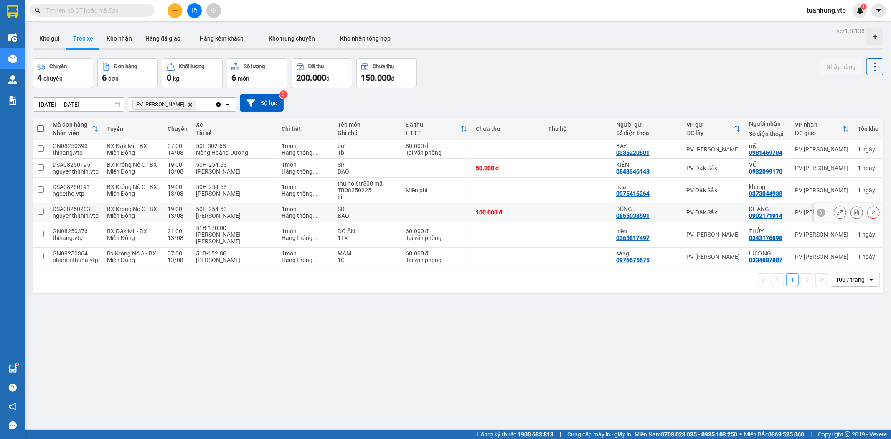
click at [558, 213] on td at bounding box center [578, 212] width 68 height 19
checkbox input "true"
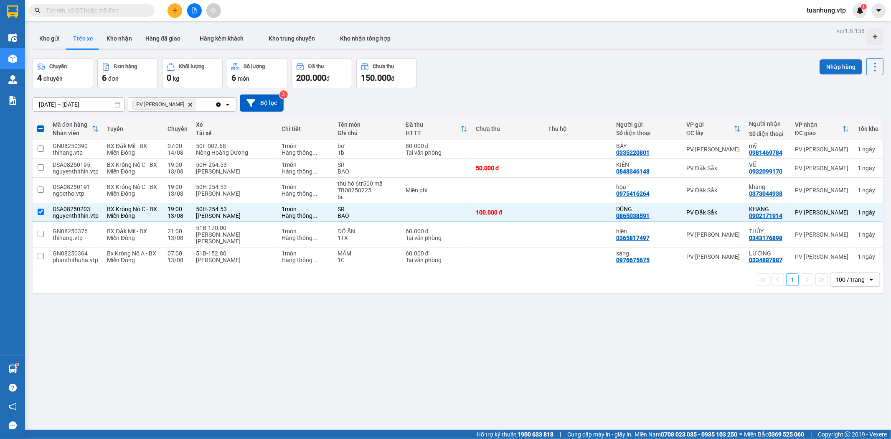
click at [832, 67] on button "Nhập hàng" at bounding box center [840, 66] width 43 height 15
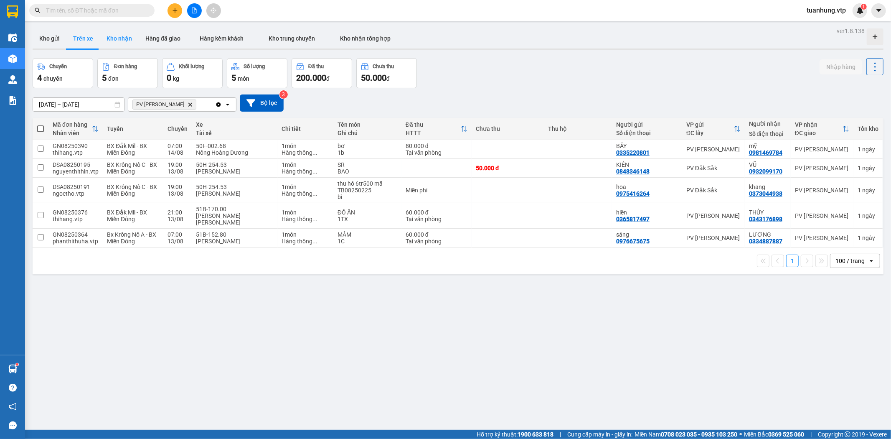
click at [118, 38] on button "Kho nhận" at bounding box center [119, 38] width 39 height 20
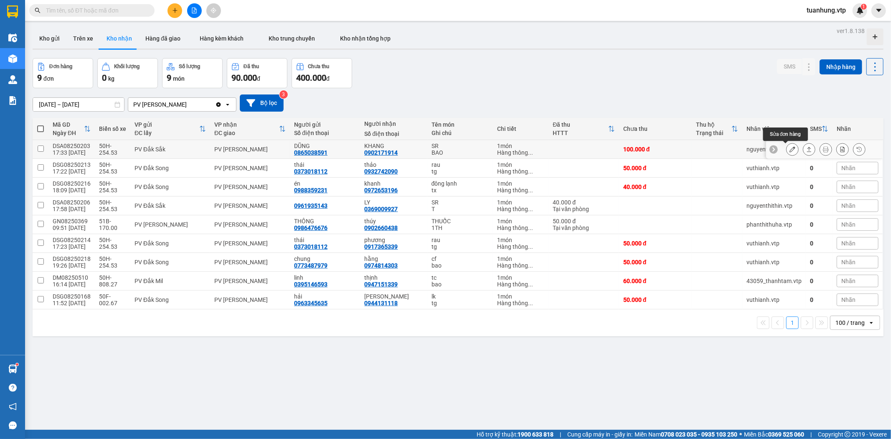
click at [789, 148] on icon at bounding box center [792, 149] width 6 height 6
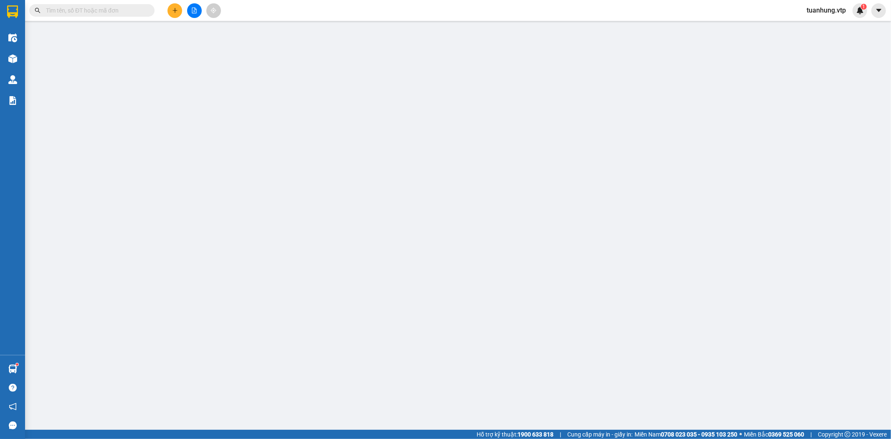
type input "5.000"
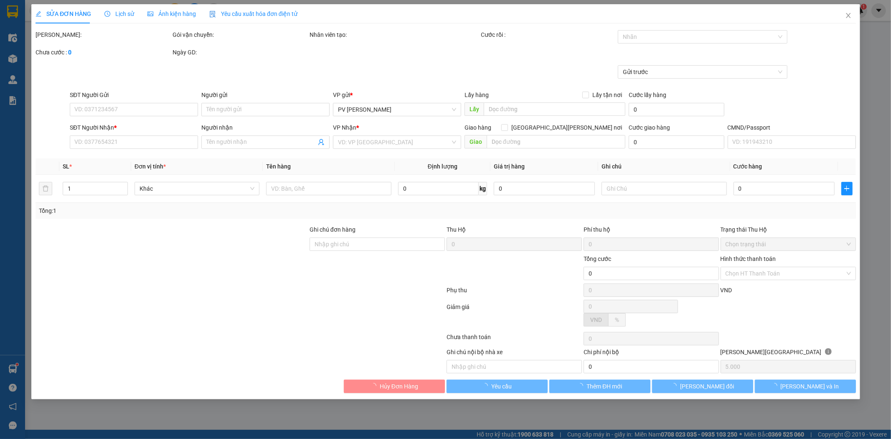
type input "0865038591"
type input "DŨNG"
type input "0902171914"
type input "KHANG"
type input "100.000"
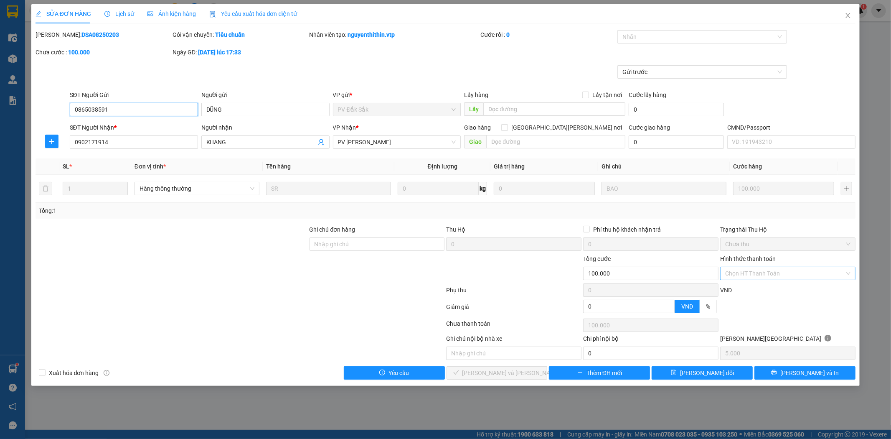
click at [850, 273] on div "Chọn HT Thanh Toán" at bounding box center [787, 272] width 135 height 13
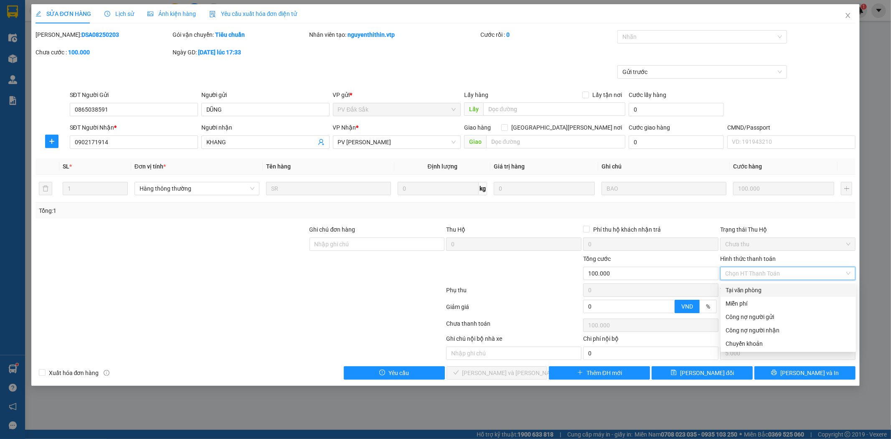
click at [799, 293] on div "Tại văn phòng" at bounding box center [787, 289] width 125 height 9
type input "0"
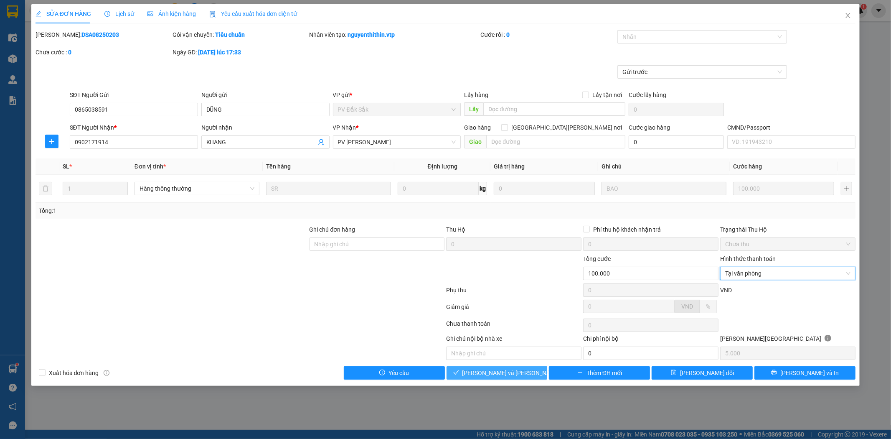
click at [495, 376] on span "[PERSON_NAME] và [PERSON_NAME] hàng" at bounding box center [518, 372] width 113 height 9
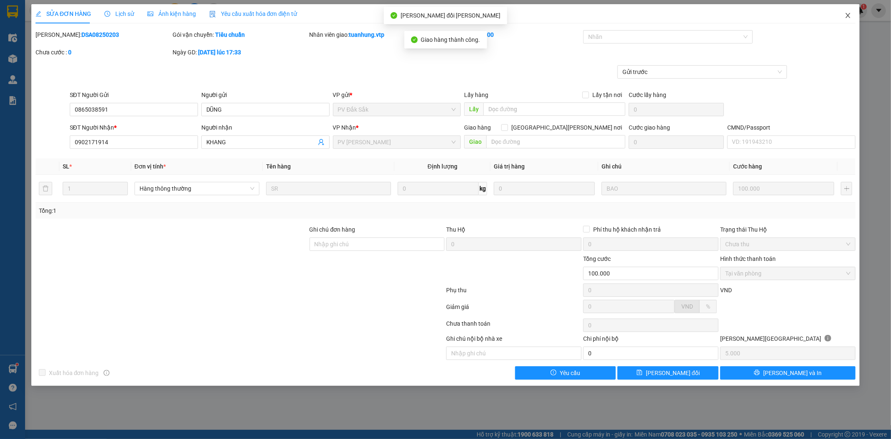
click at [847, 17] on icon "close" at bounding box center [847, 15] width 7 height 7
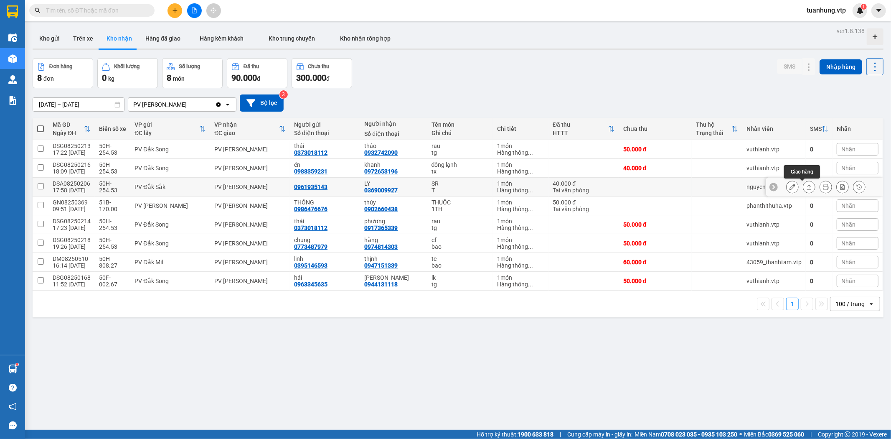
click at [803, 184] on button at bounding box center [809, 187] width 12 height 15
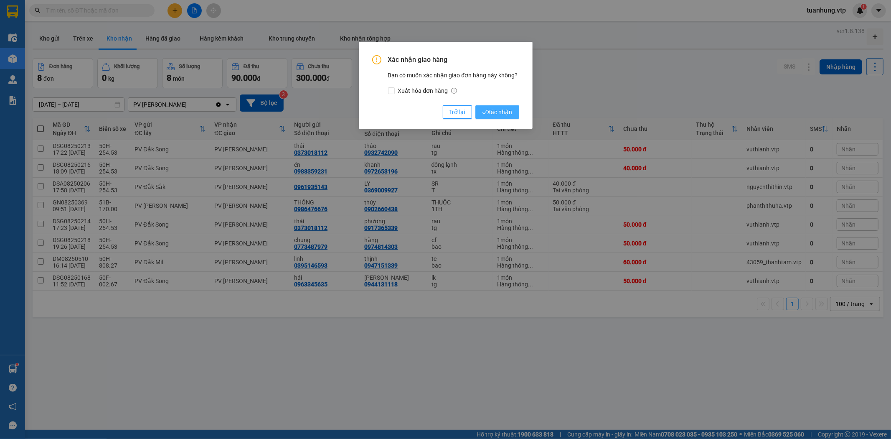
click at [507, 115] on span "Xác nhận" at bounding box center [497, 111] width 30 height 9
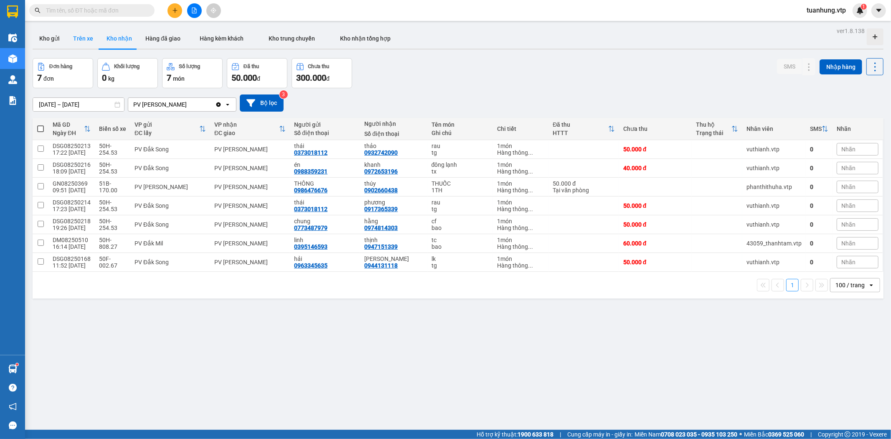
click at [86, 38] on button "Trên xe" at bounding box center [82, 38] width 33 height 20
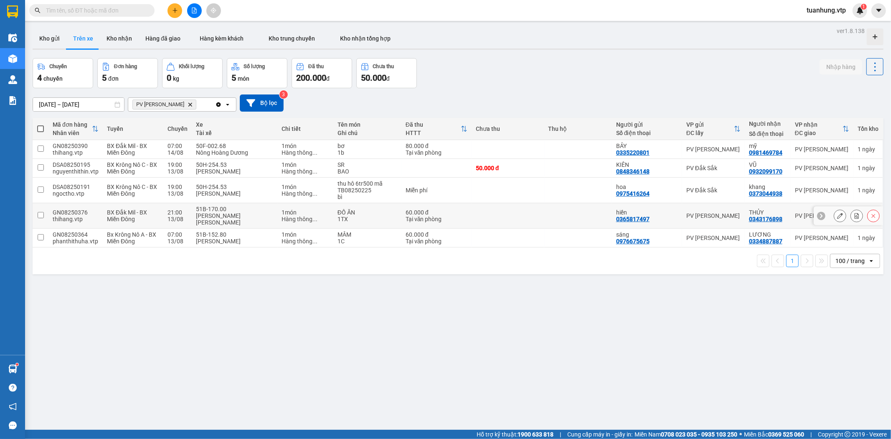
click at [483, 212] on td at bounding box center [508, 215] width 73 height 25
checkbox input "true"
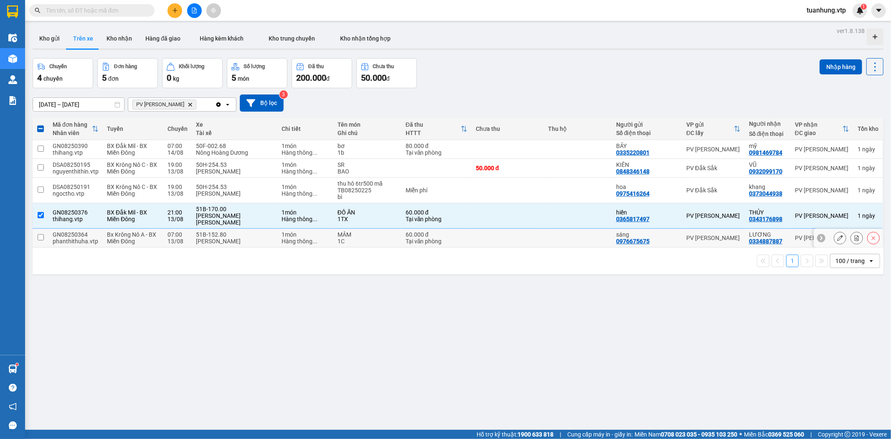
click at [633, 238] on div "0976675675" at bounding box center [632, 241] width 33 height 7
click at [835, 69] on button "Nhập hàng" at bounding box center [840, 66] width 43 height 15
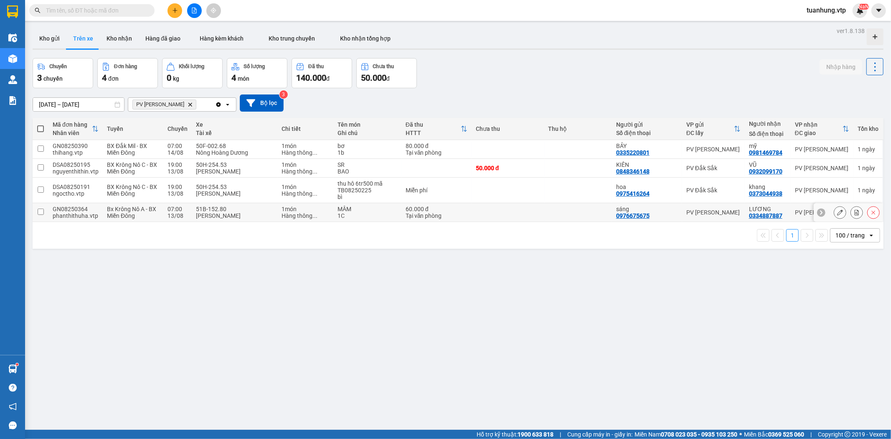
click at [571, 209] on td at bounding box center [578, 212] width 68 height 19
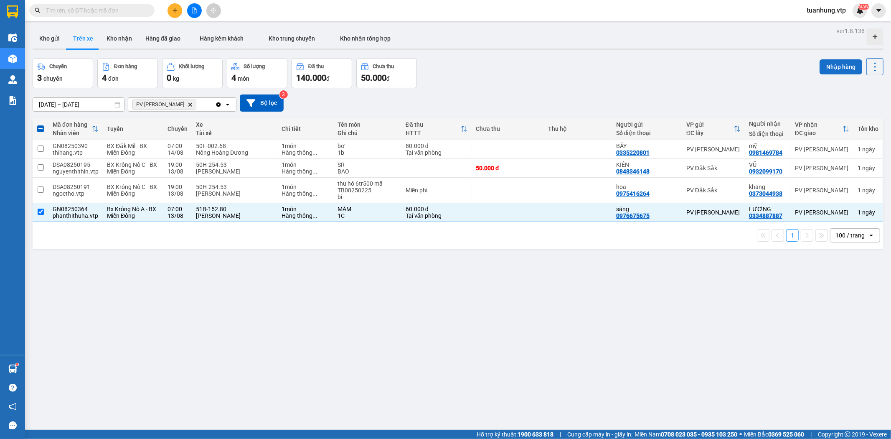
click at [836, 67] on button "Nhập hàng" at bounding box center [840, 66] width 43 height 15
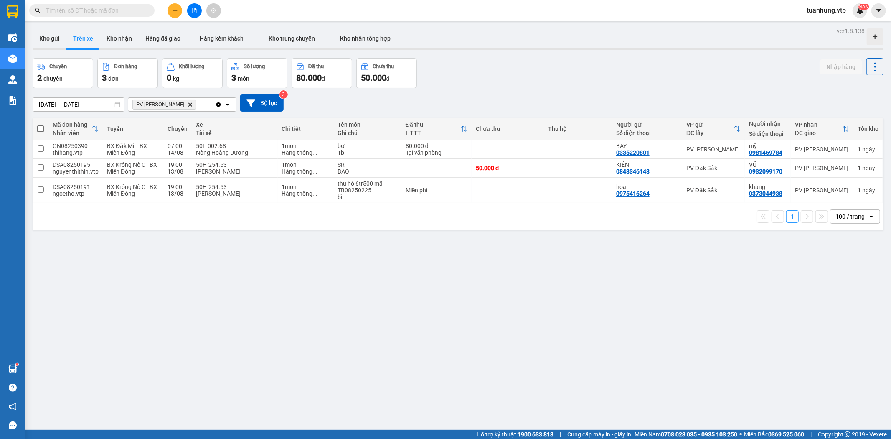
click at [185, 273] on div "ver 1.8.138 Kho gửi Trên xe [PERSON_NAME] Hàng đã giao Hàng kèm khách [PERSON_N…" at bounding box center [457, 244] width 857 height 439
